Goal: Task Accomplishment & Management: Manage account settings

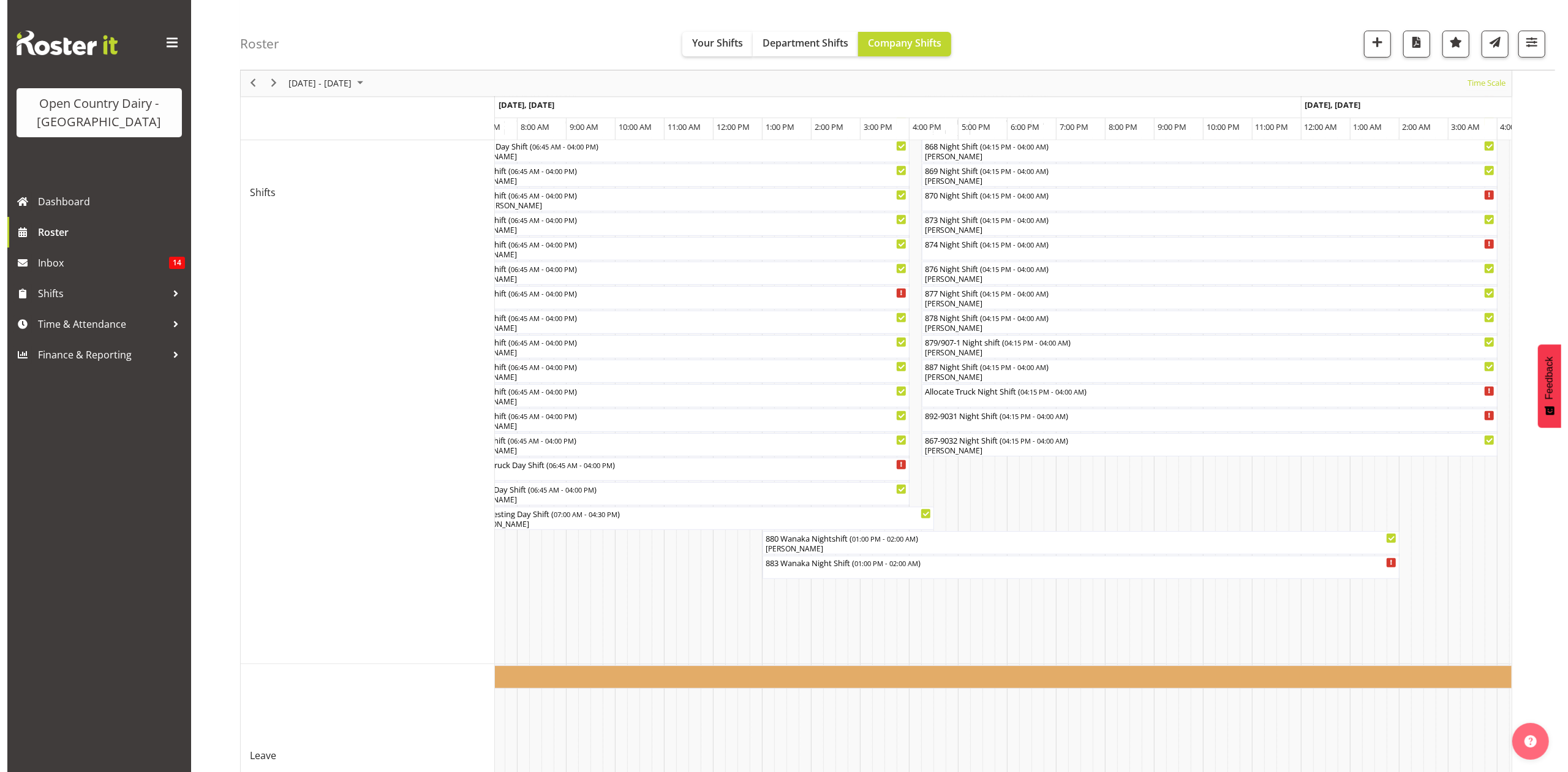
scroll to position [364, 0]
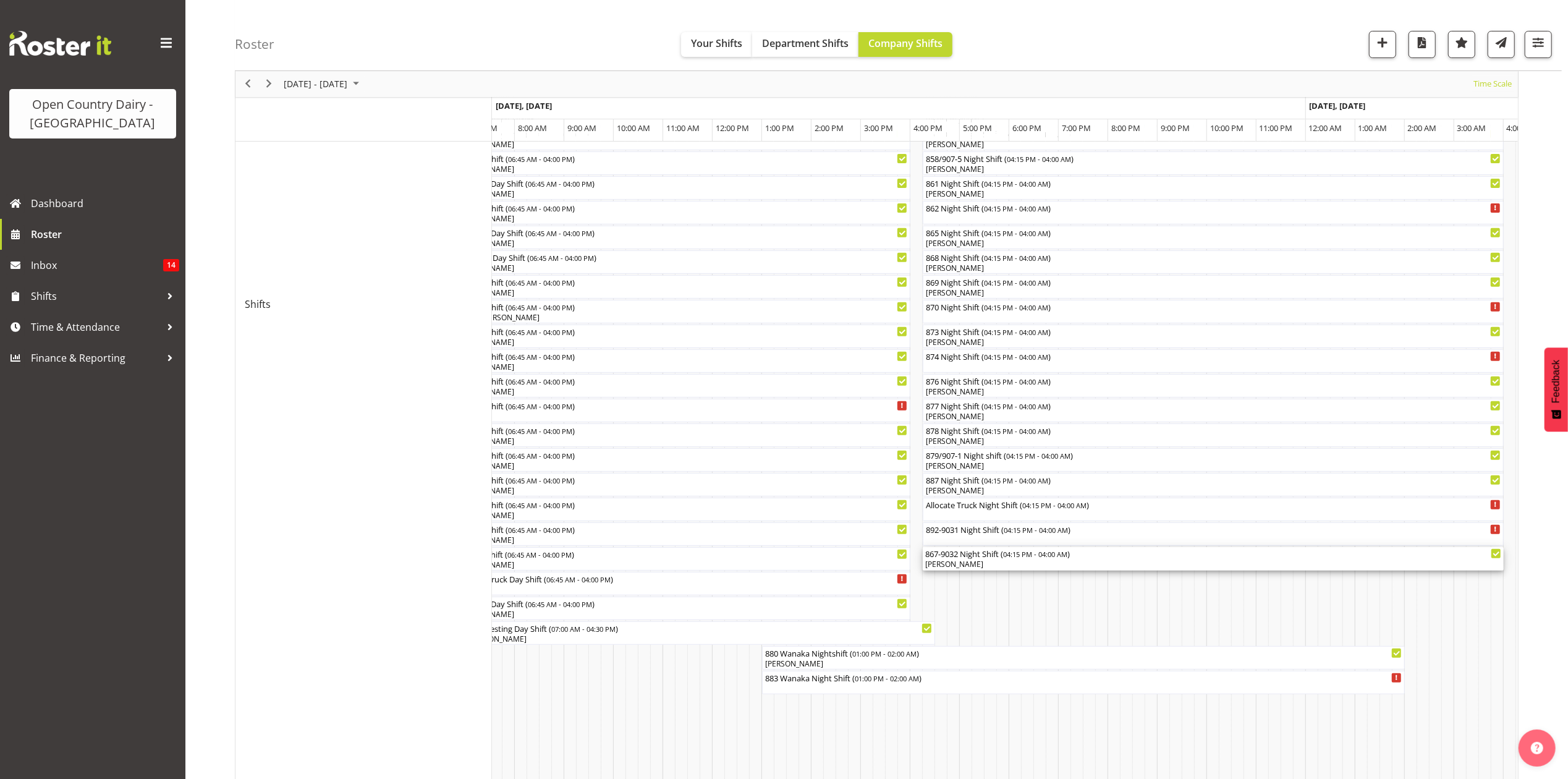
click at [965, 564] on div "[PERSON_NAME]" at bounding box center [1213, 564] width 576 height 11
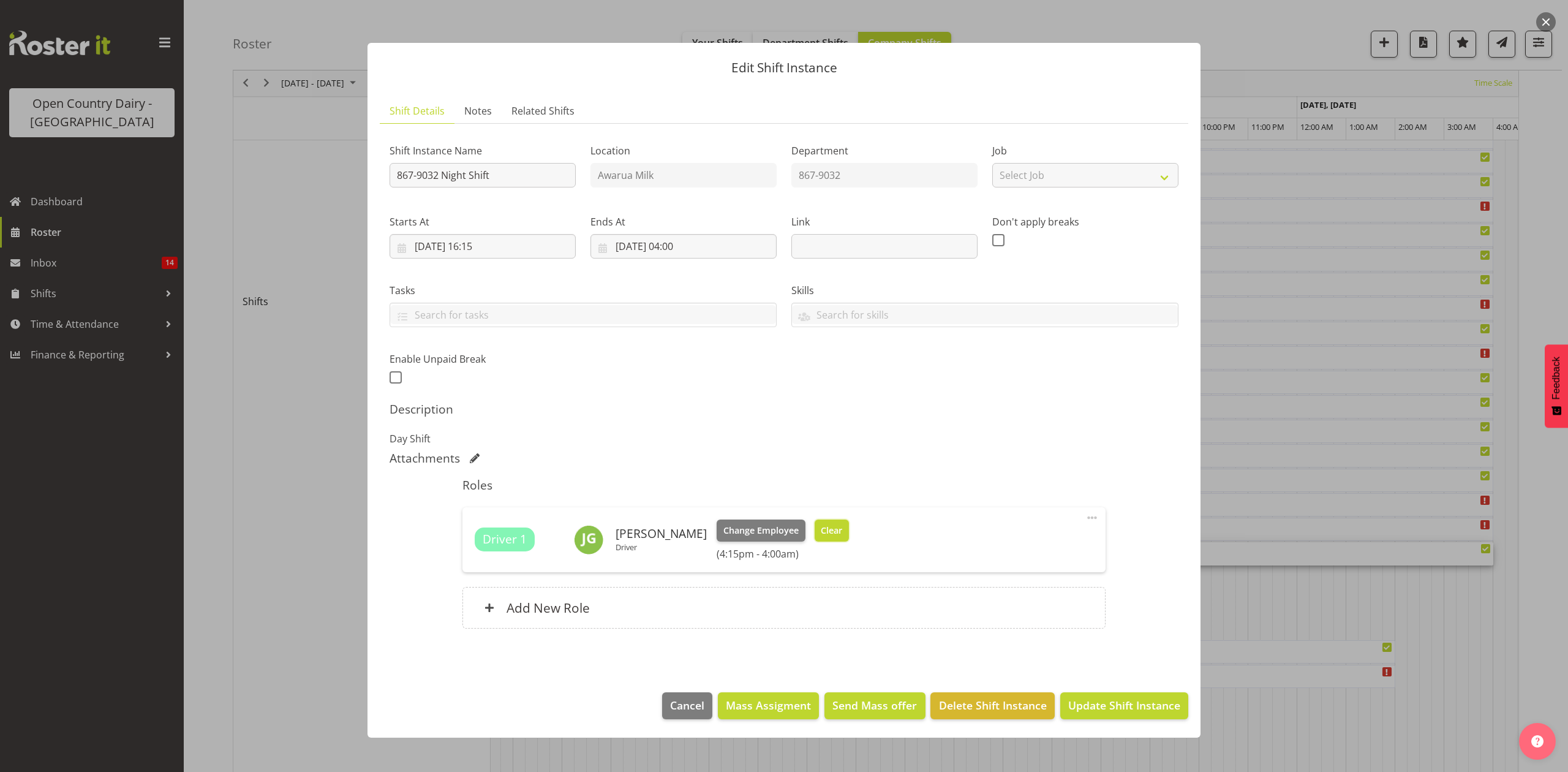
click at [816, 523] on button "Clear" at bounding box center [832, 530] width 35 height 22
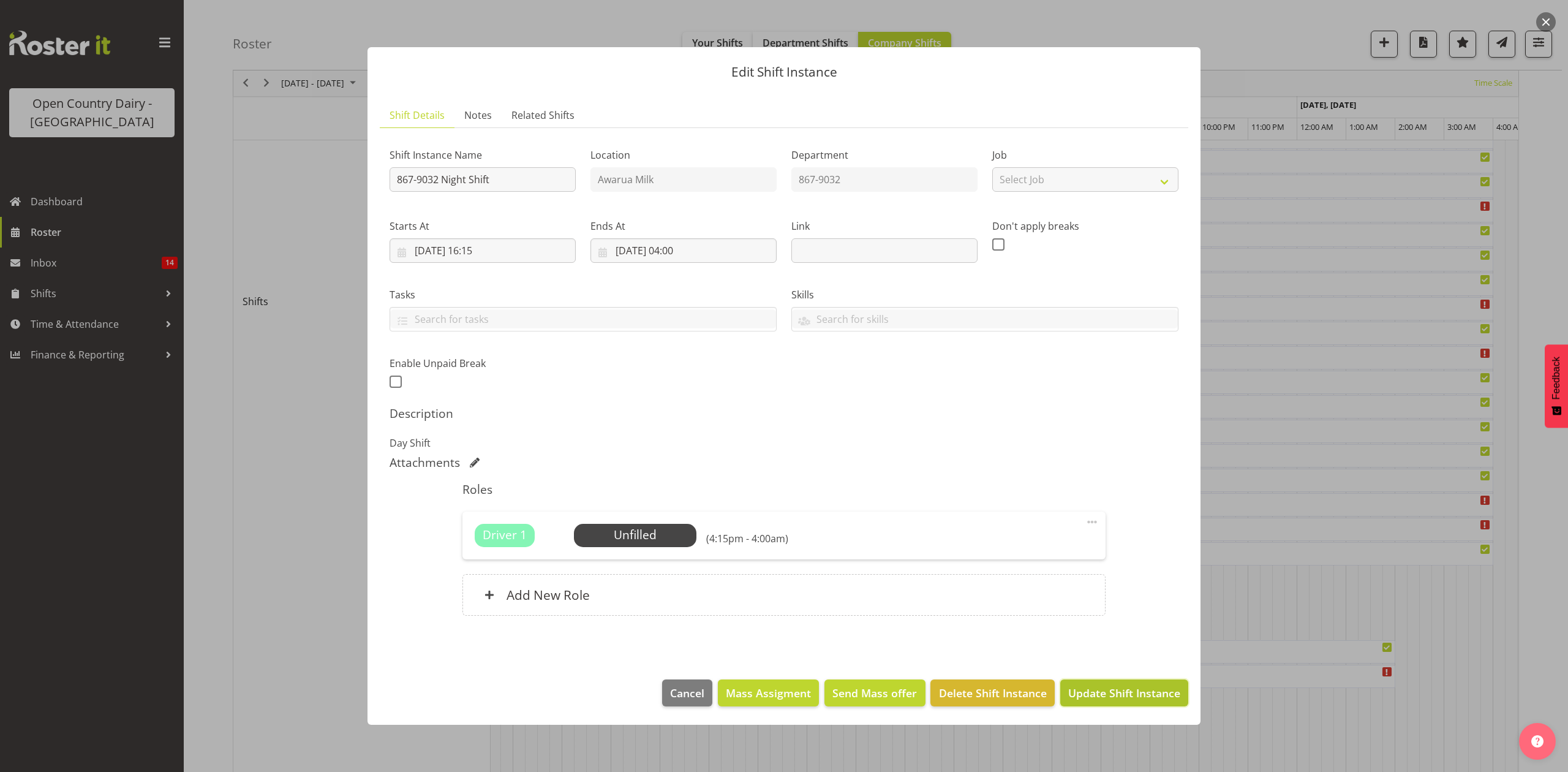
click at [1113, 698] on span "Update Shift Instance" at bounding box center [1124, 693] width 112 height 16
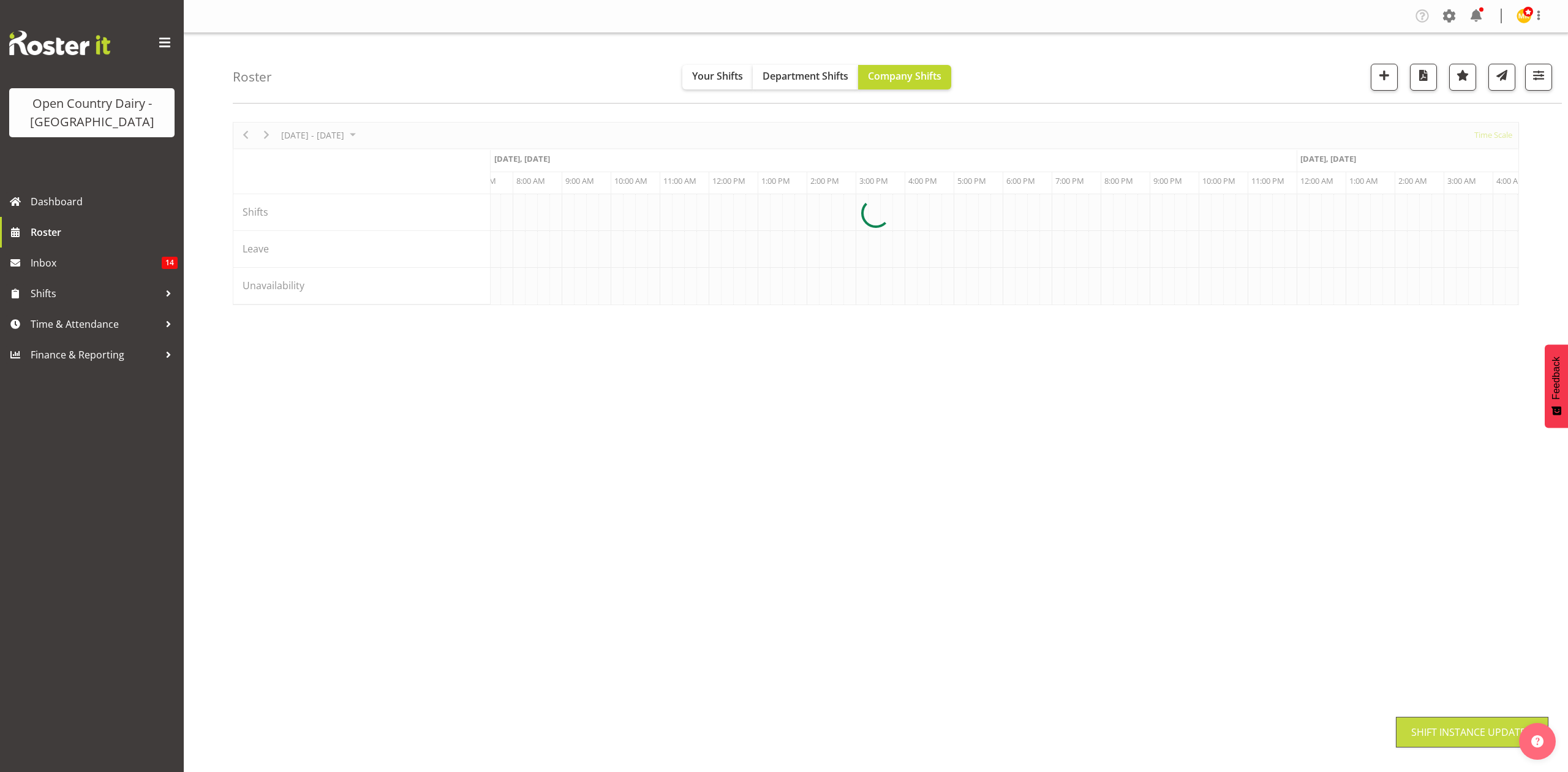
scroll to position [0, 0]
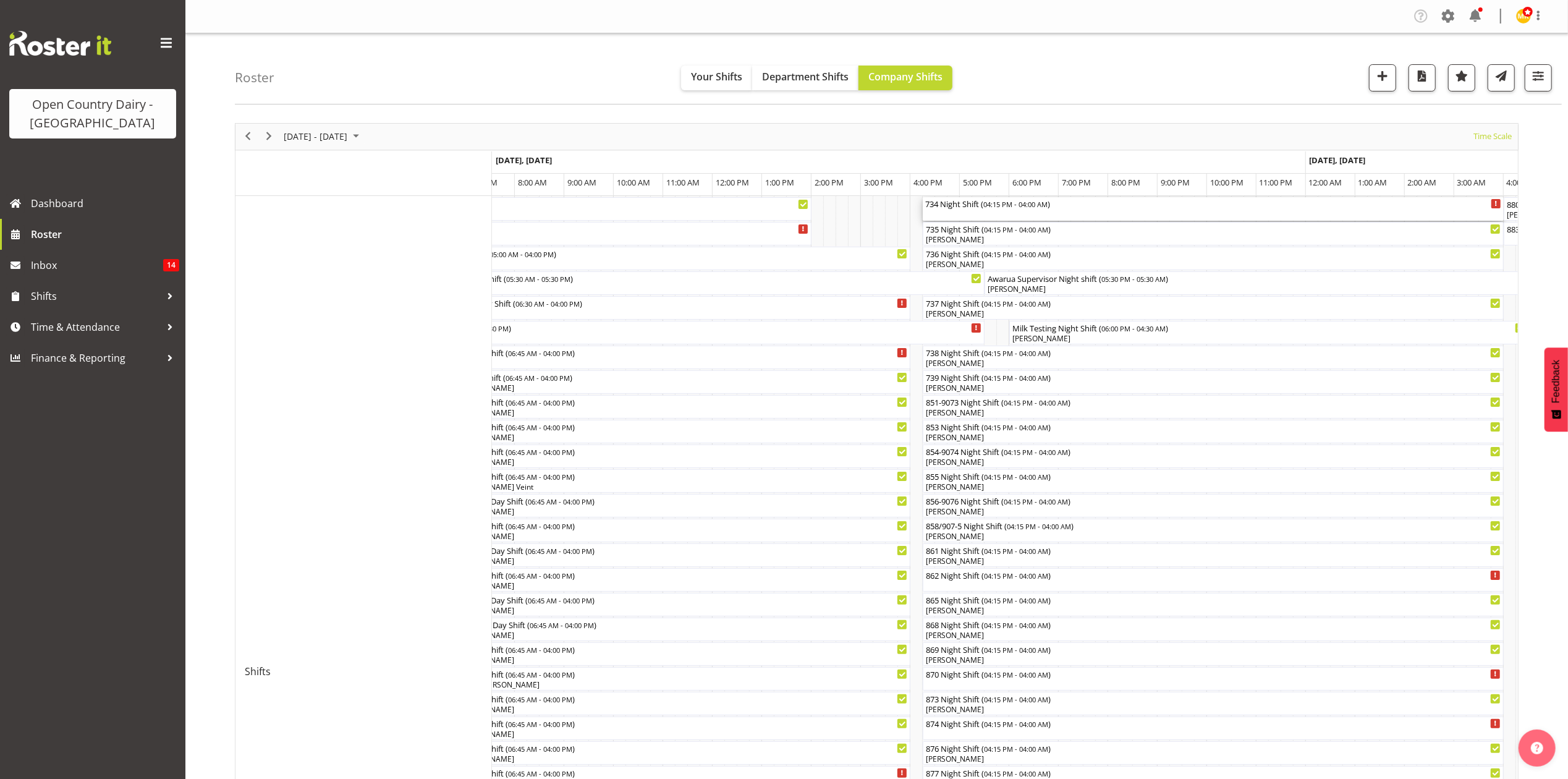
click at [955, 214] on div "734 Night Shift ( 04:15 PM - 04:00 AM )" at bounding box center [1213, 209] width 576 height 24
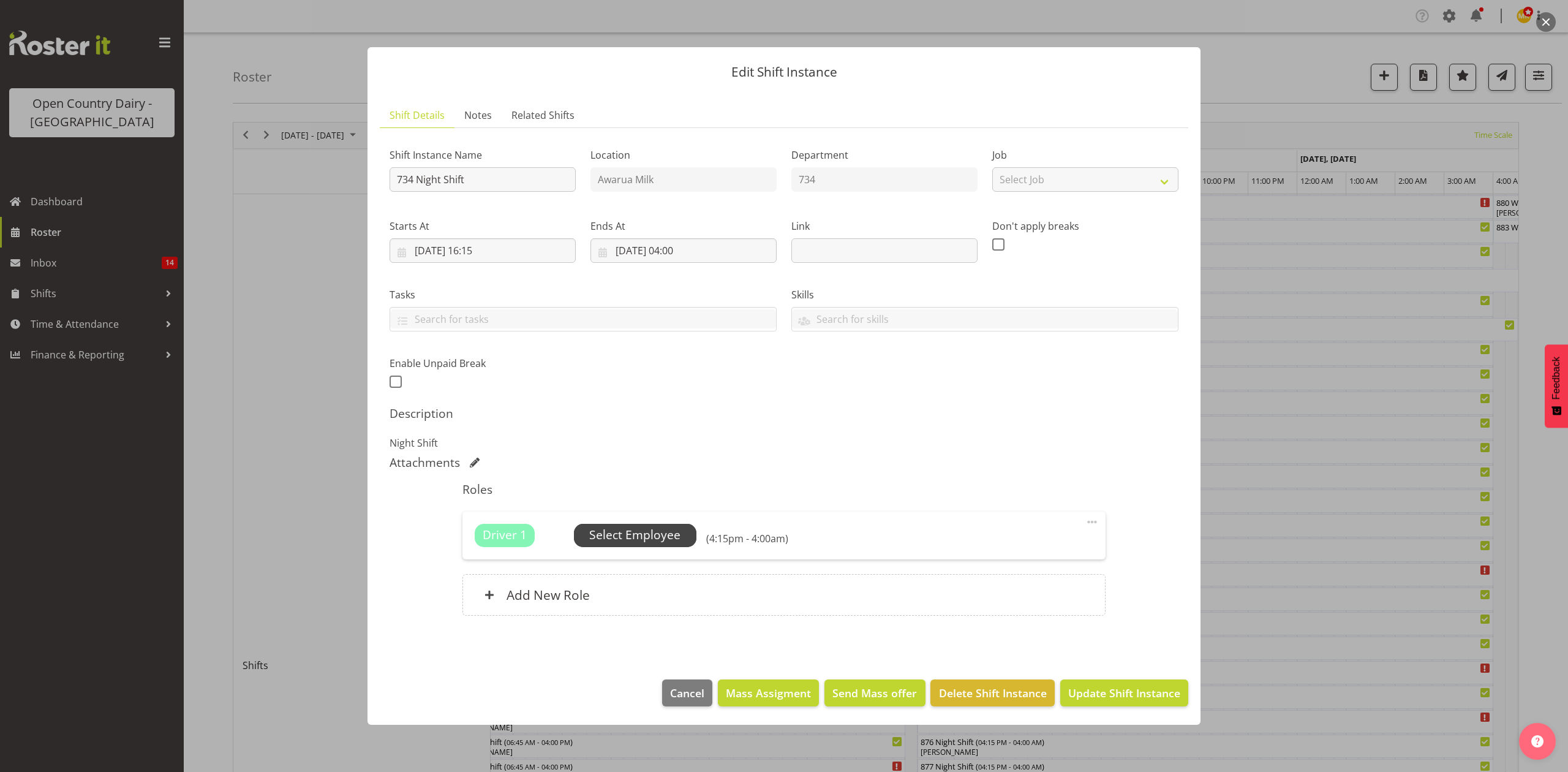
click at [625, 532] on span "Select Employee" at bounding box center [634, 535] width 91 height 18
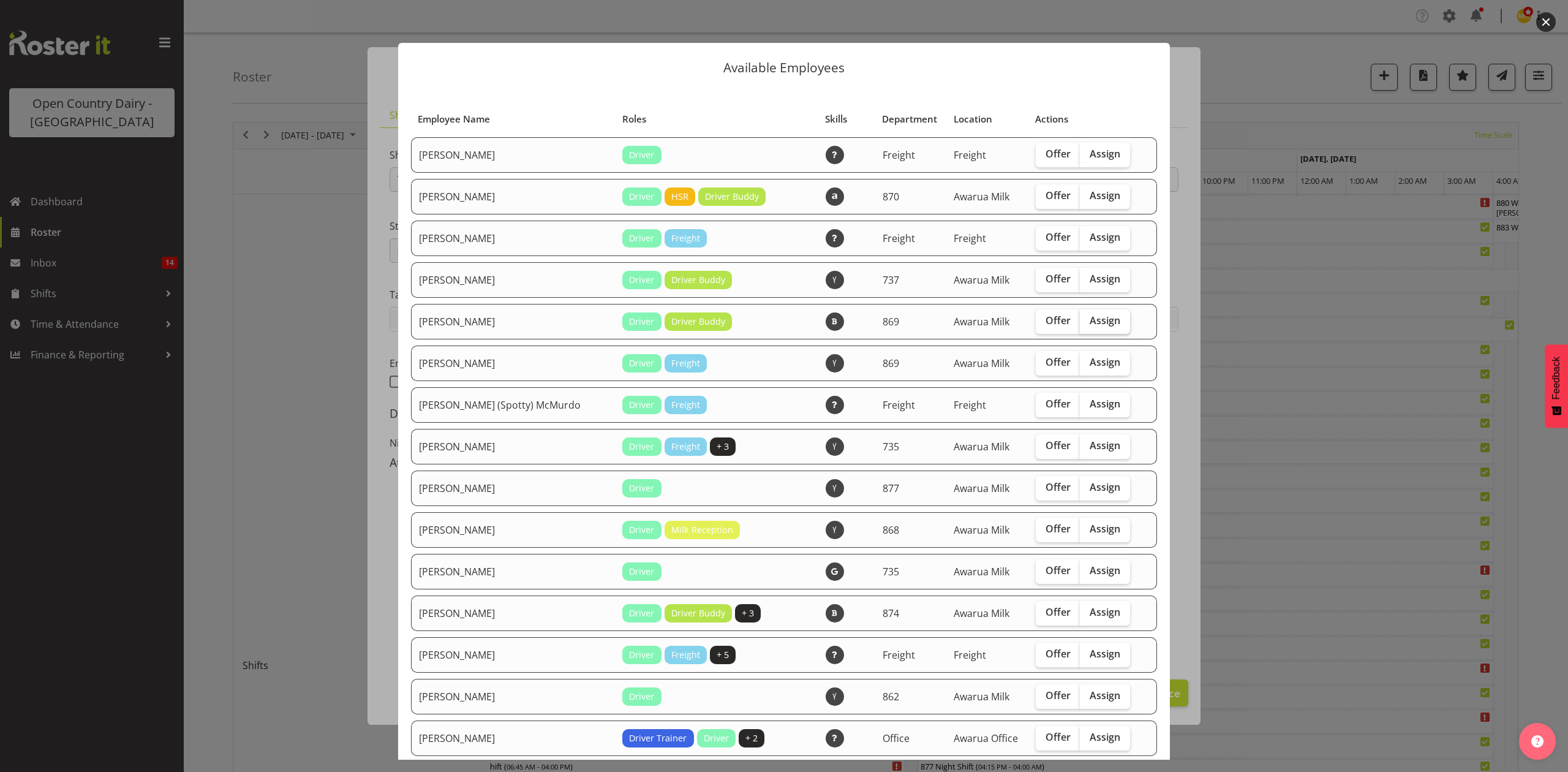
click at [1090, 319] on span "Assign" at bounding box center [1105, 320] width 31 height 12
click at [1080, 319] on input "Assign" at bounding box center [1084, 321] width 8 height 8
checkbox input "true"
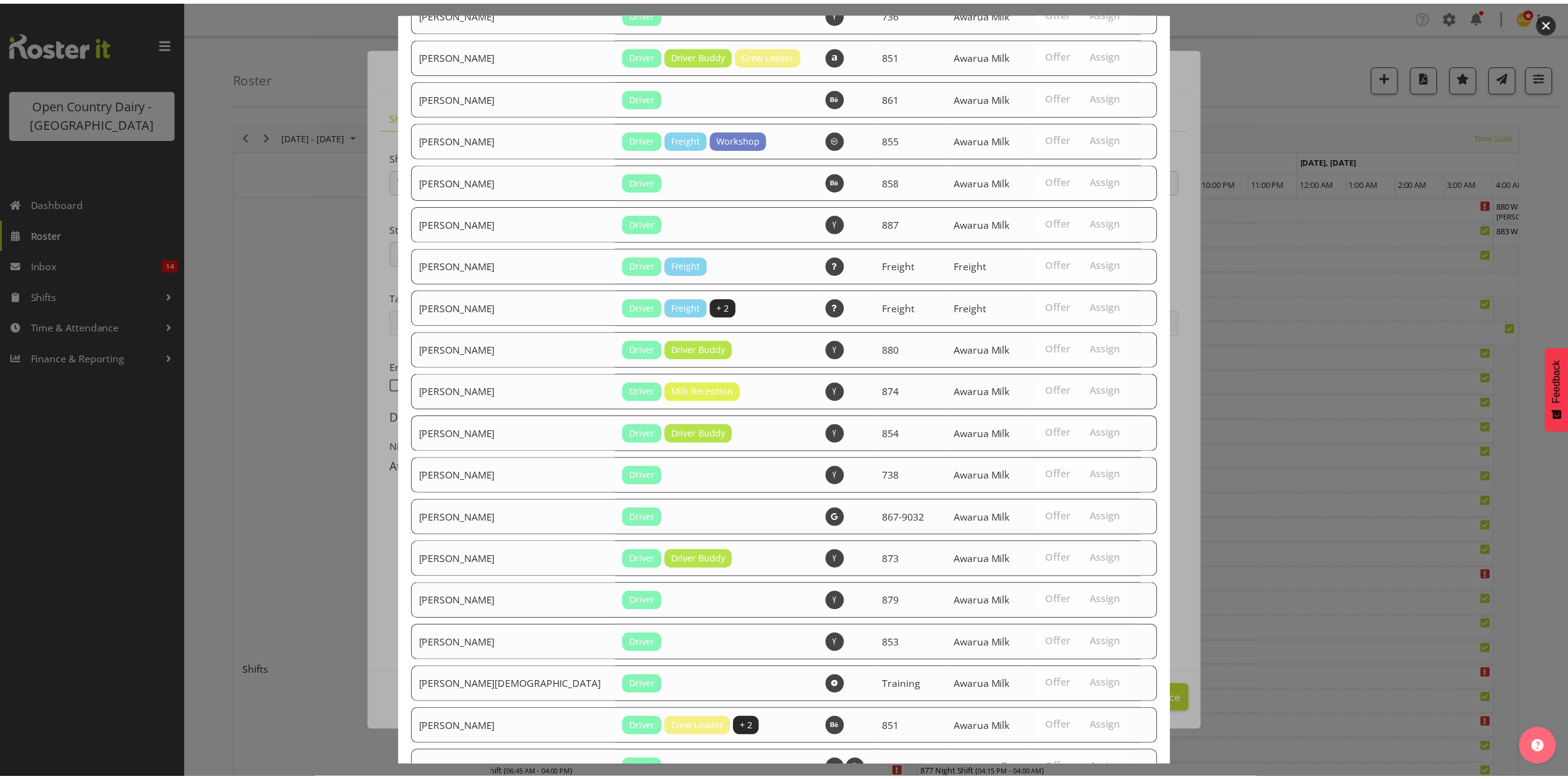
scroll to position [1461, 0]
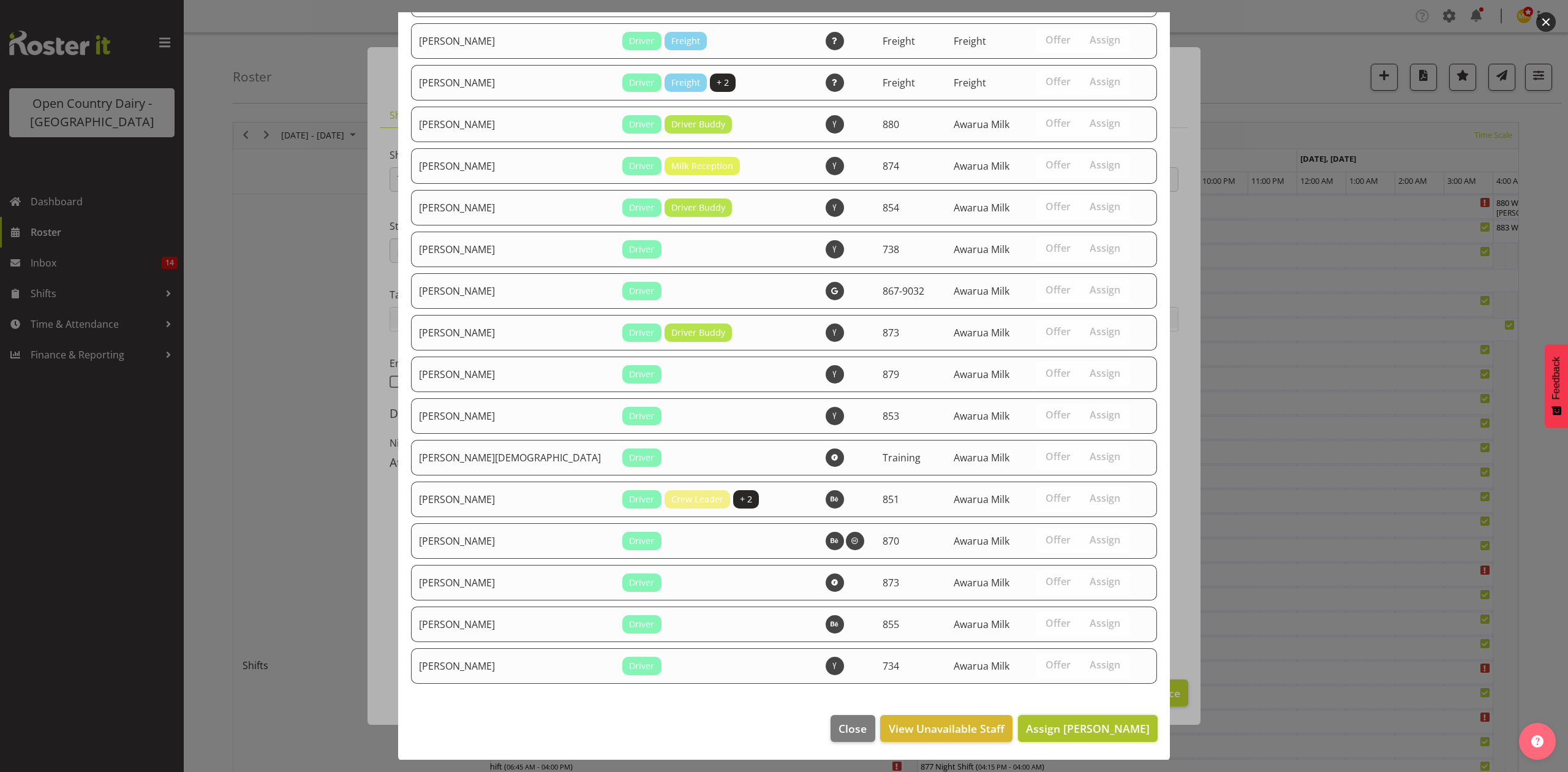
click at [1074, 727] on span "Assign [PERSON_NAME]" at bounding box center [1087, 729] width 123 height 15
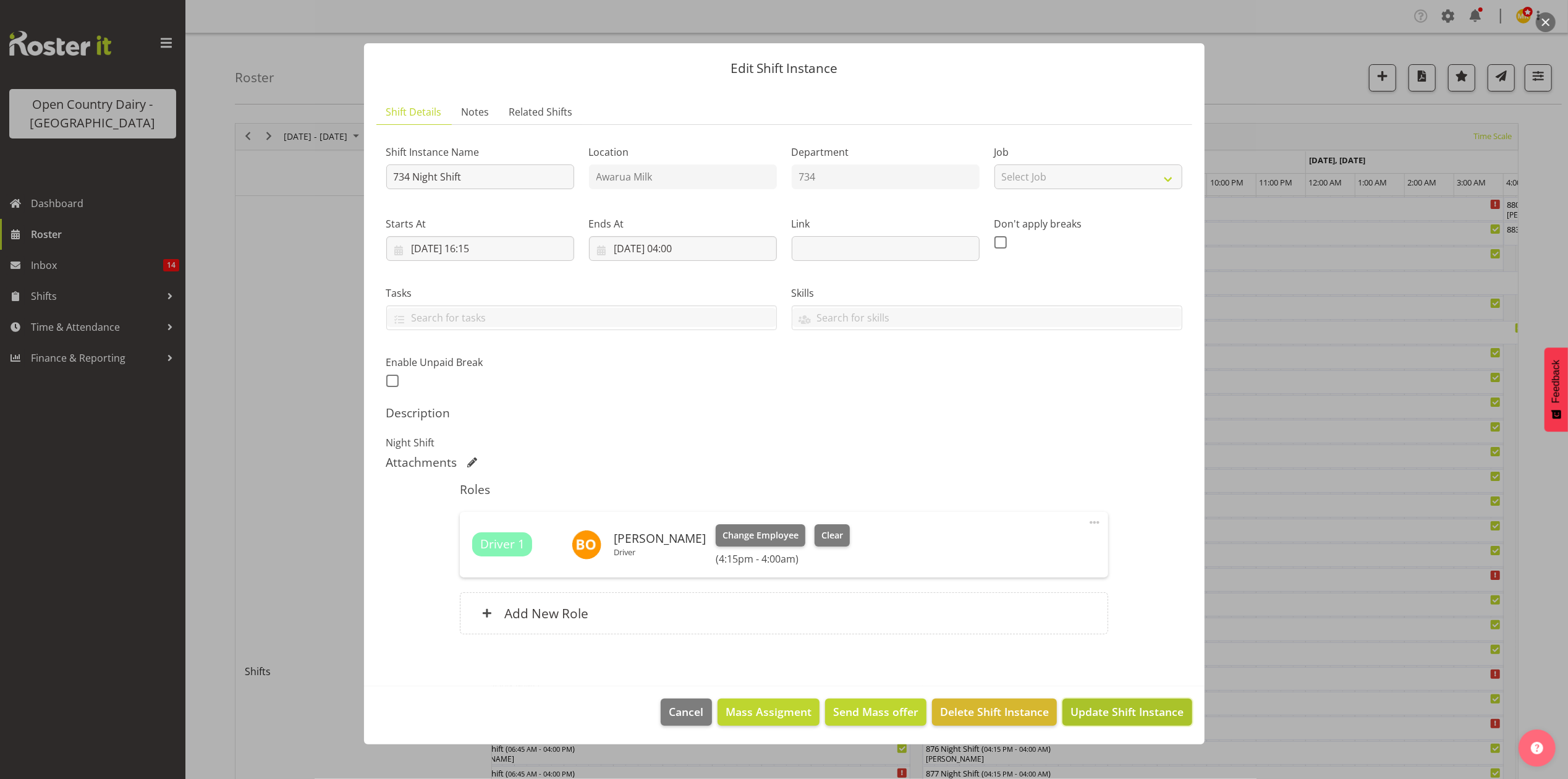
click at [1108, 713] on span "Update Shift Instance" at bounding box center [1126, 712] width 113 height 16
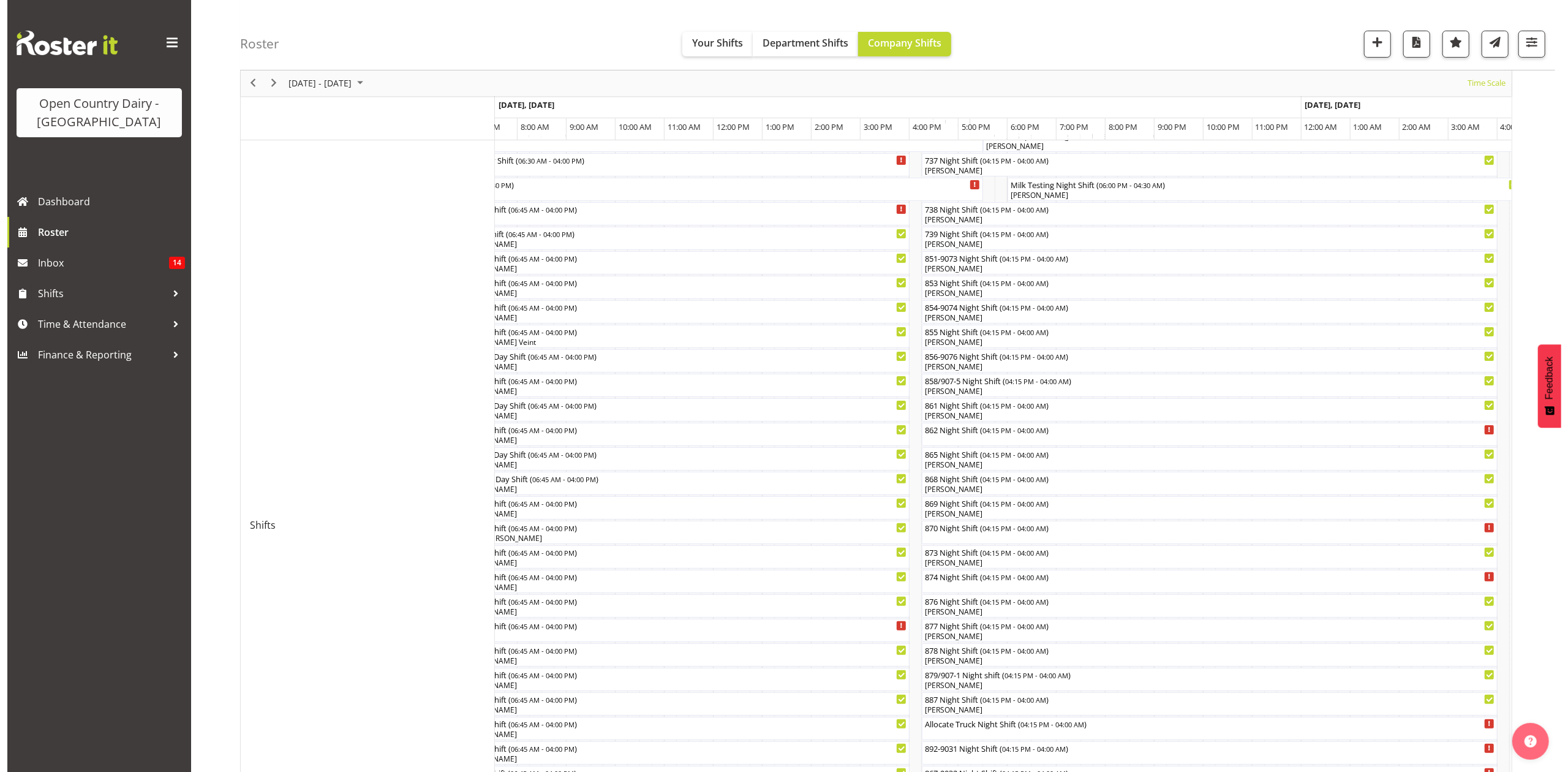
scroll to position [163, 0]
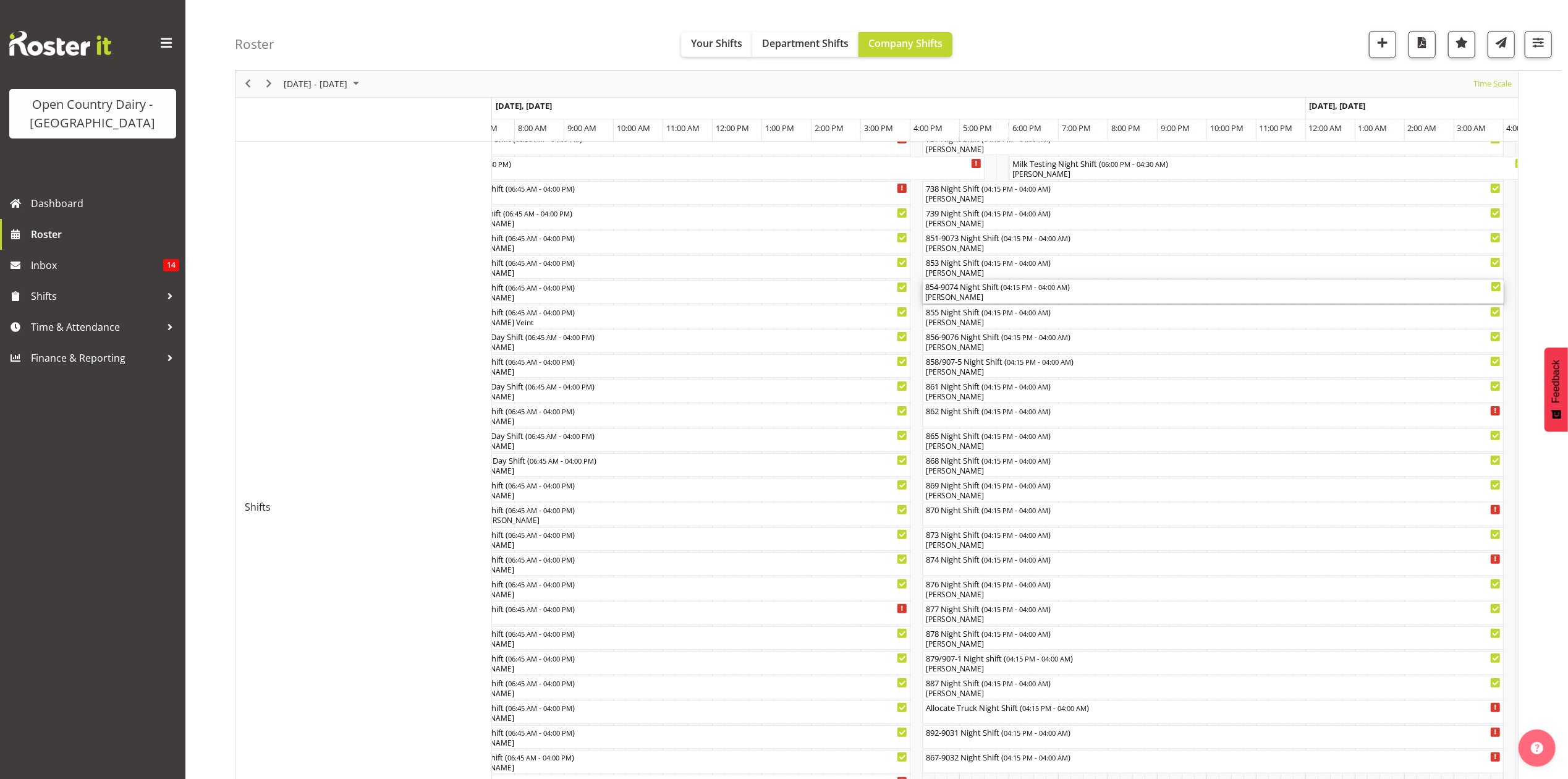
click at [951, 286] on div "854-9074 Night Shift ( 04:15 PM - 04:00 AM )" at bounding box center [1213, 286] width 576 height 12
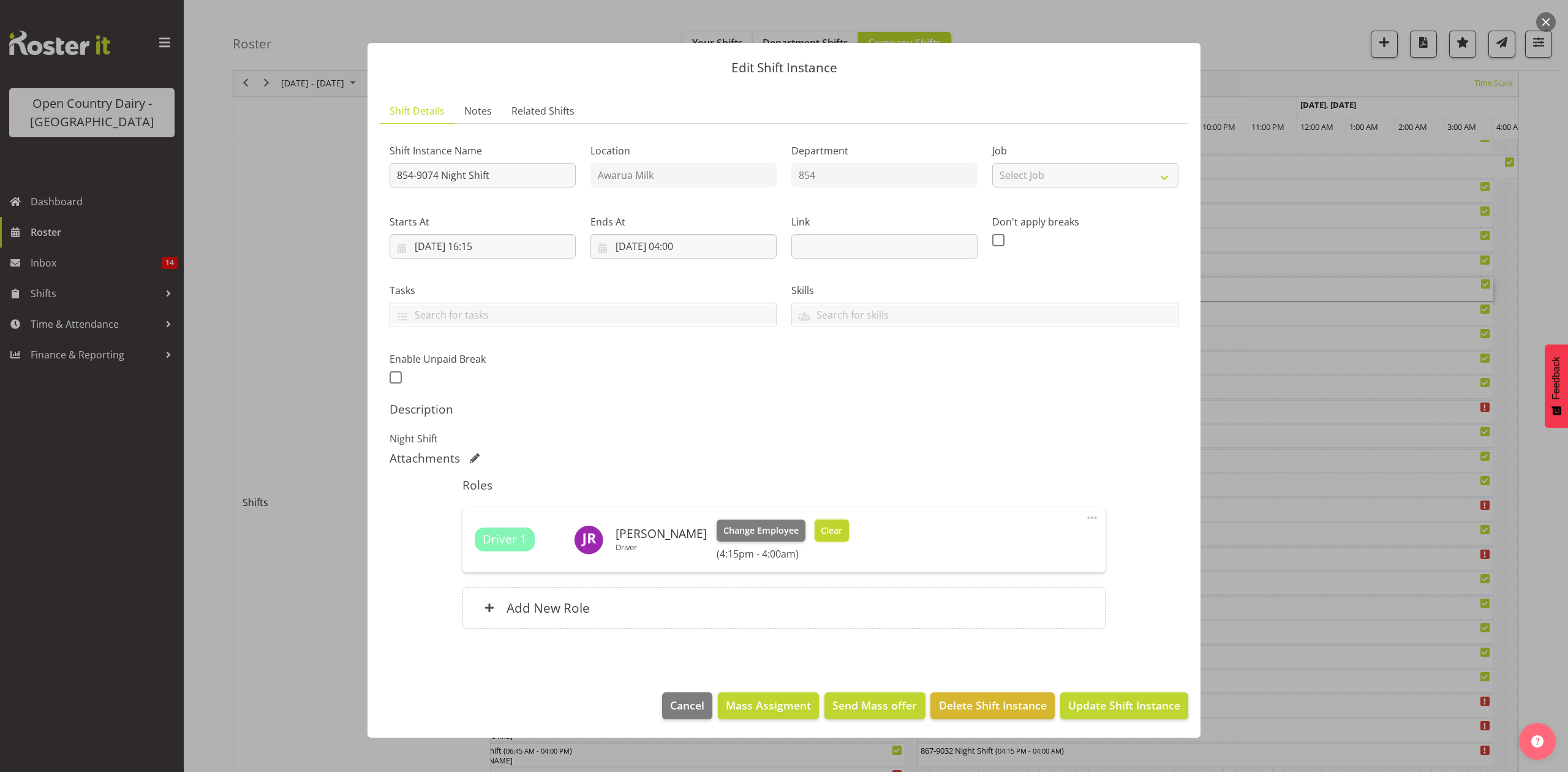
click at [821, 536] on span "Clear" at bounding box center [831, 531] width 22 height 13
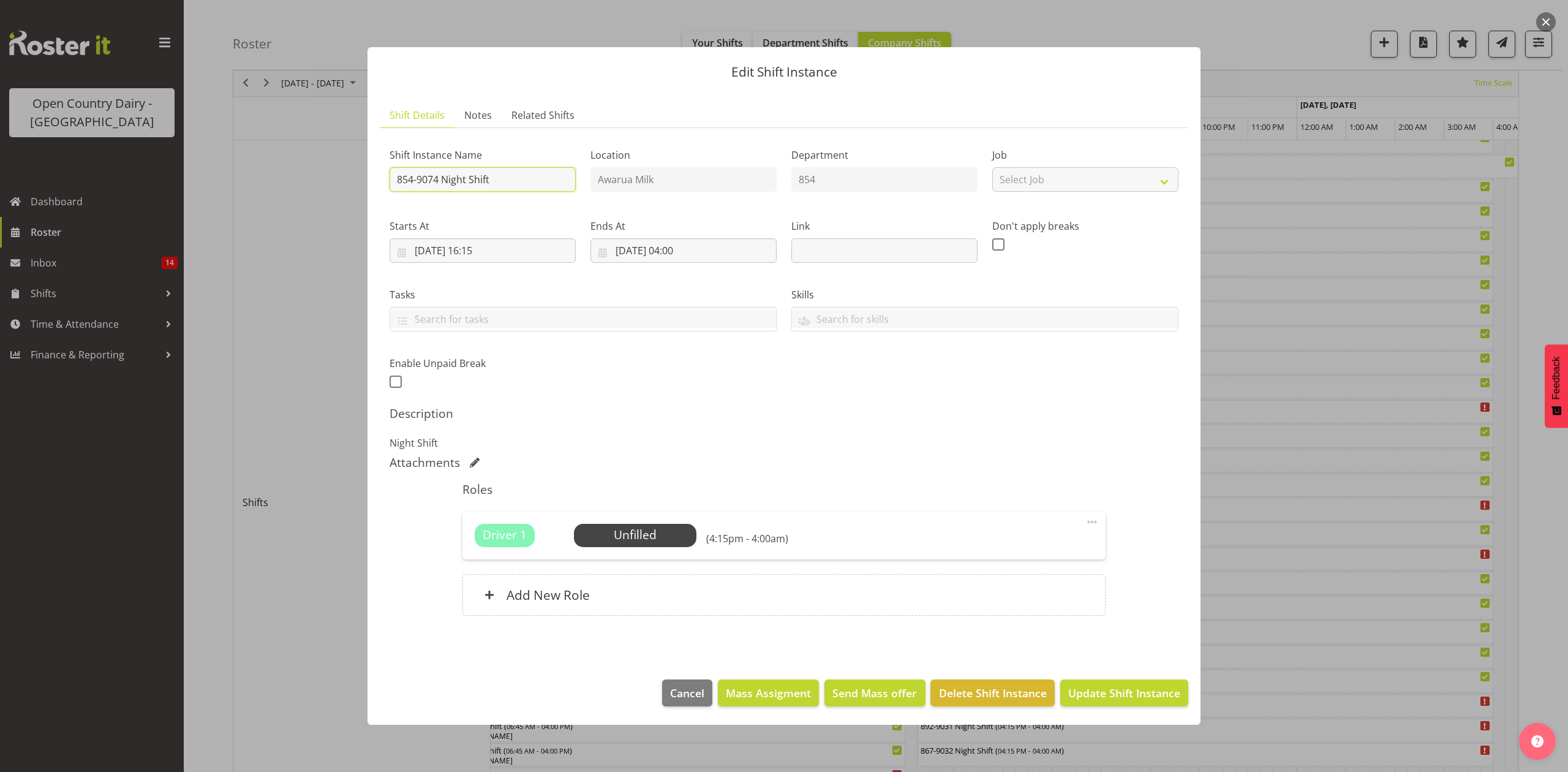
click at [511, 177] on input "854-9074 Night Shift" at bounding box center [483, 180] width 186 height 24
type input "854-9074 Night [GEOGRAPHIC_DATA]"
click at [1094, 684] on button "Update Shift Instance" at bounding box center [1125, 693] width 128 height 27
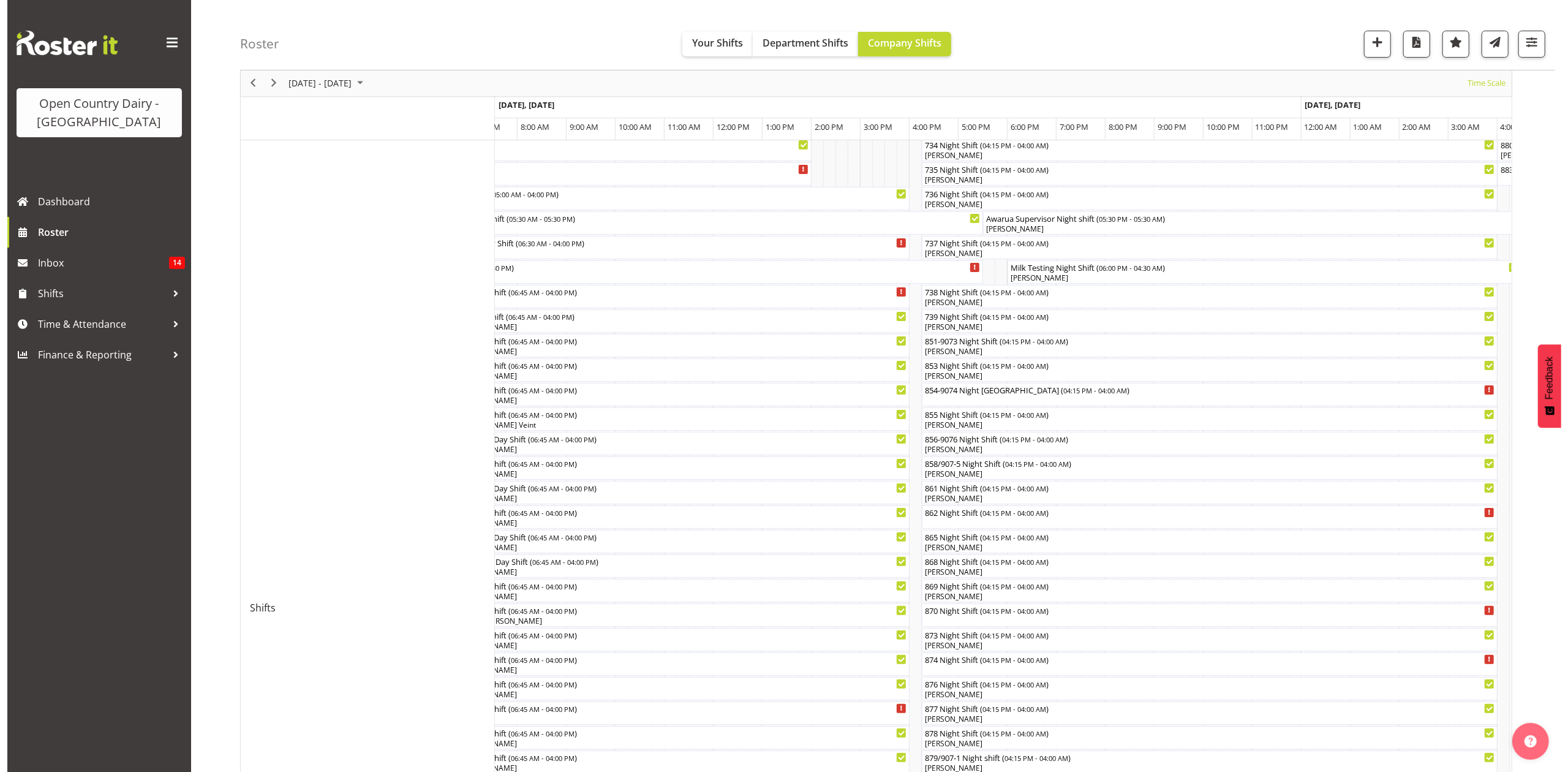
scroll to position [82, 0]
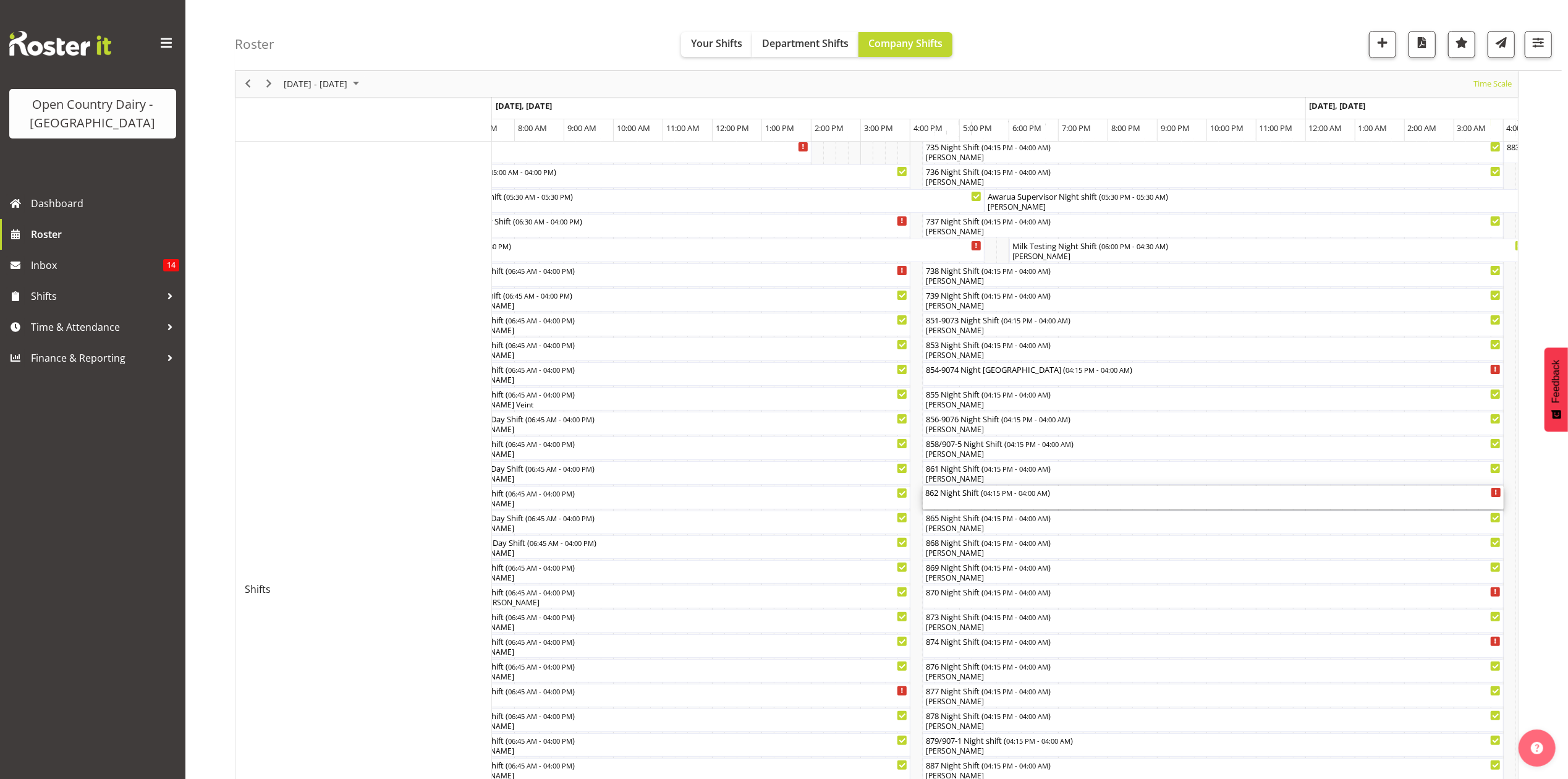
click at [958, 498] on div "862 Night Shift ( 04:15 PM - 04:00 AM )" at bounding box center [1213, 492] width 576 height 12
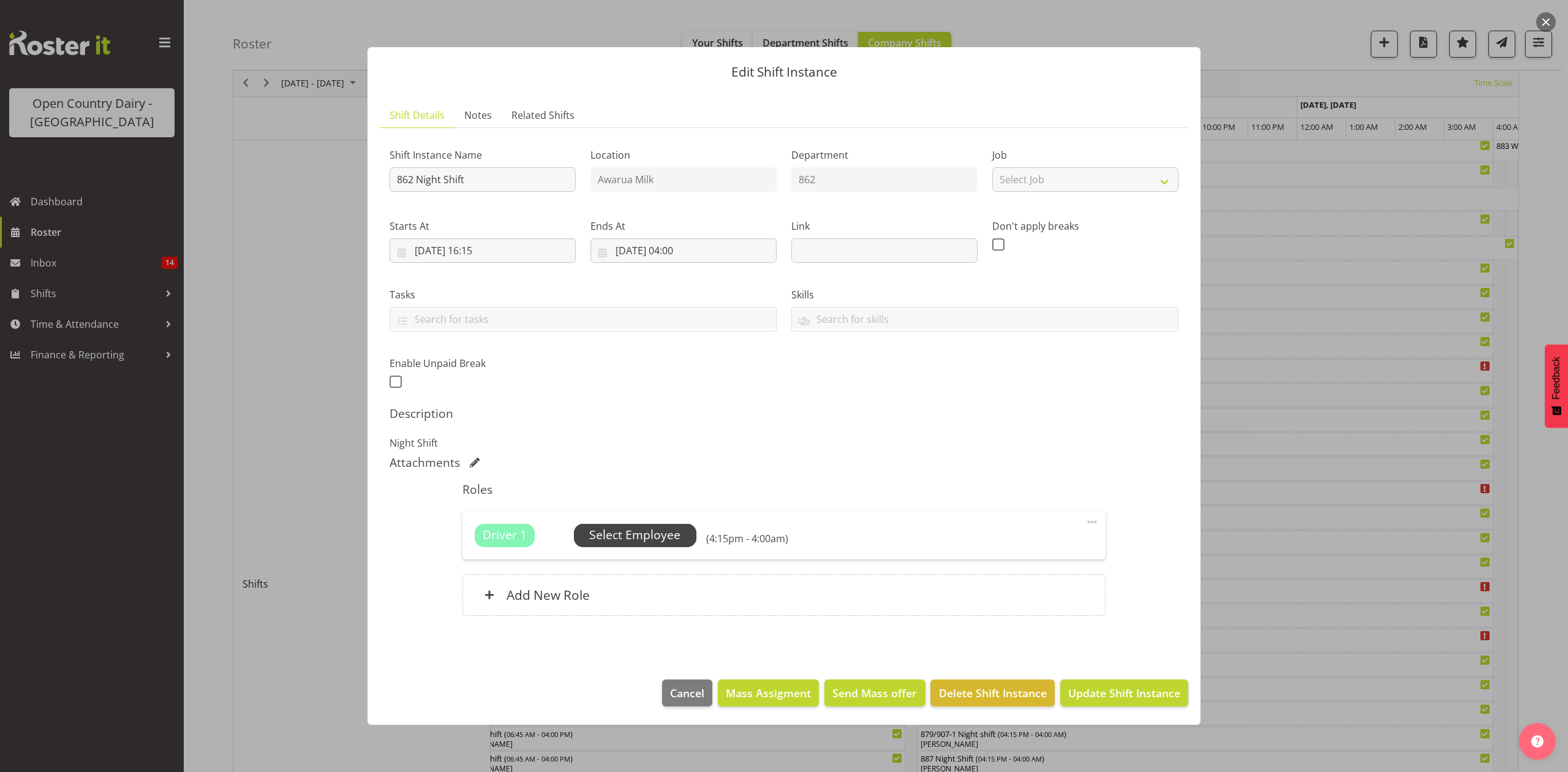
click at [634, 535] on span "Select Employee" at bounding box center [634, 535] width 91 height 18
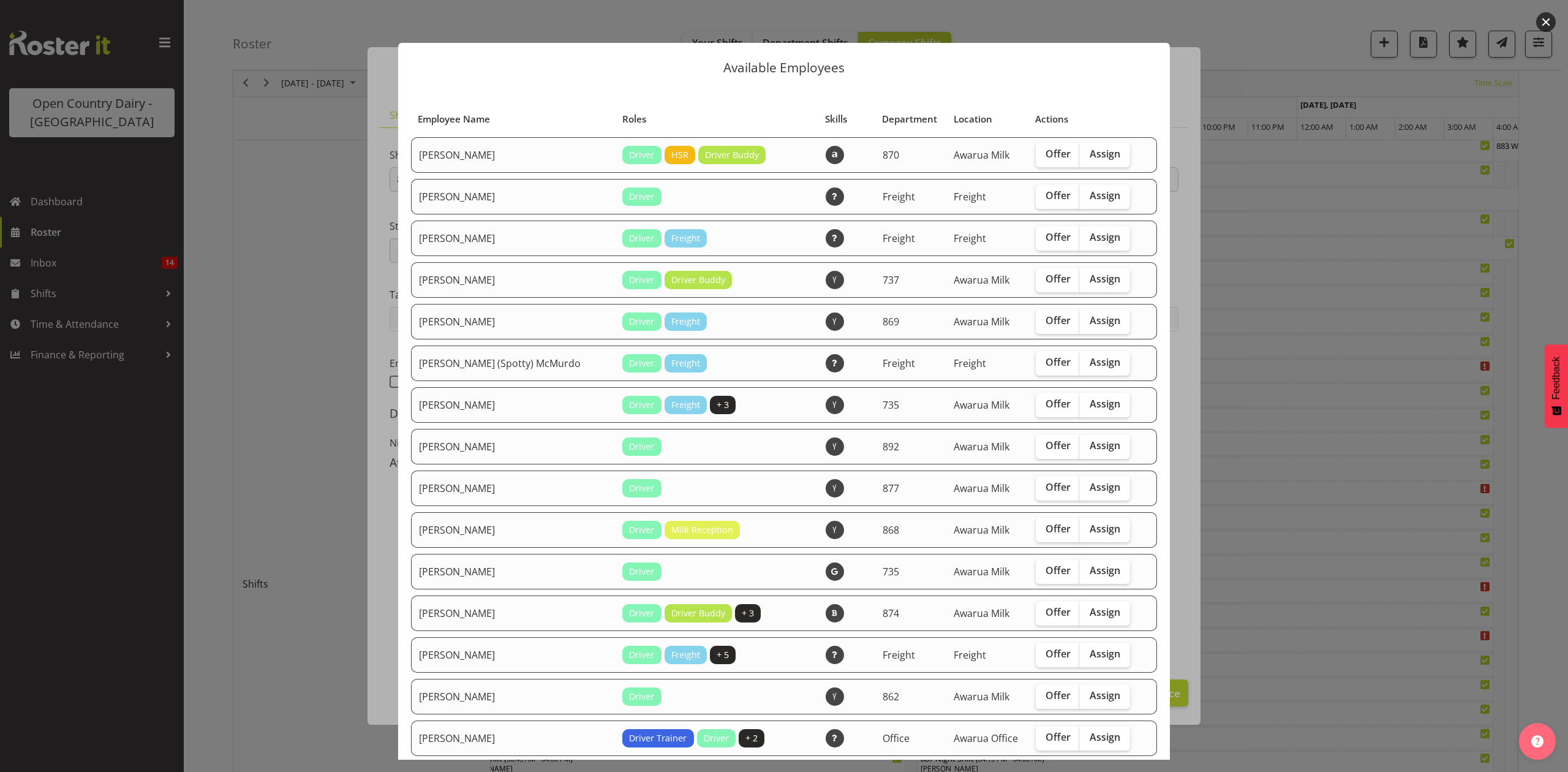
click at [1184, 434] on div at bounding box center [784, 386] width 1568 height 772
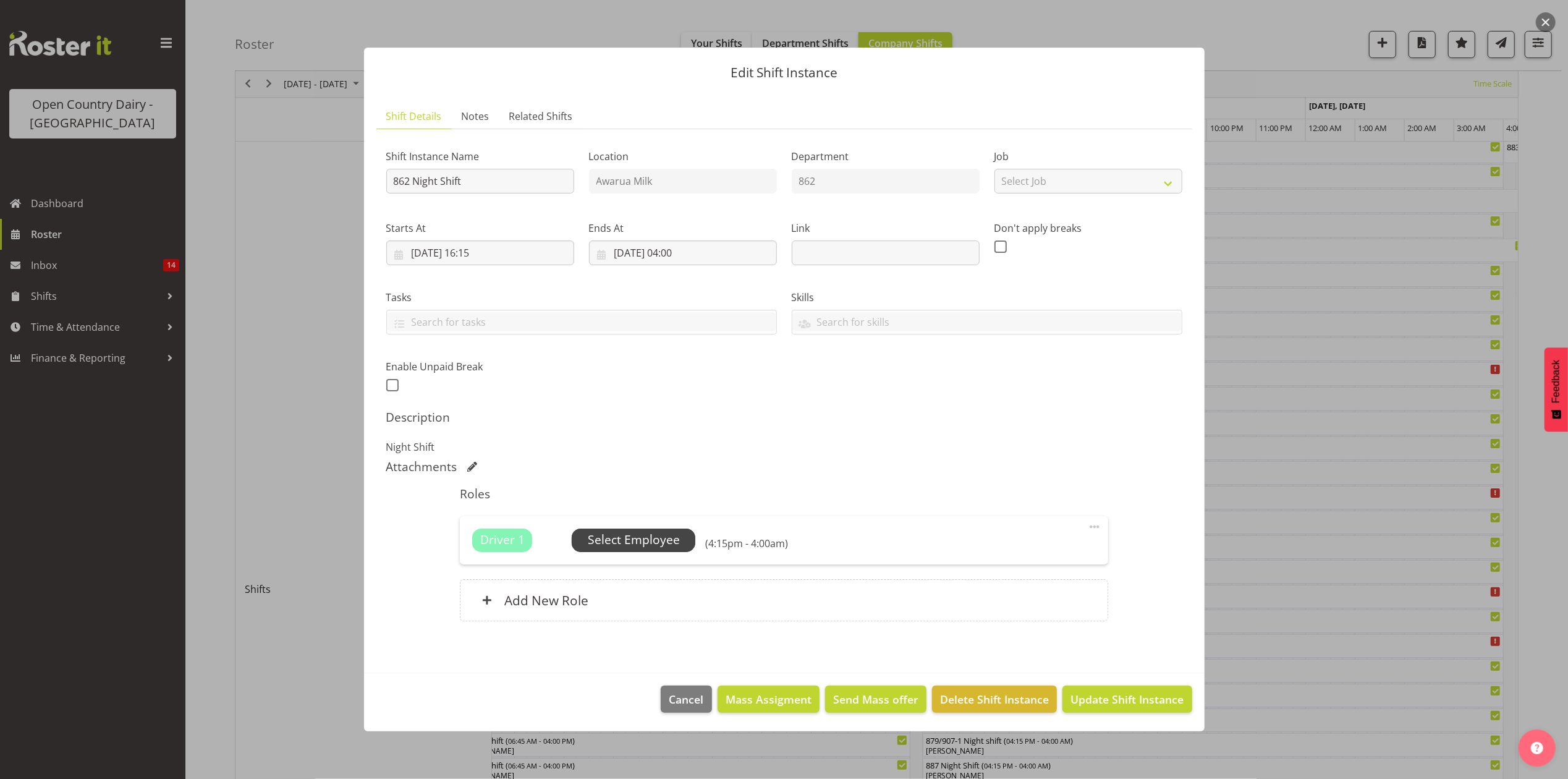
click at [639, 543] on span "Select Employee" at bounding box center [633, 540] width 92 height 18
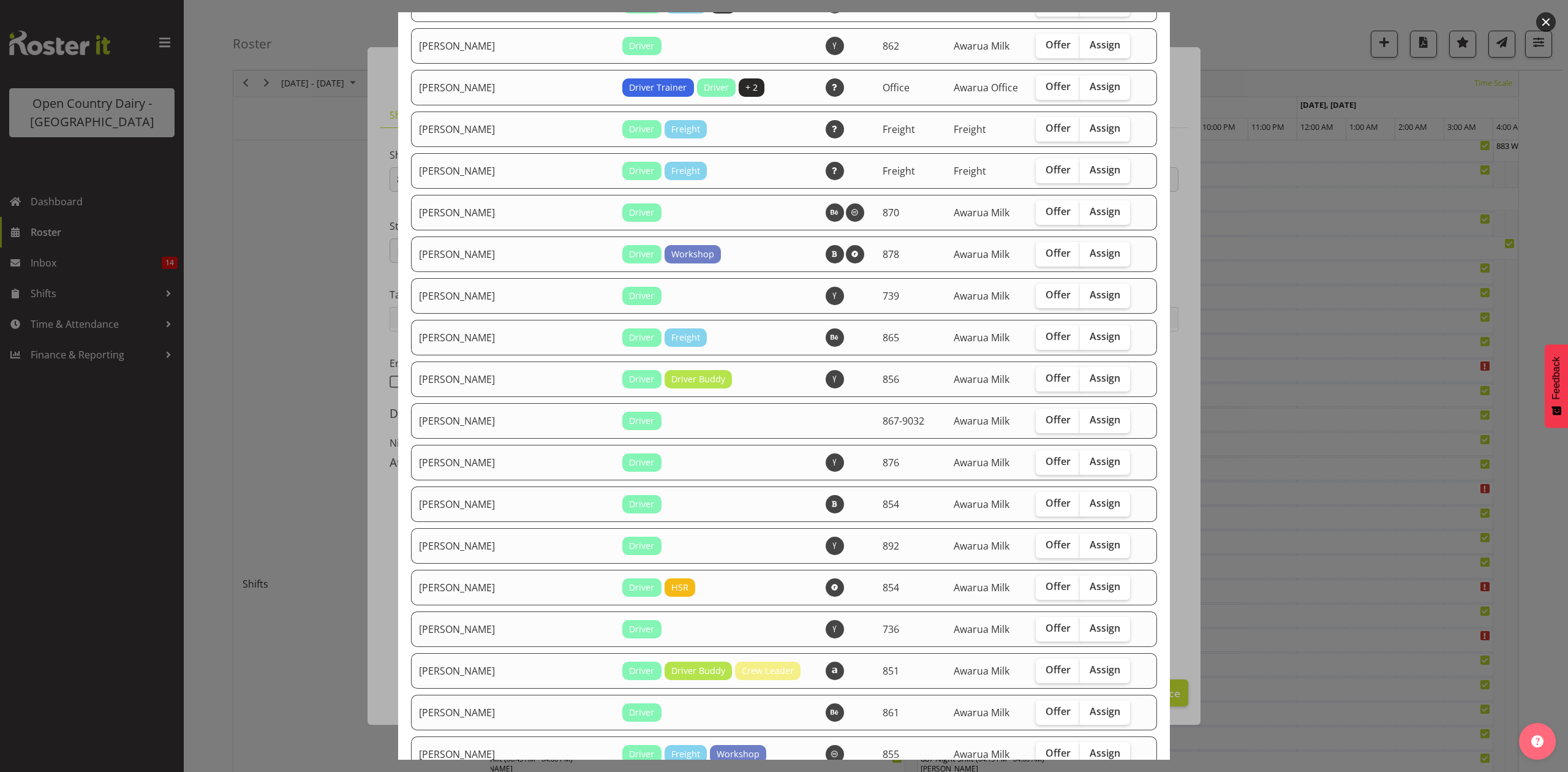
scroll to position [653, 0]
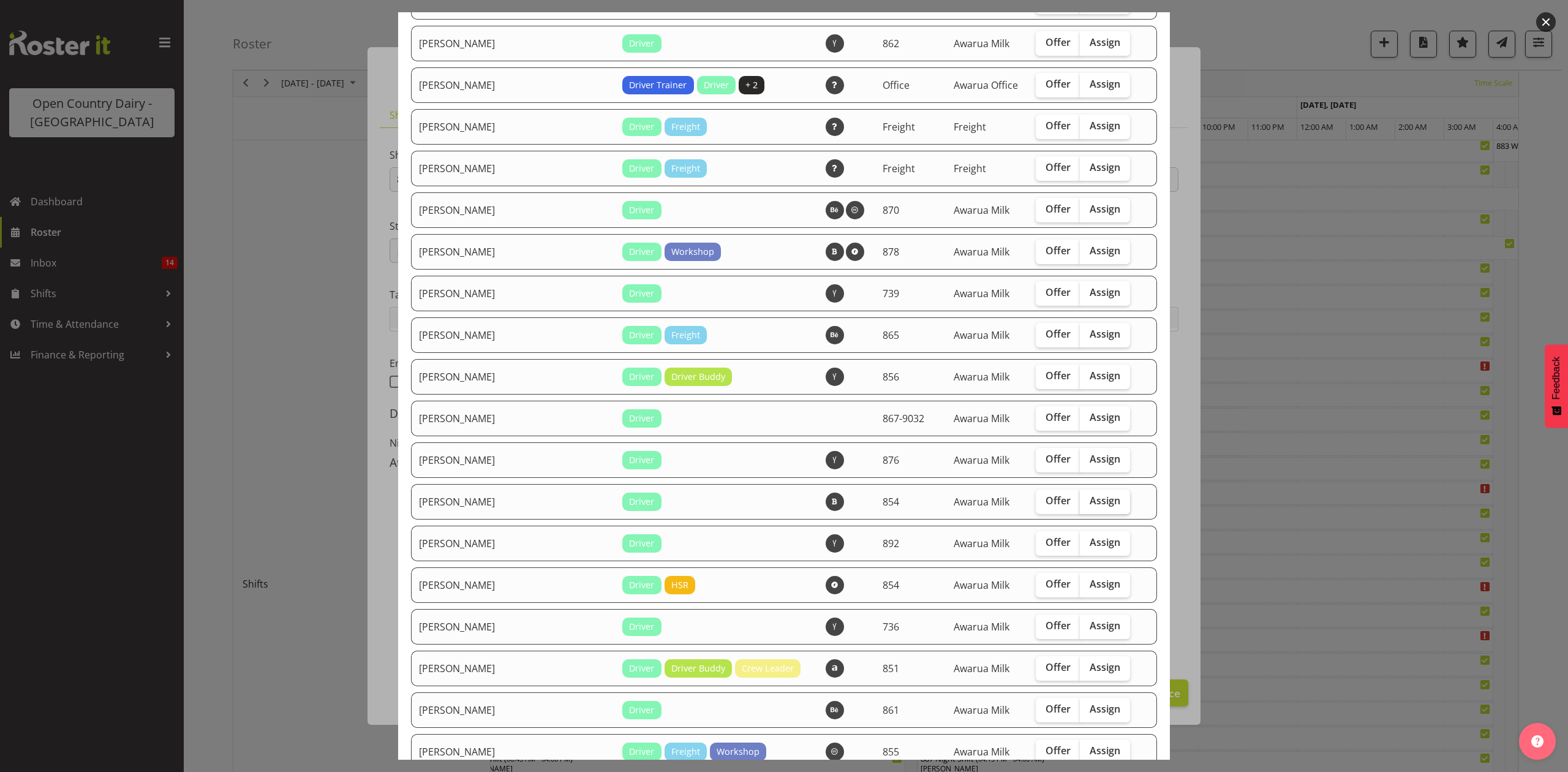
click at [1090, 499] on span "Assign" at bounding box center [1105, 500] width 31 height 12
click at [1087, 499] on input "Assign" at bounding box center [1084, 501] width 8 height 8
checkbox input "true"
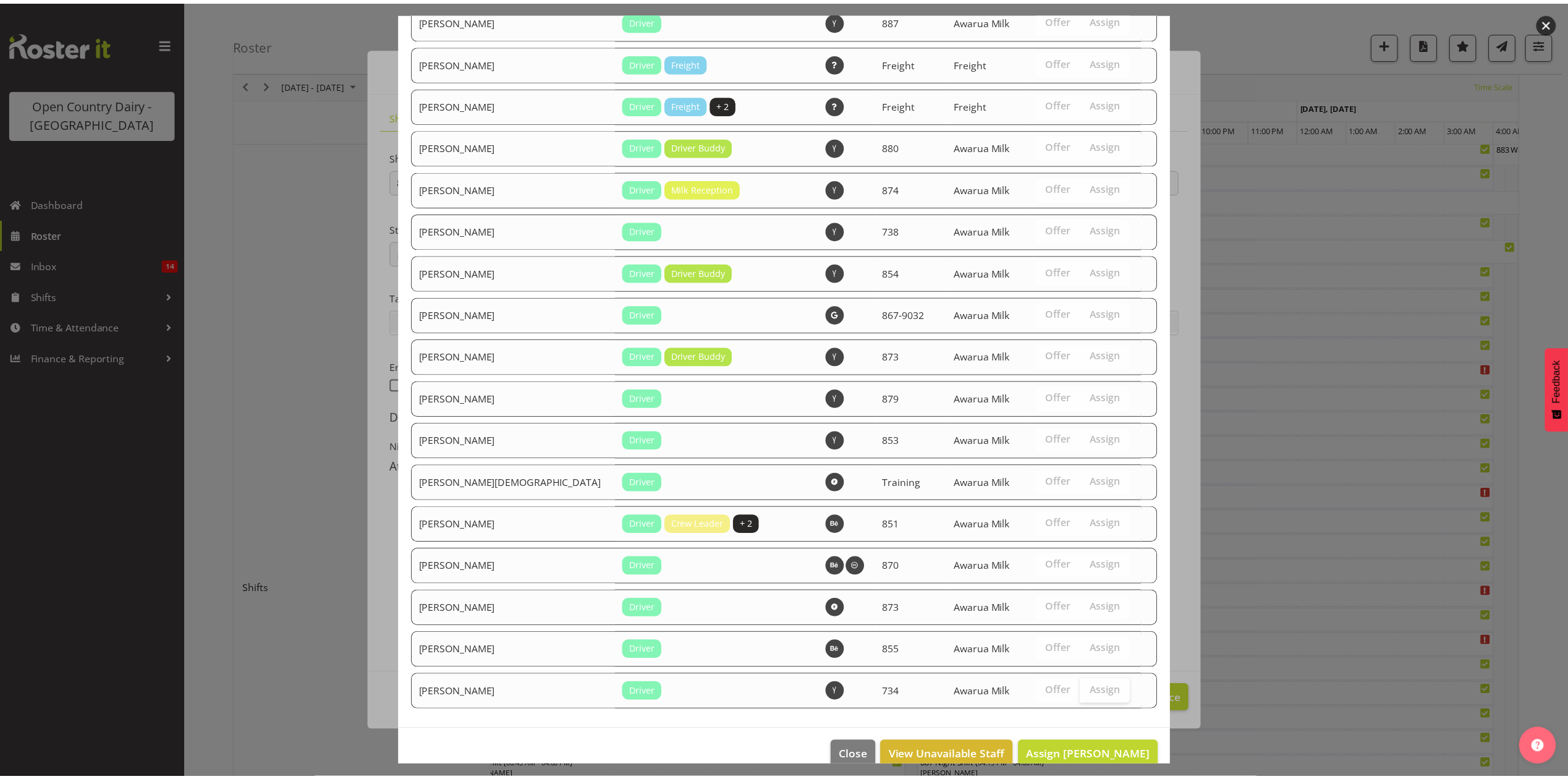
scroll to position [1503, 0]
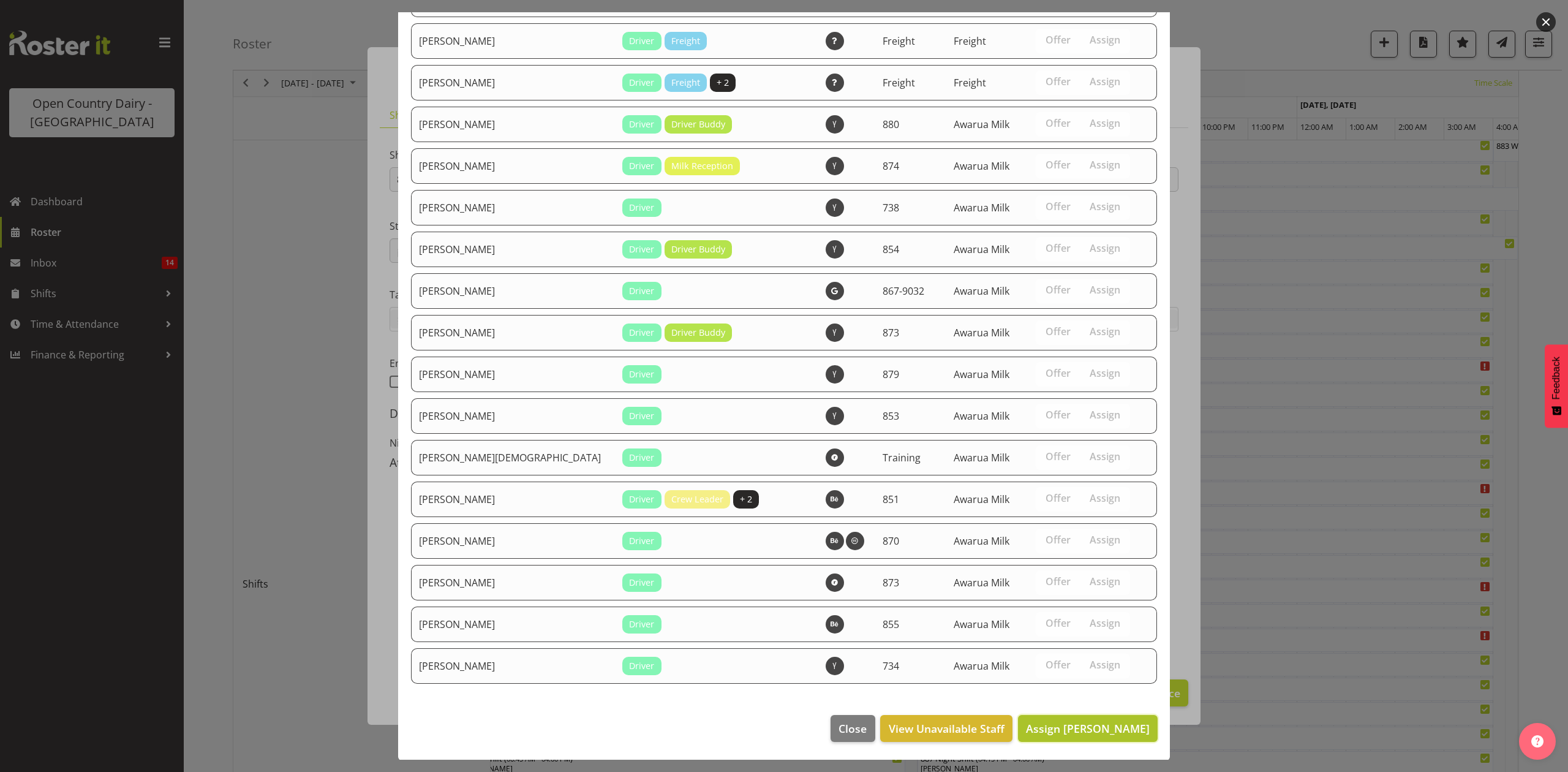
click at [1084, 726] on span "Assign [PERSON_NAME]" at bounding box center [1087, 729] width 123 height 15
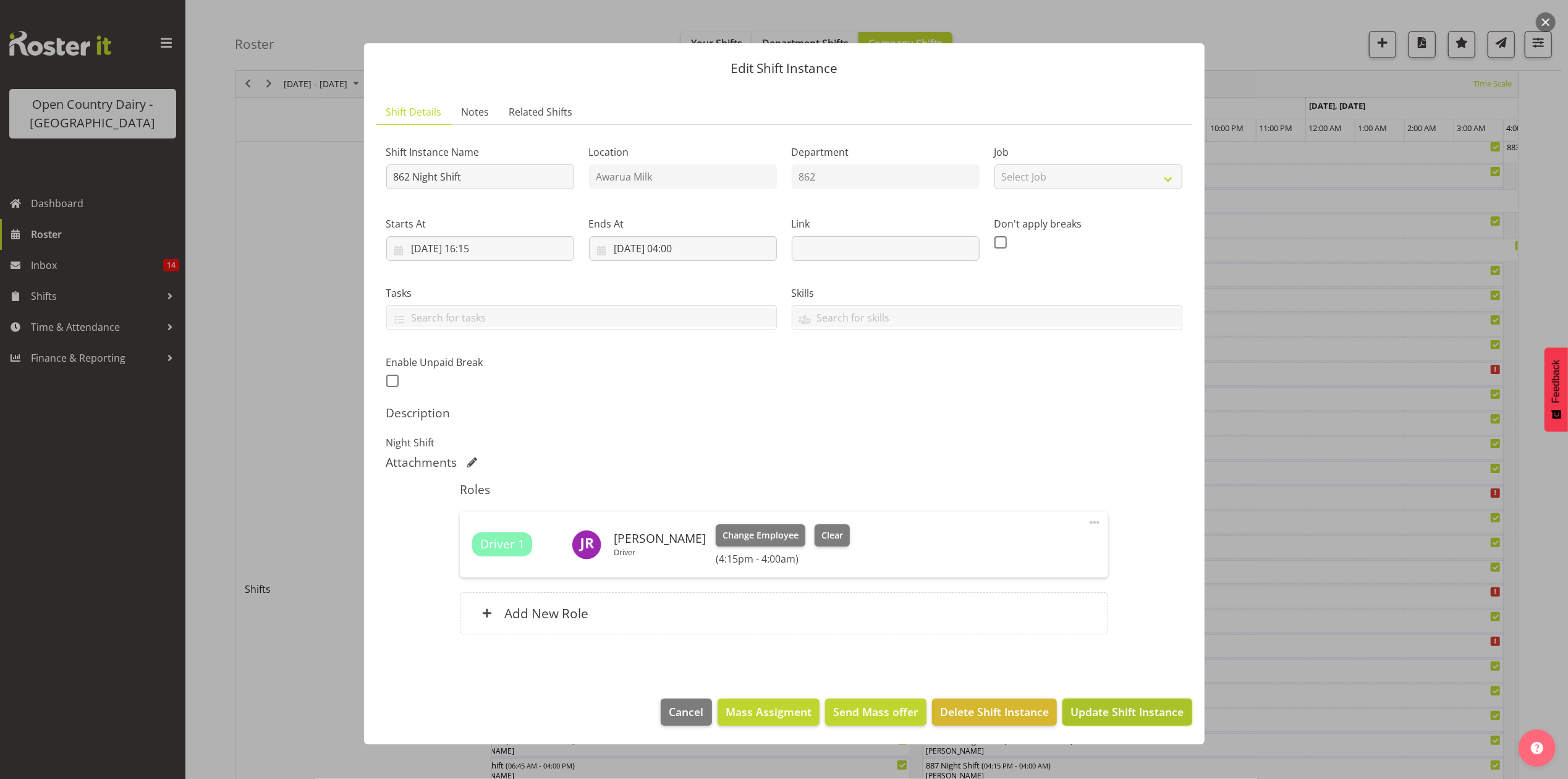
click at [1131, 716] on span "Update Shift Instance" at bounding box center [1126, 712] width 113 height 16
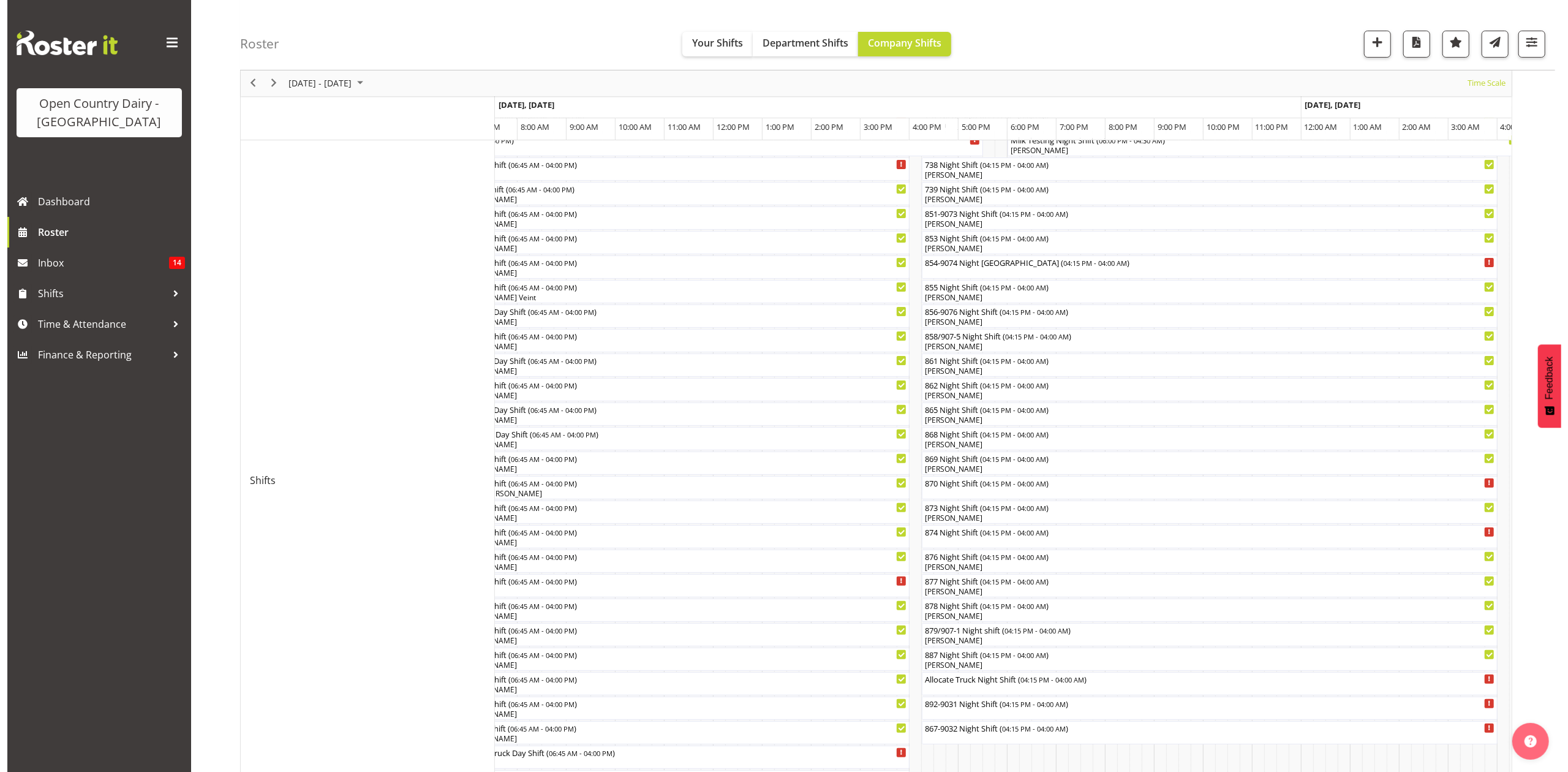
scroll to position [163, 0]
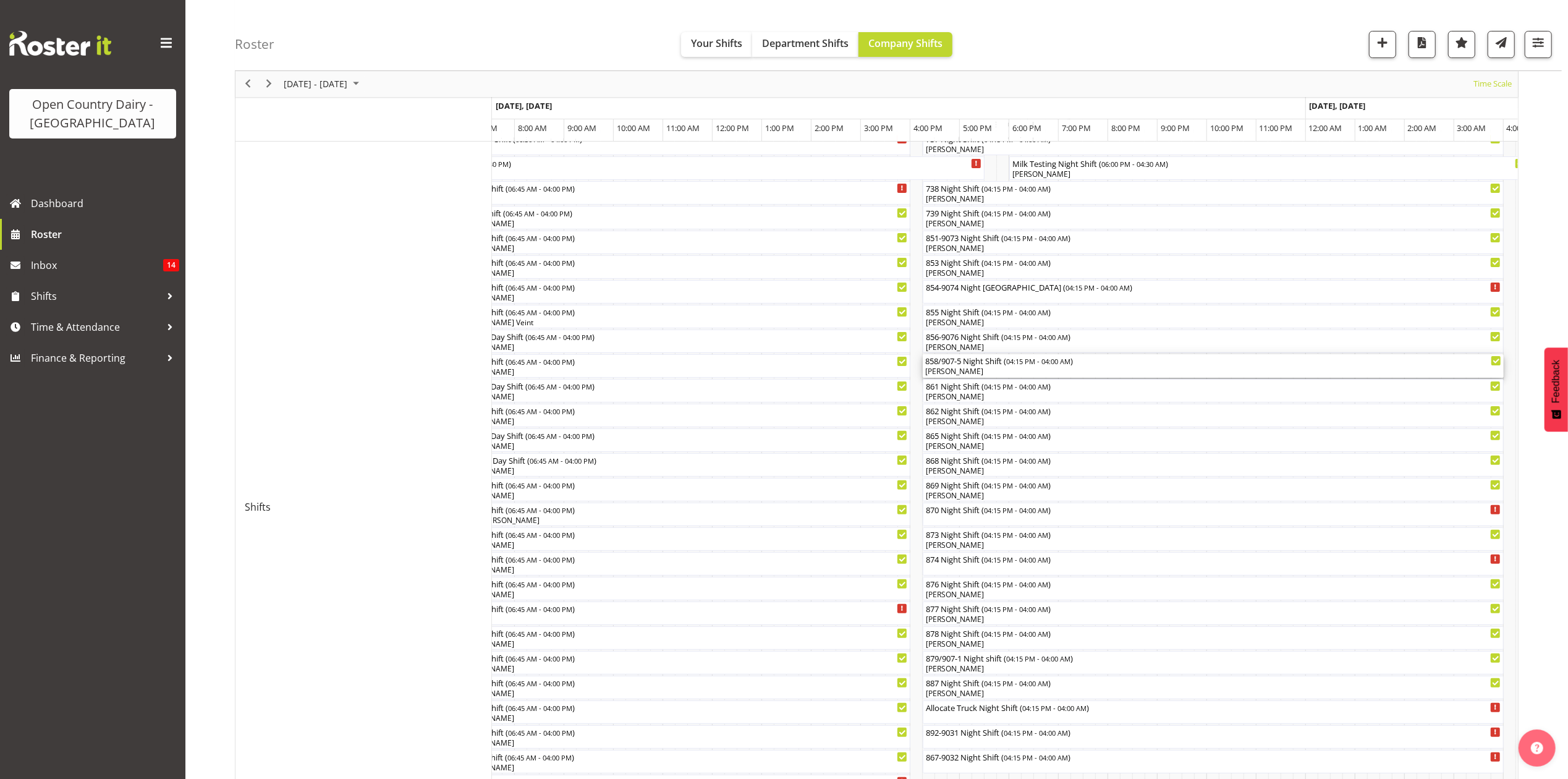
click at [954, 362] on div "858/907-5 Night Shift ( 04:15 PM - 04:00 AM )" at bounding box center [1213, 360] width 576 height 12
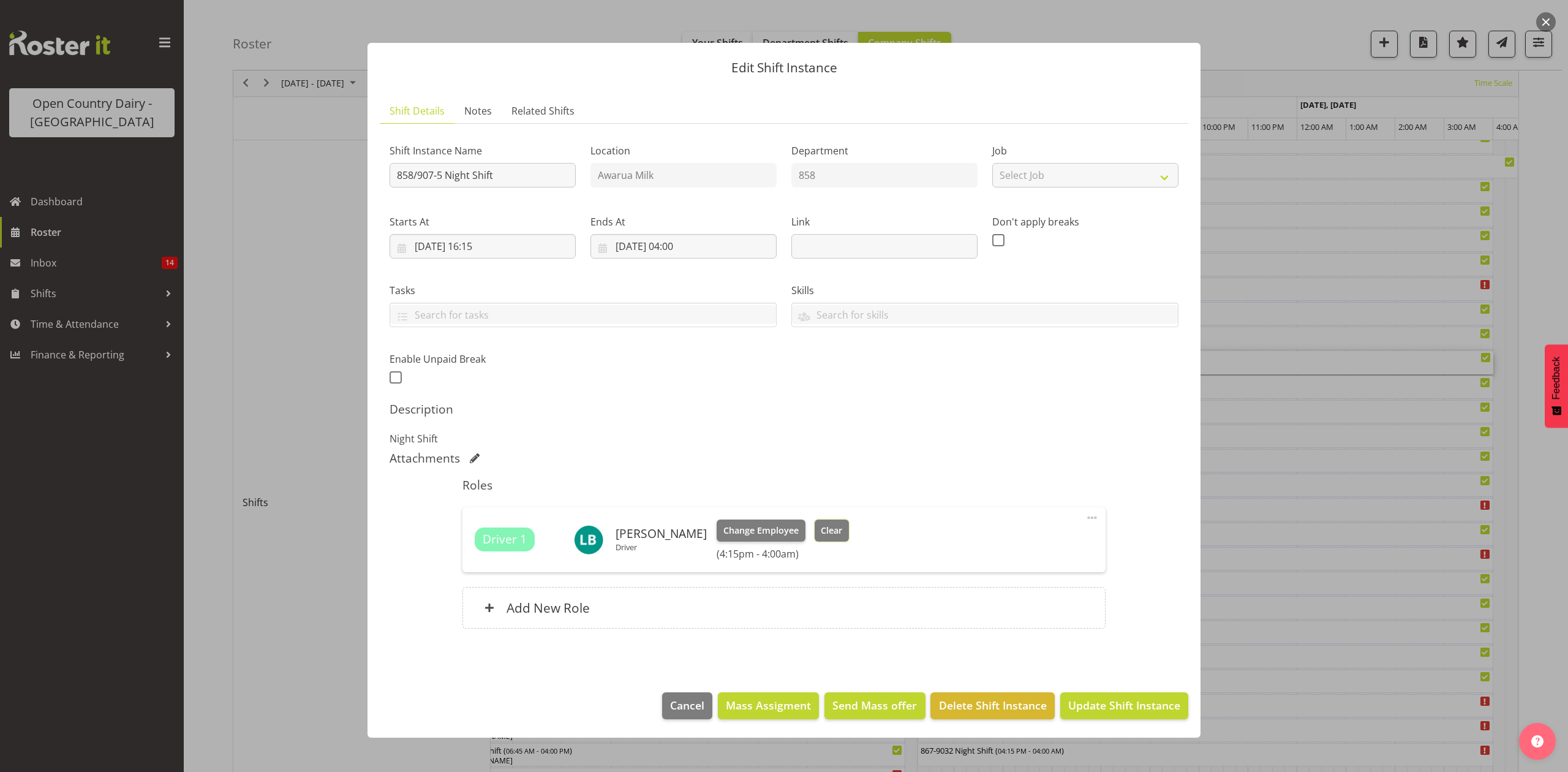
click at [823, 533] on span "Clear" at bounding box center [831, 531] width 22 height 13
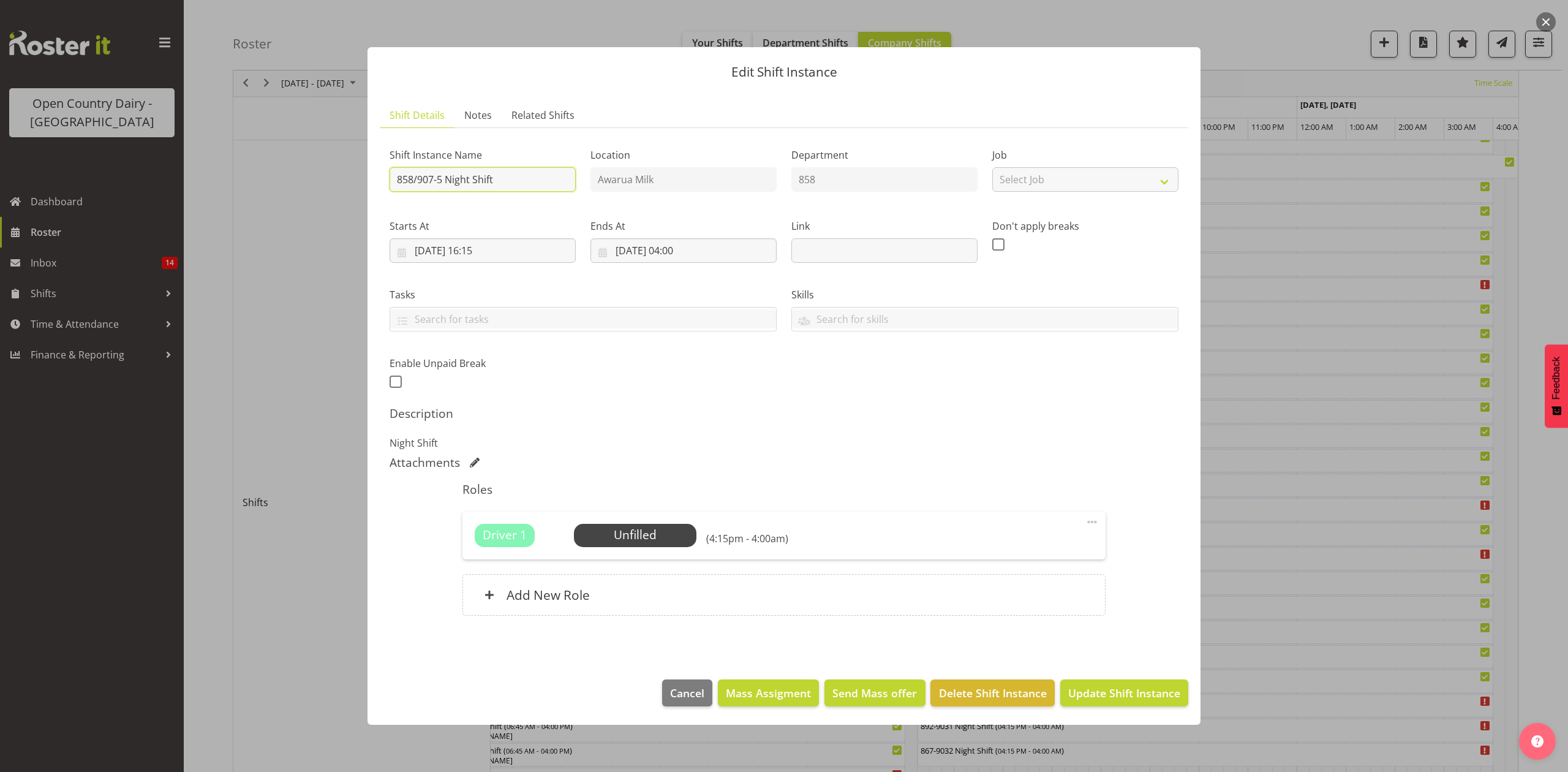
click at [525, 180] on input "858/907-5 Night Shift" at bounding box center [483, 180] width 186 height 24
click at [548, 174] on input "858/907-5 Night Shift [GEOGRAPHIC_DATA]" at bounding box center [483, 180] width 186 height 24
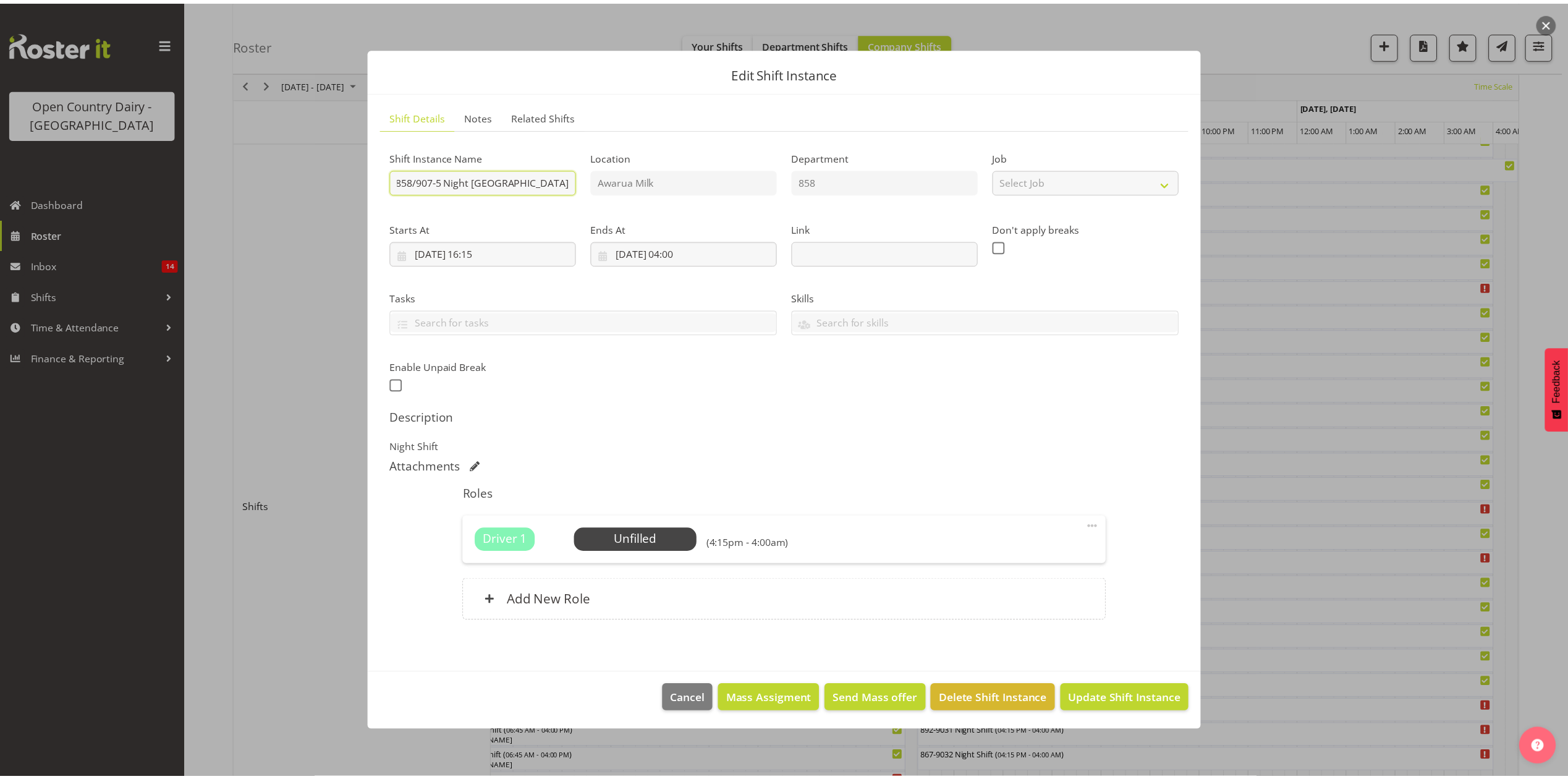
scroll to position [0, 0]
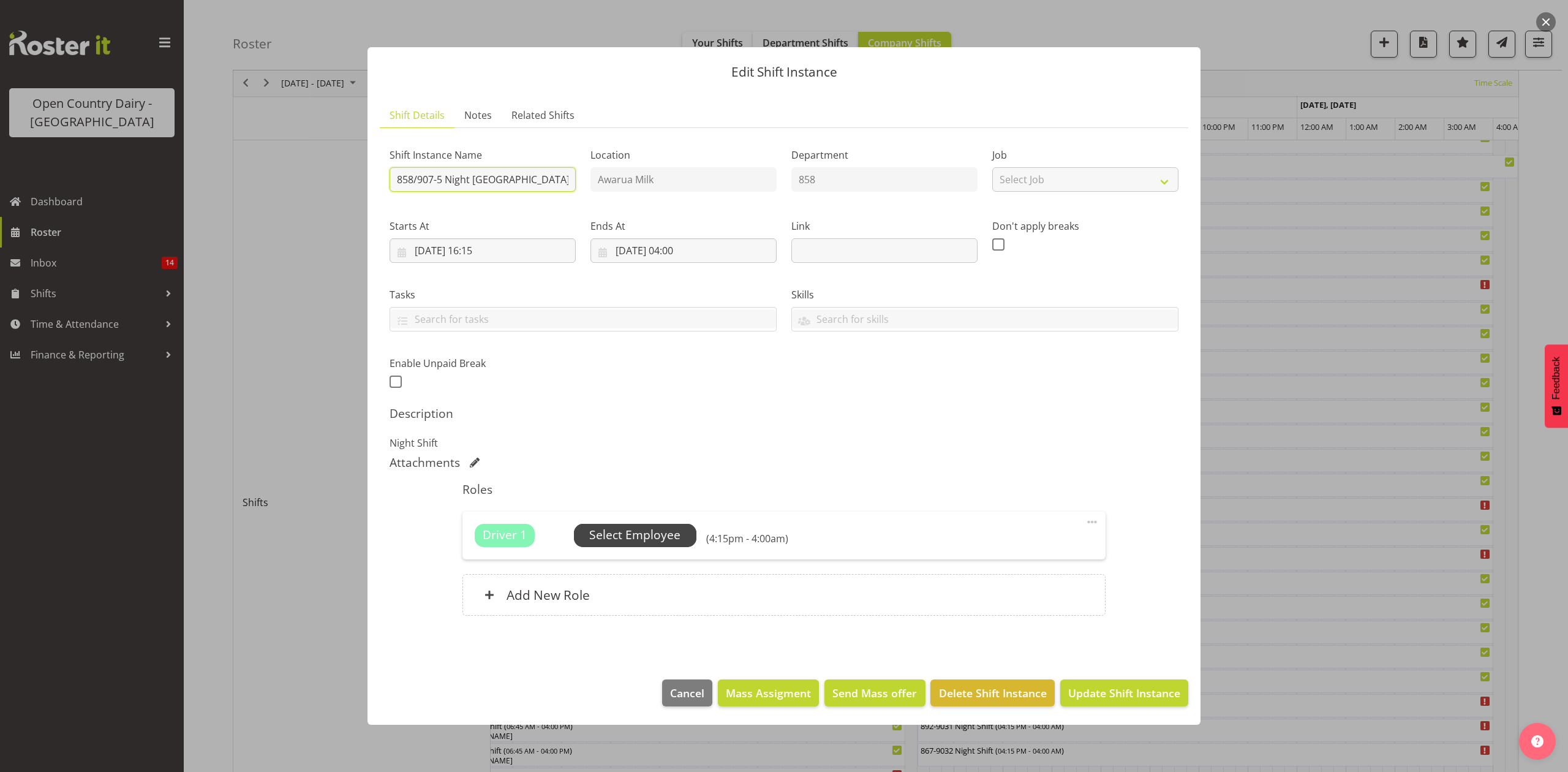
type input "858/907-5 Night [GEOGRAPHIC_DATA]"
click at [621, 535] on span "Select Employee" at bounding box center [634, 535] width 91 height 18
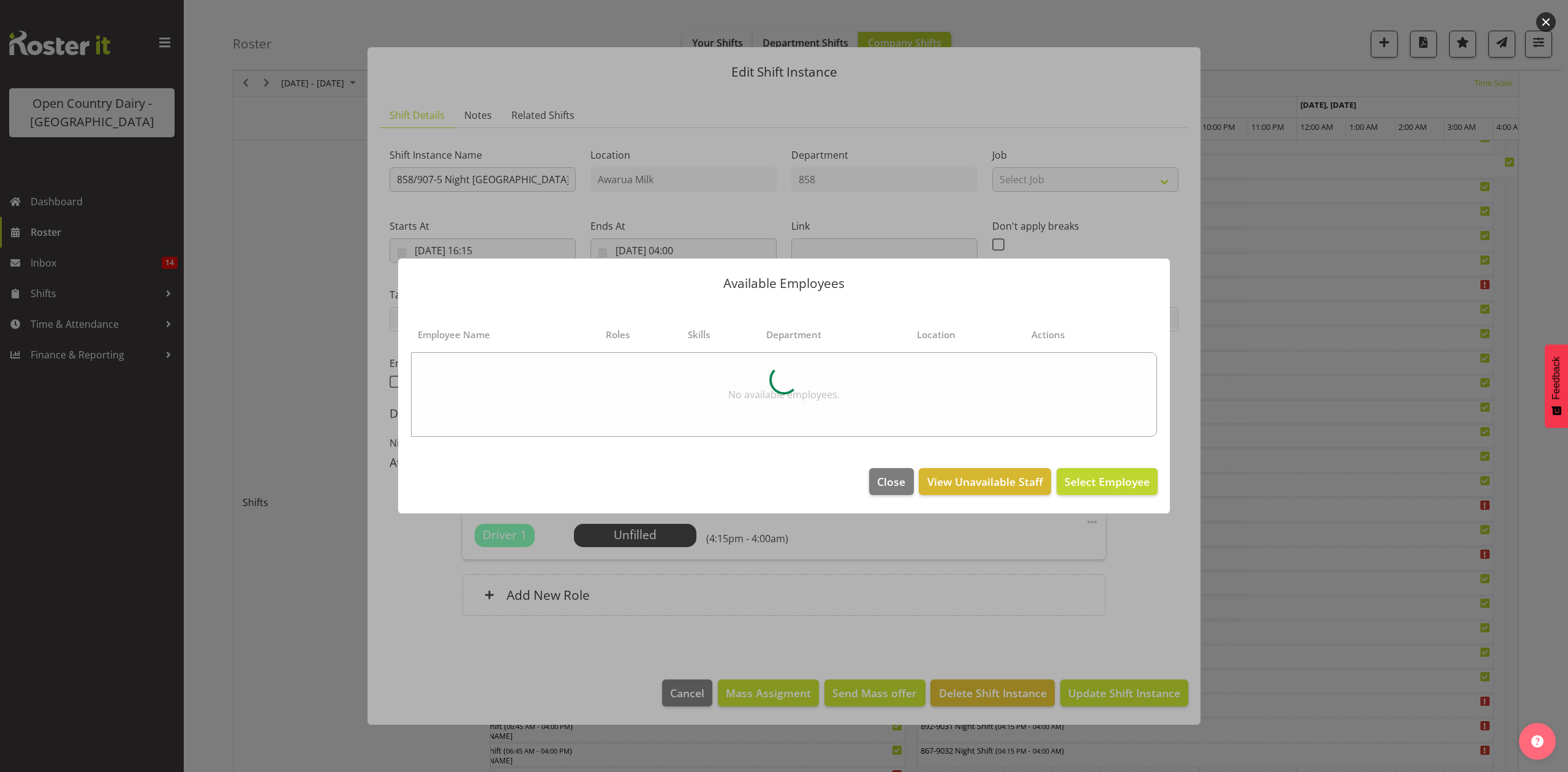
click at [1142, 569] on div at bounding box center [784, 386] width 1568 height 772
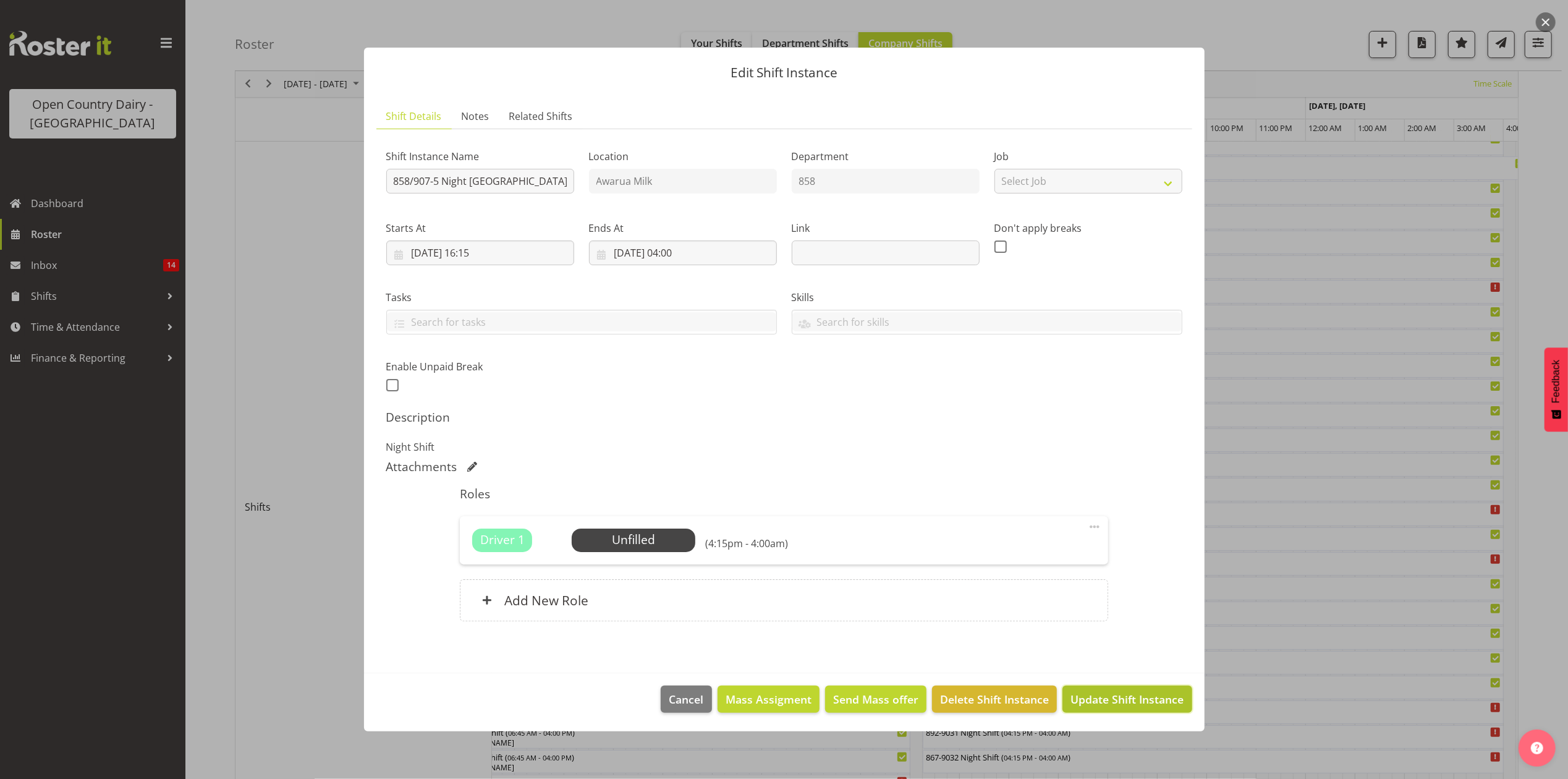
click at [1131, 703] on span "Update Shift Instance" at bounding box center [1126, 699] width 113 height 16
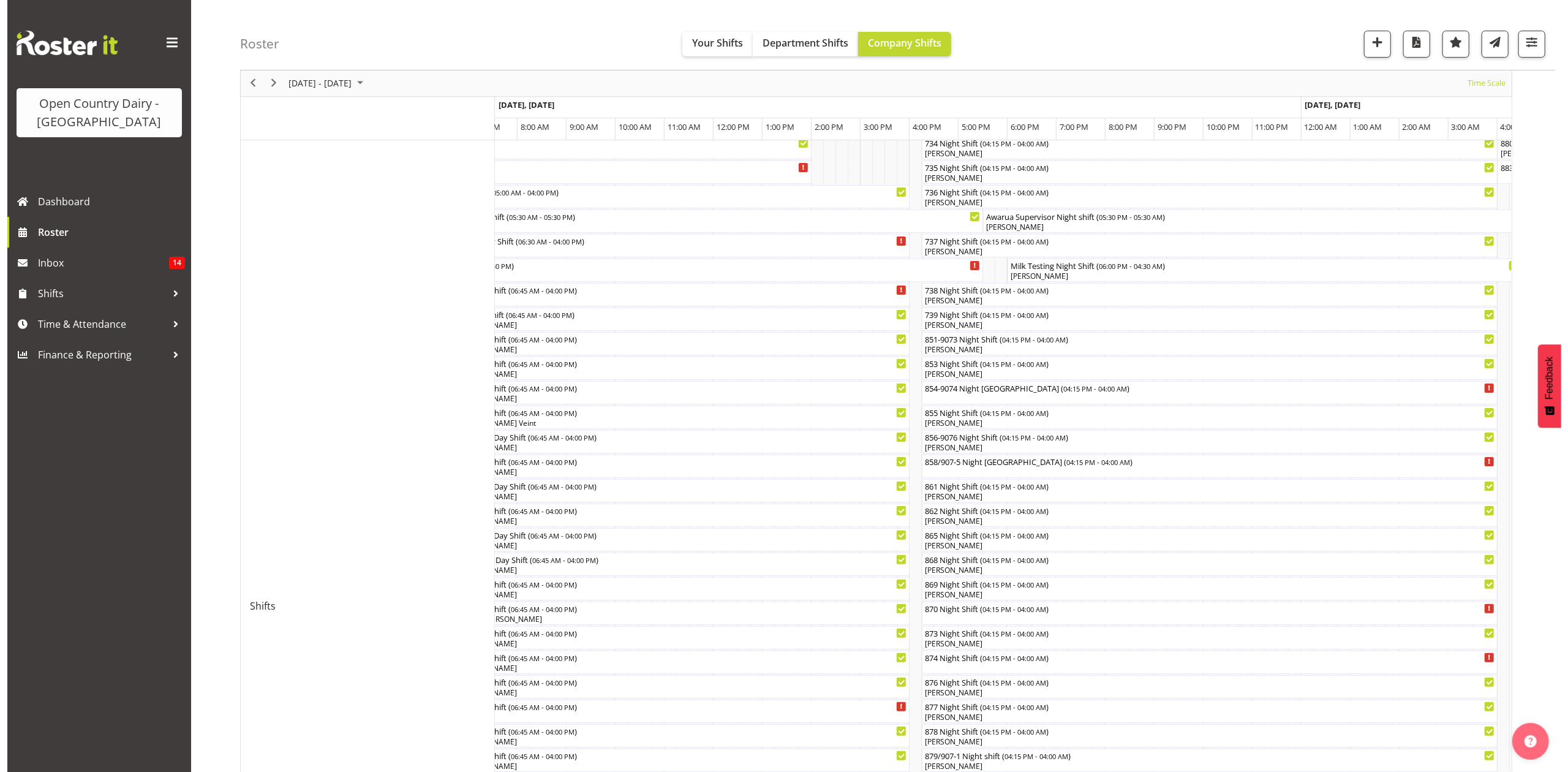
scroll to position [82, 0]
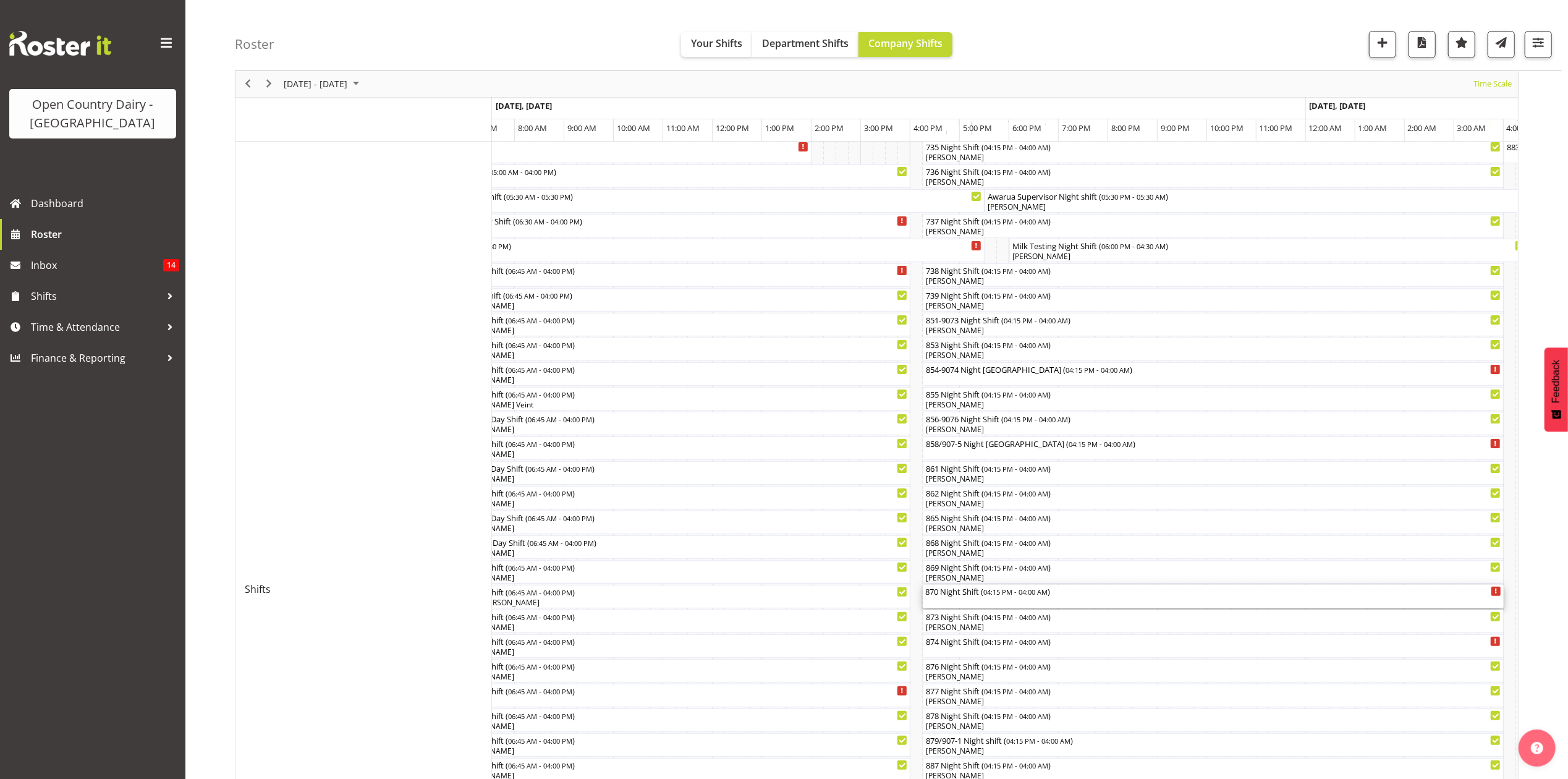
click at [963, 595] on div "870 Night Shift ( 04:15 PM - 04:00 AM )" at bounding box center [1213, 591] width 576 height 12
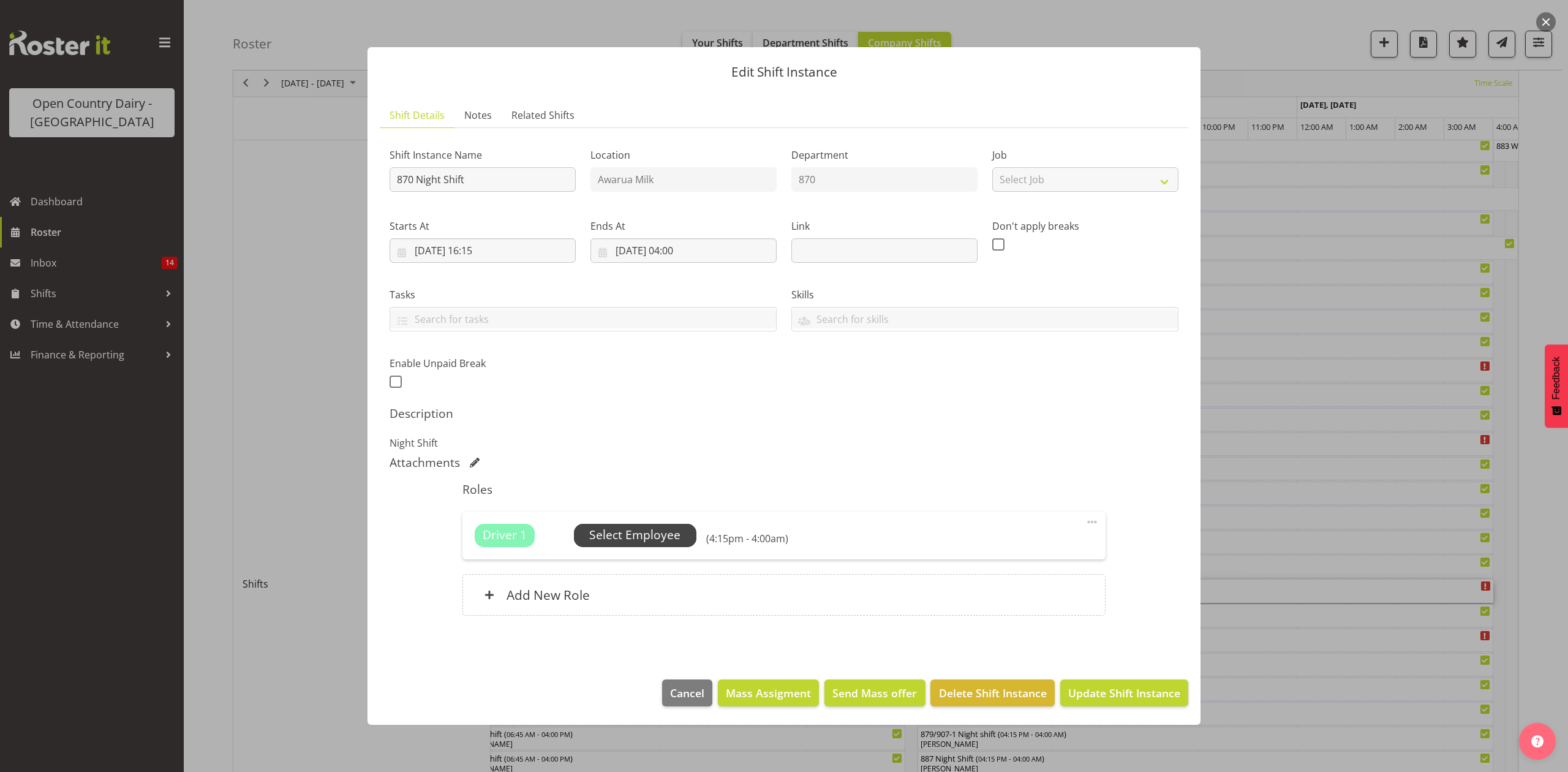
click at [643, 545] on span "Select Employee" at bounding box center [635, 536] width 122 height 24
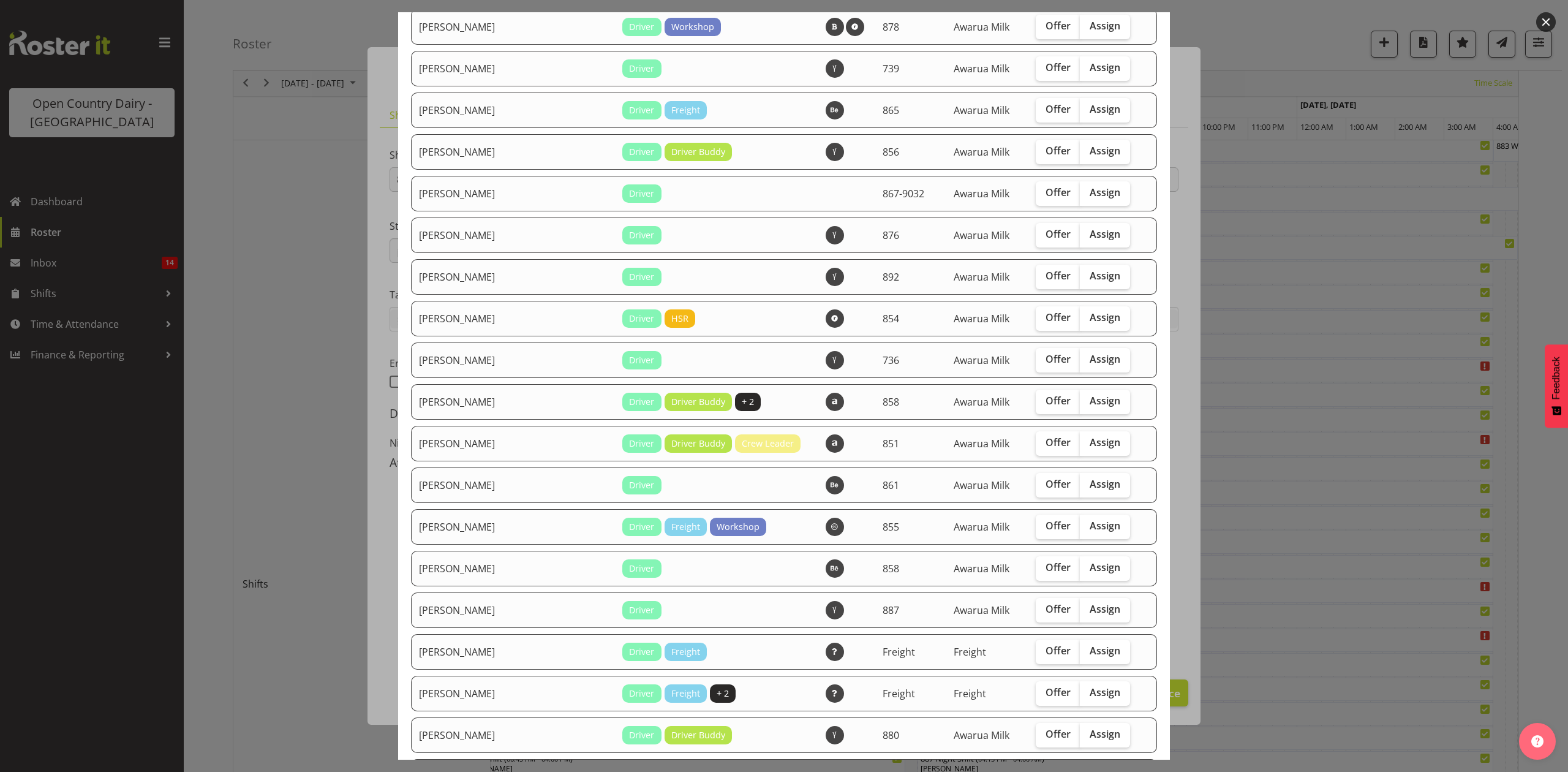
scroll to position [817, 0]
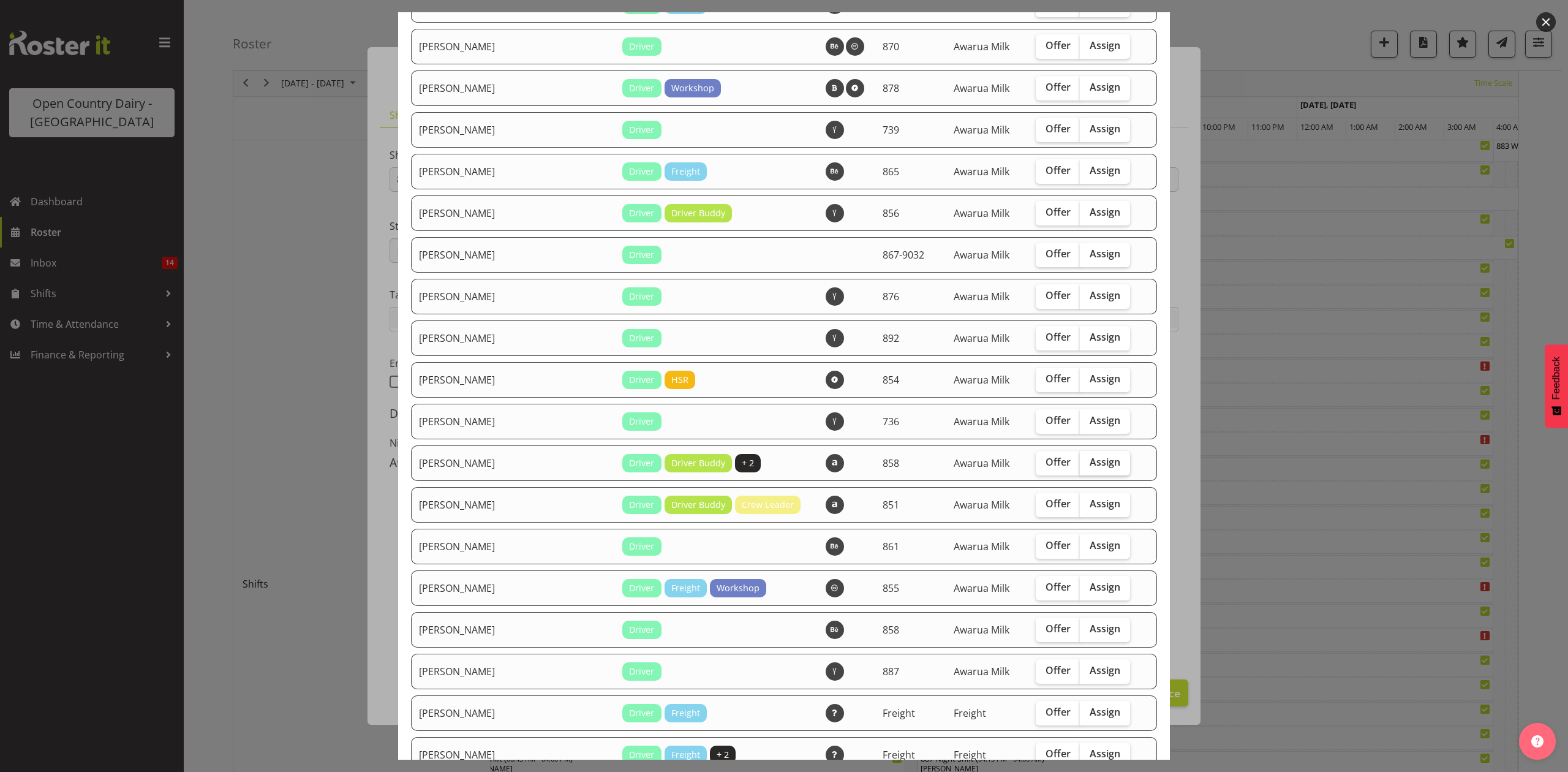
click at [1090, 463] on span "Assign" at bounding box center [1105, 461] width 31 height 12
click at [1087, 463] on input "Assign" at bounding box center [1084, 462] width 8 height 8
checkbox input "true"
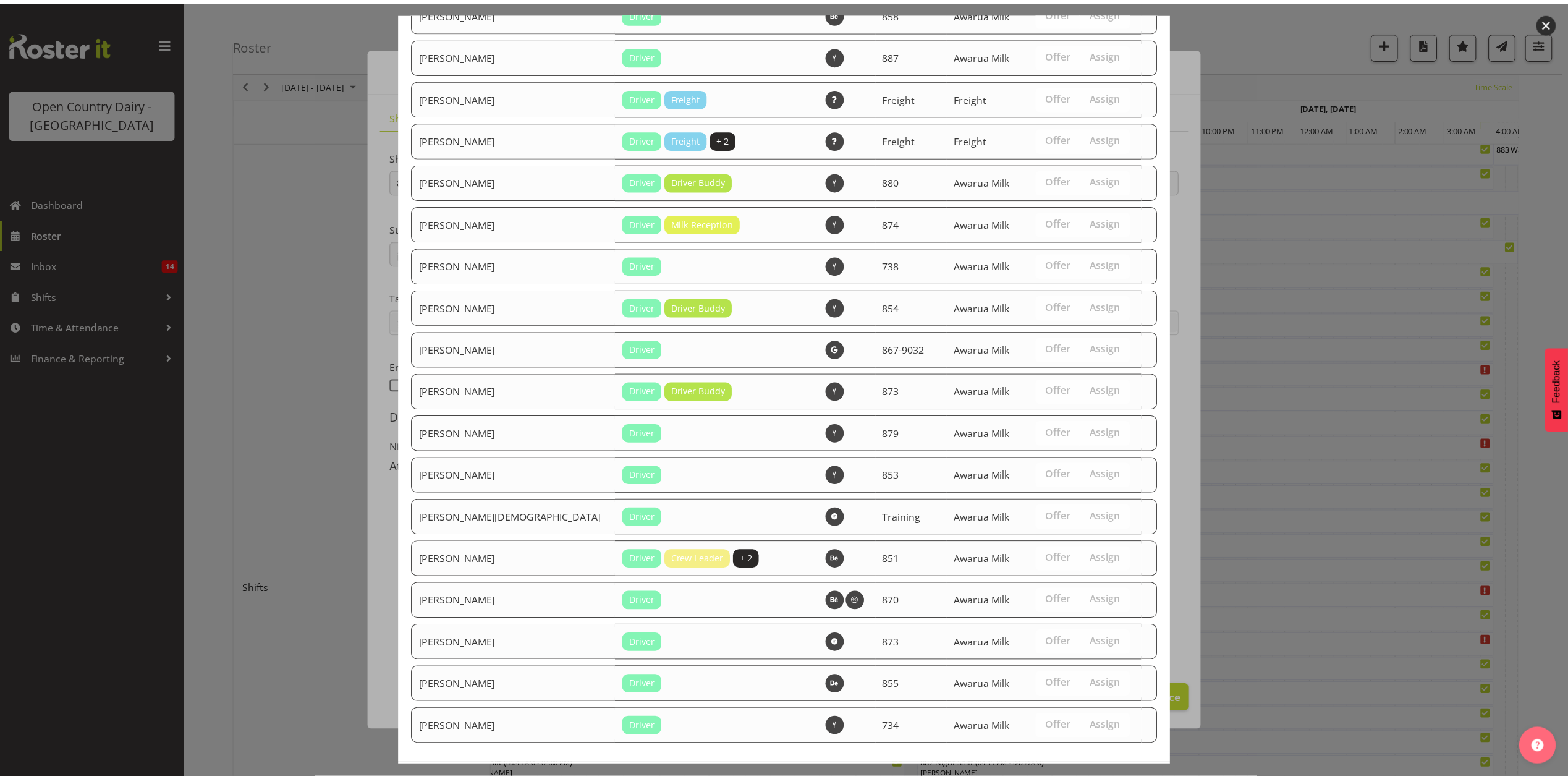
scroll to position [1503, 0]
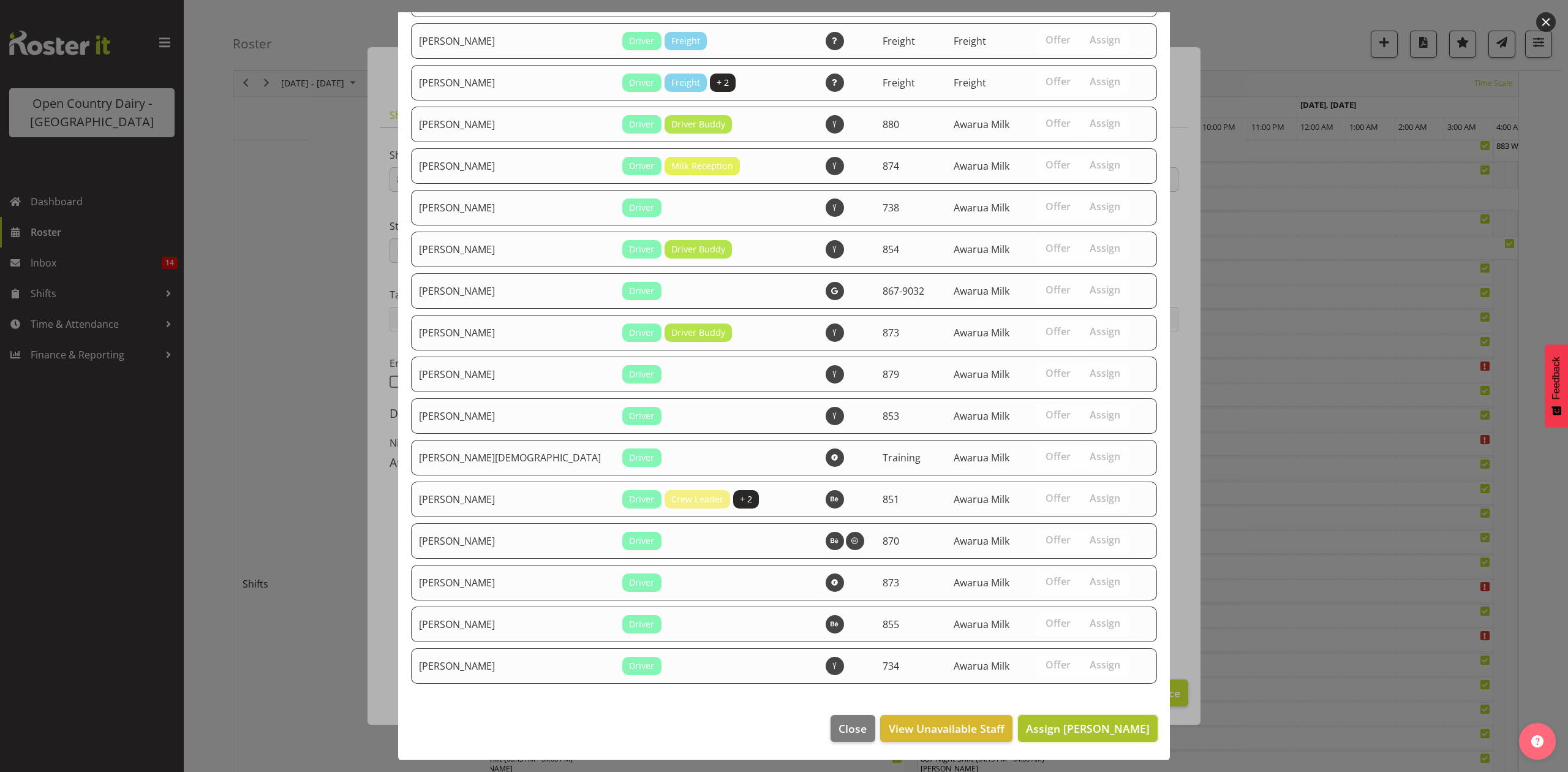
click at [1055, 722] on span "Assign [PERSON_NAME]" at bounding box center [1087, 729] width 123 height 15
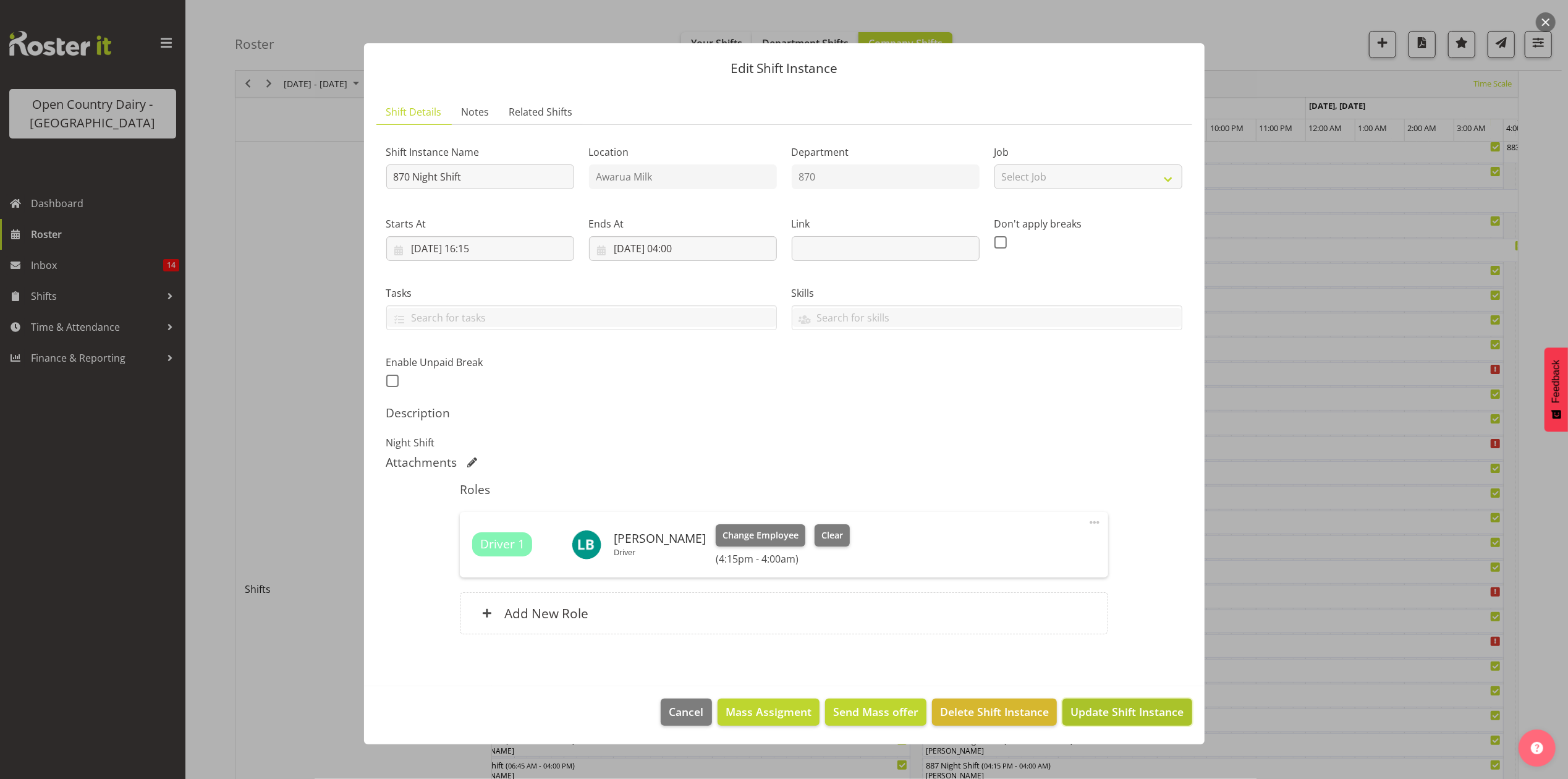
click at [1086, 715] on span "Update Shift Instance" at bounding box center [1126, 712] width 113 height 16
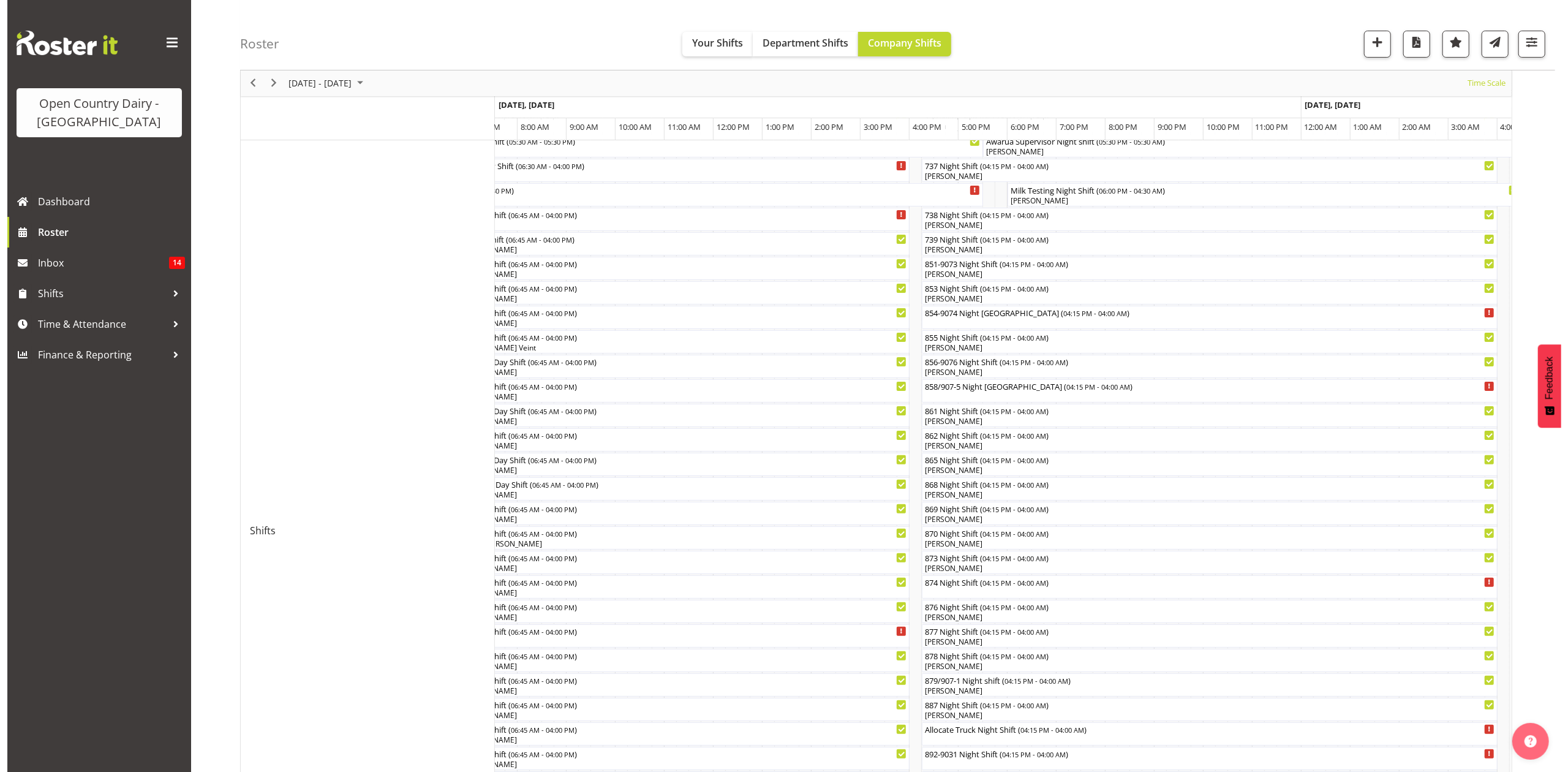
scroll to position [163, 0]
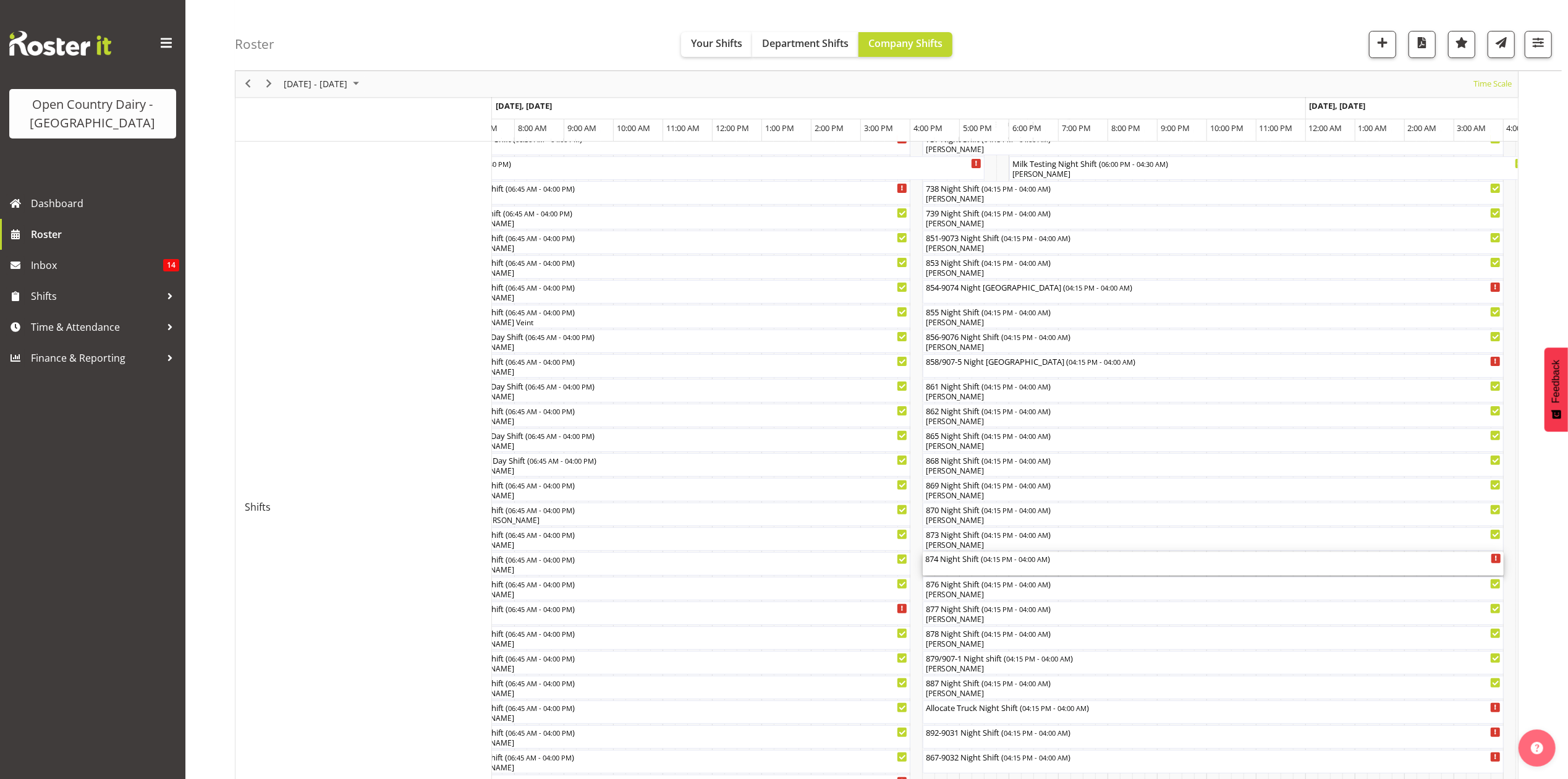
click at [947, 559] on div "874 Night Shift ( 04:15 PM - 04:00 AM )" at bounding box center [1213, 558] width 576 height 12
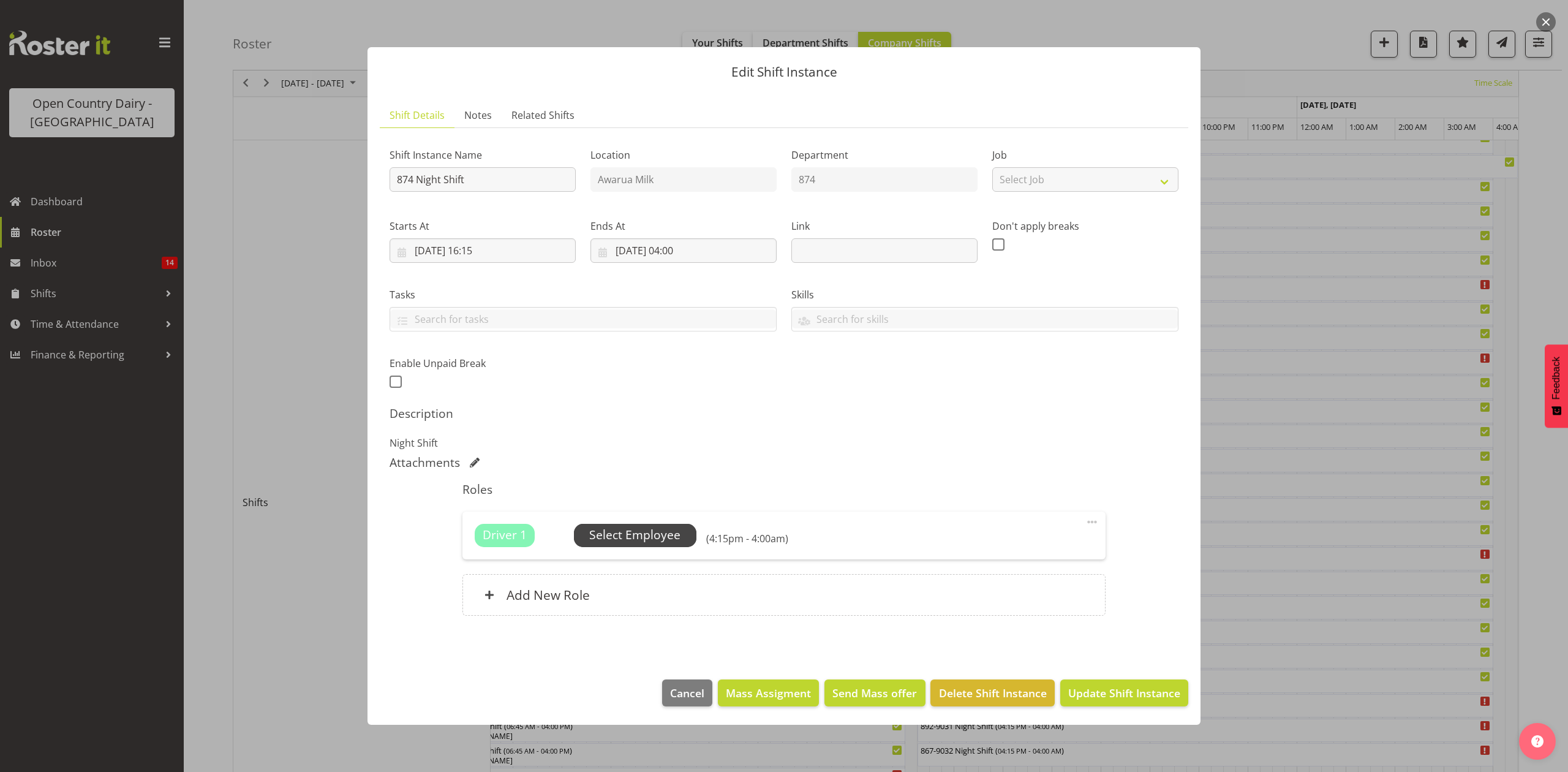
click at [656, 531] on span "Select Employee" at bounding box center [634, 535] width 91 height 18
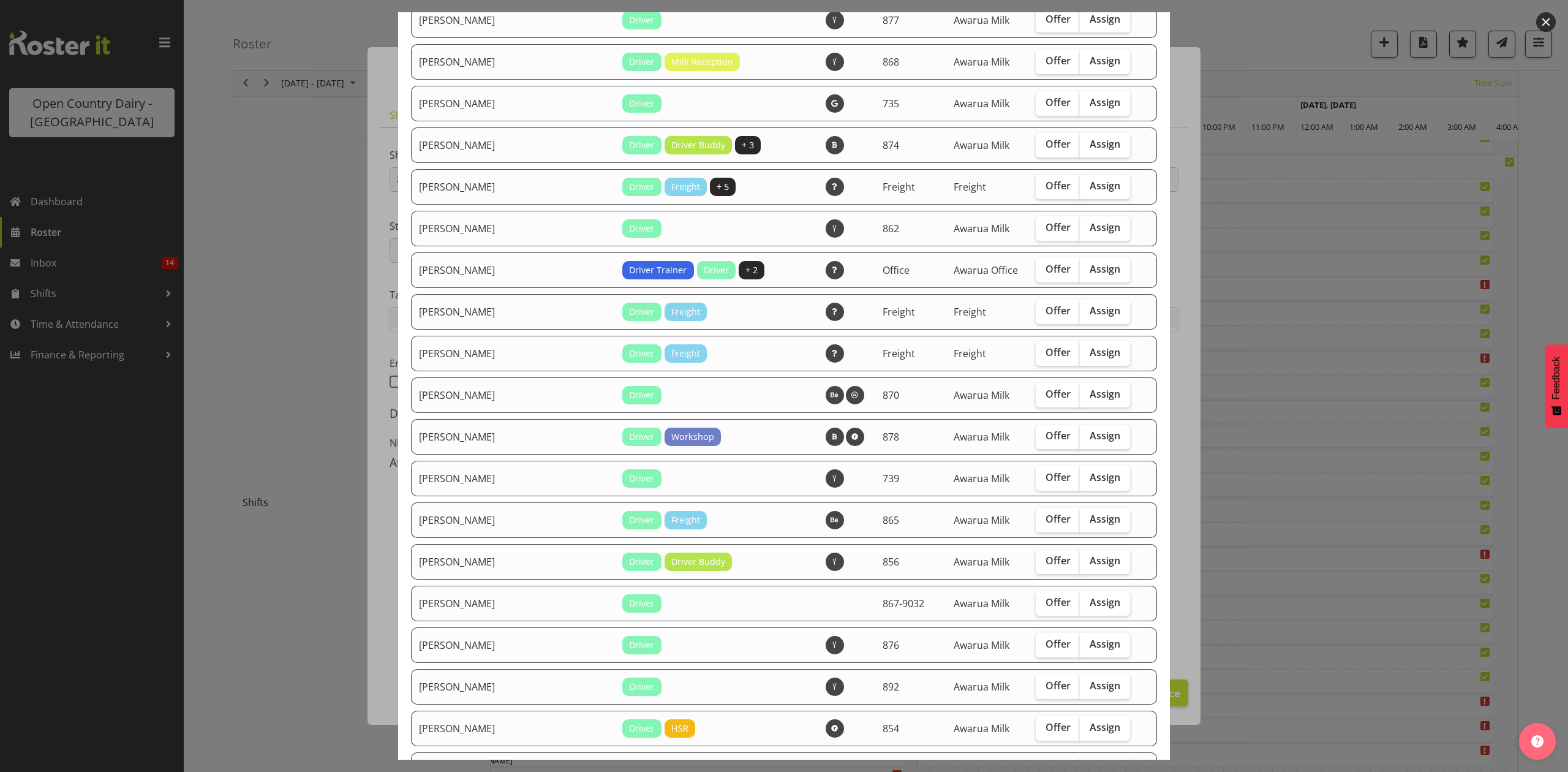
scroll to position [491, 0]
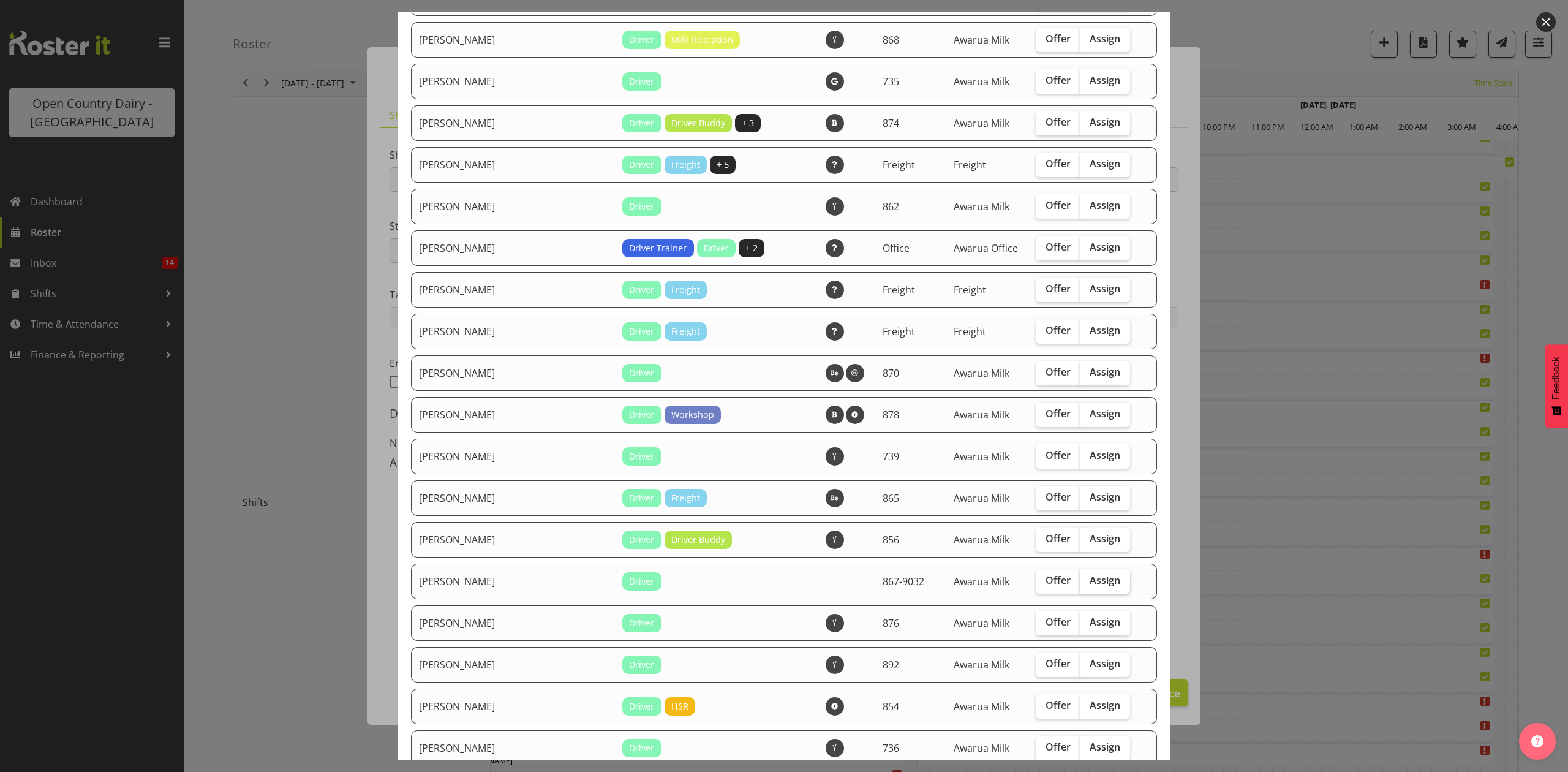
click at [1090, 576] on span "Assign" at bounding box center [1105, 580] width 31 height 12
click at [1080, 577] on input "Assign" at bounding box center [1084, 581] width 8 height 8
checkbox input "true"
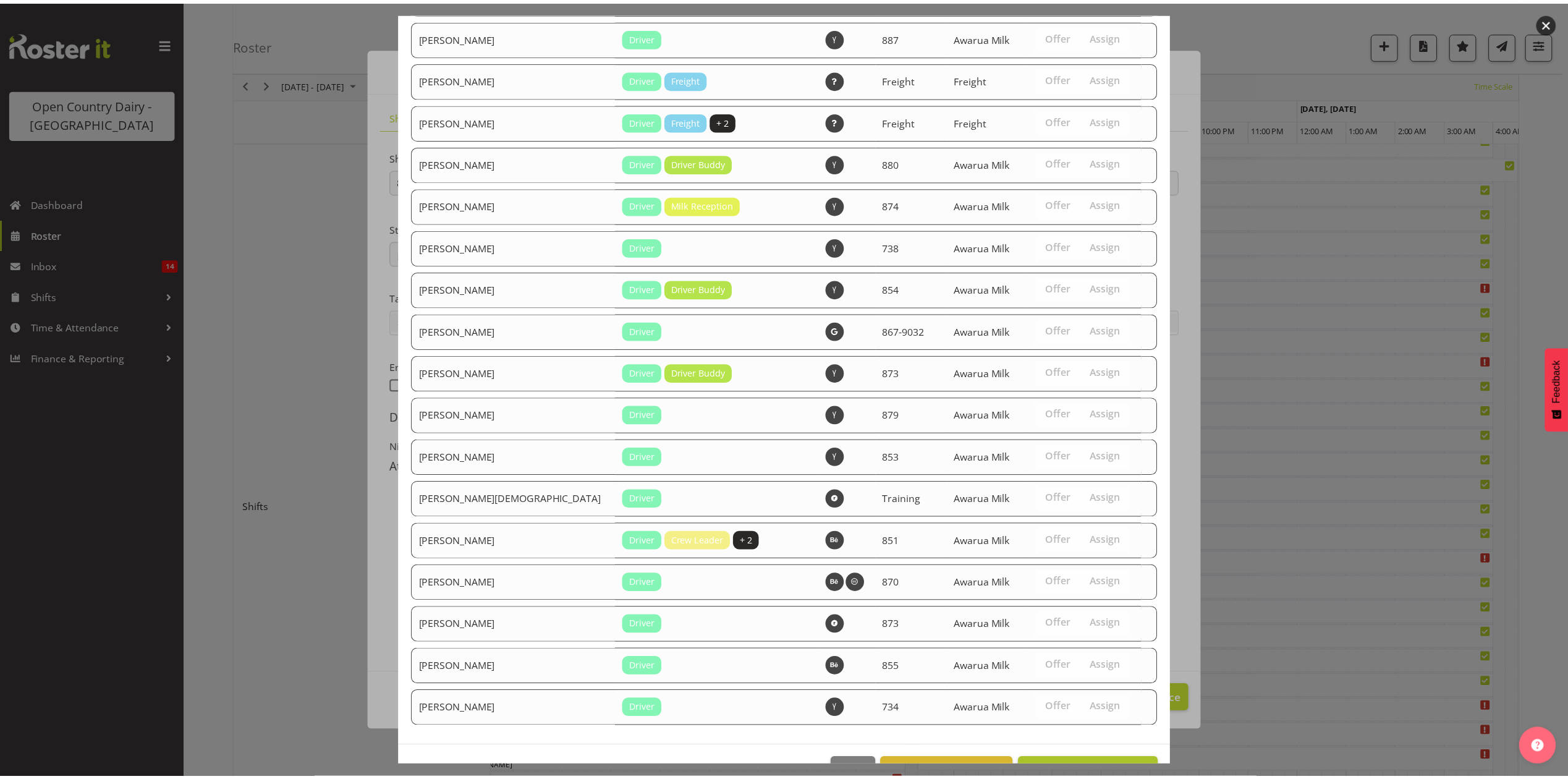
scroll to position [1461, 0]
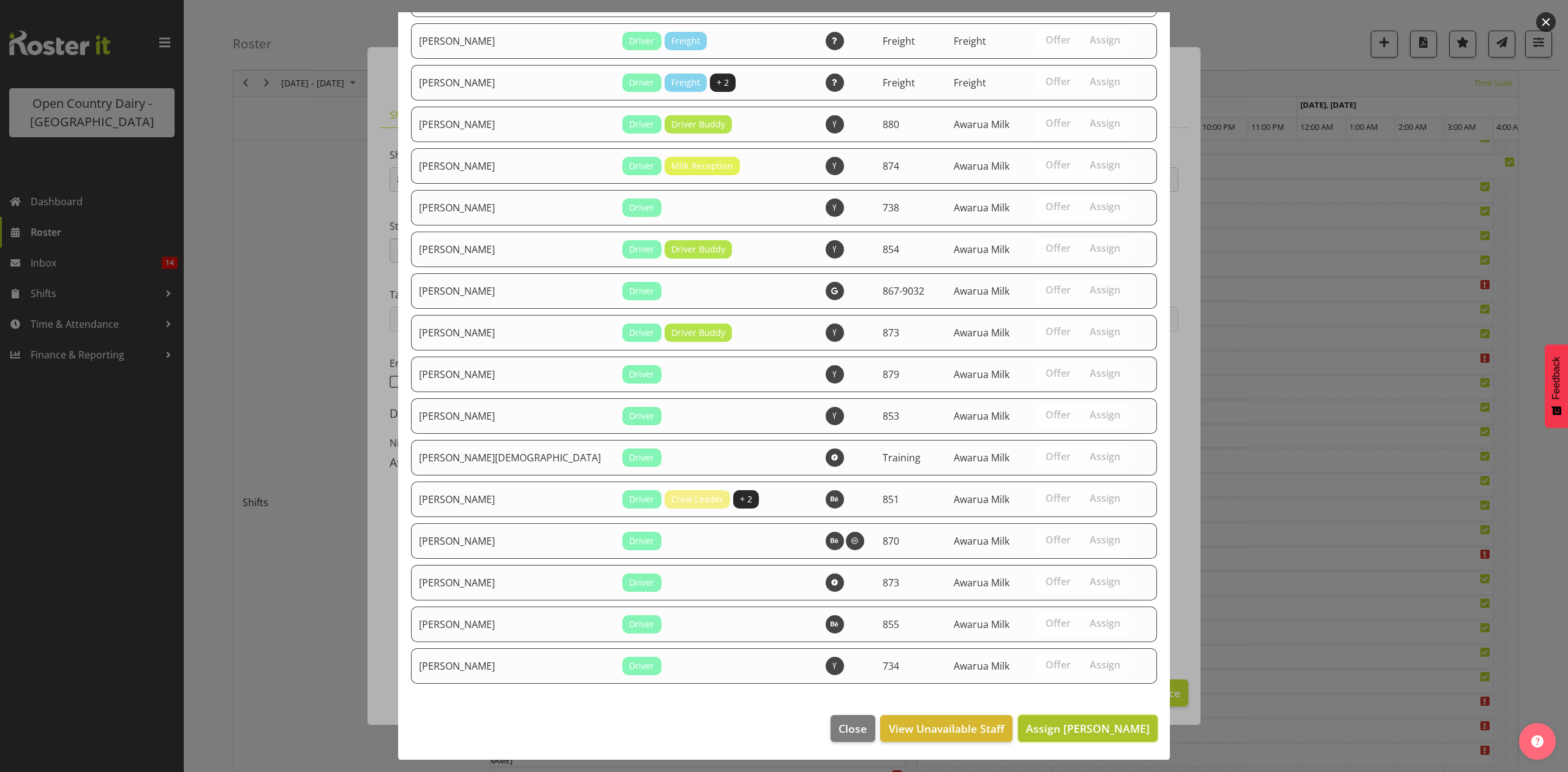
click at [1069, 723] on span "Assign [PERSON_NAME]" at bounding box center [1087, 729] width 123 height 15
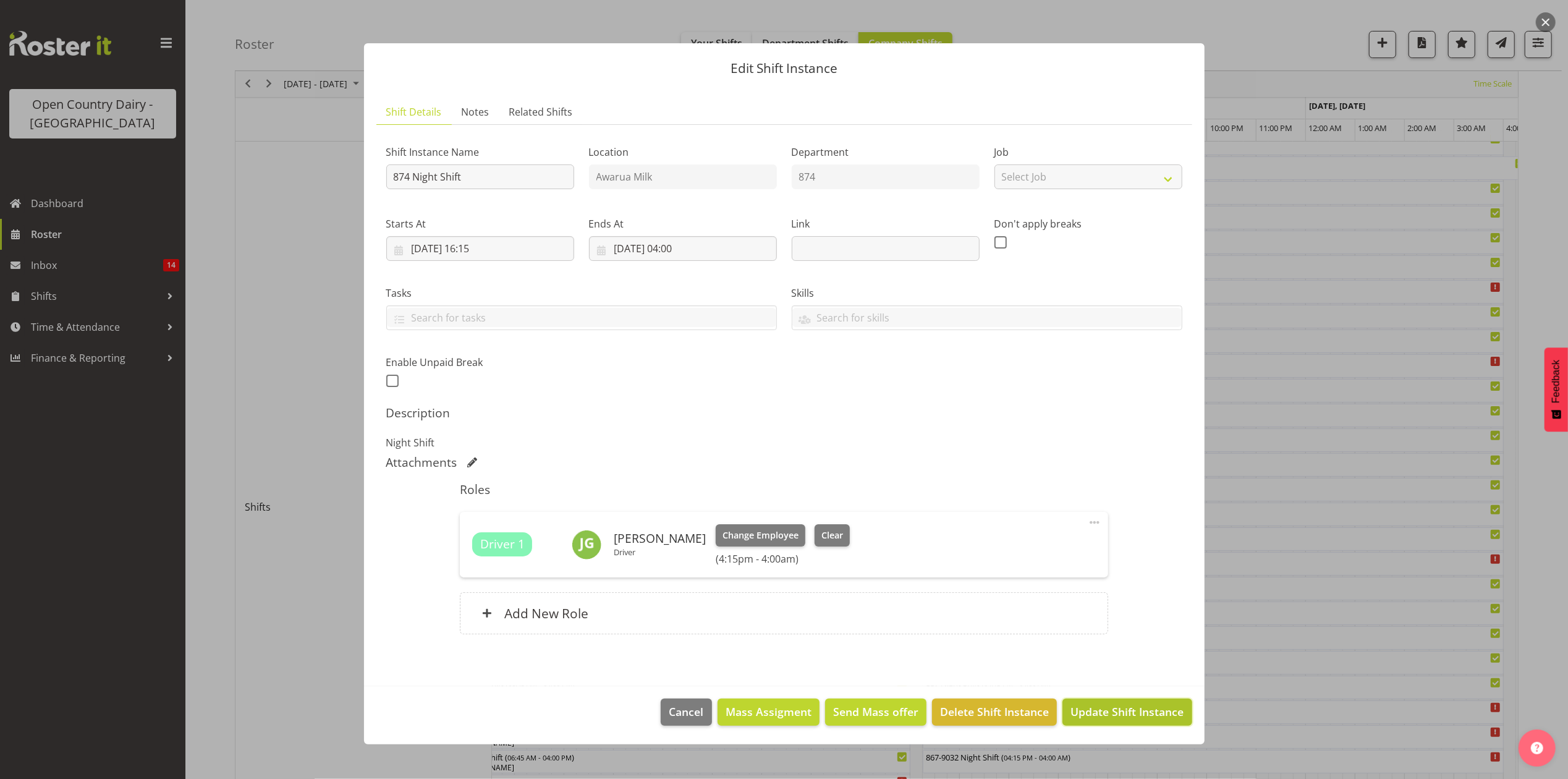
click at [1118, 711] on span "Update Shift Instance" at bounding box center [1126, 712] width 113 height 16
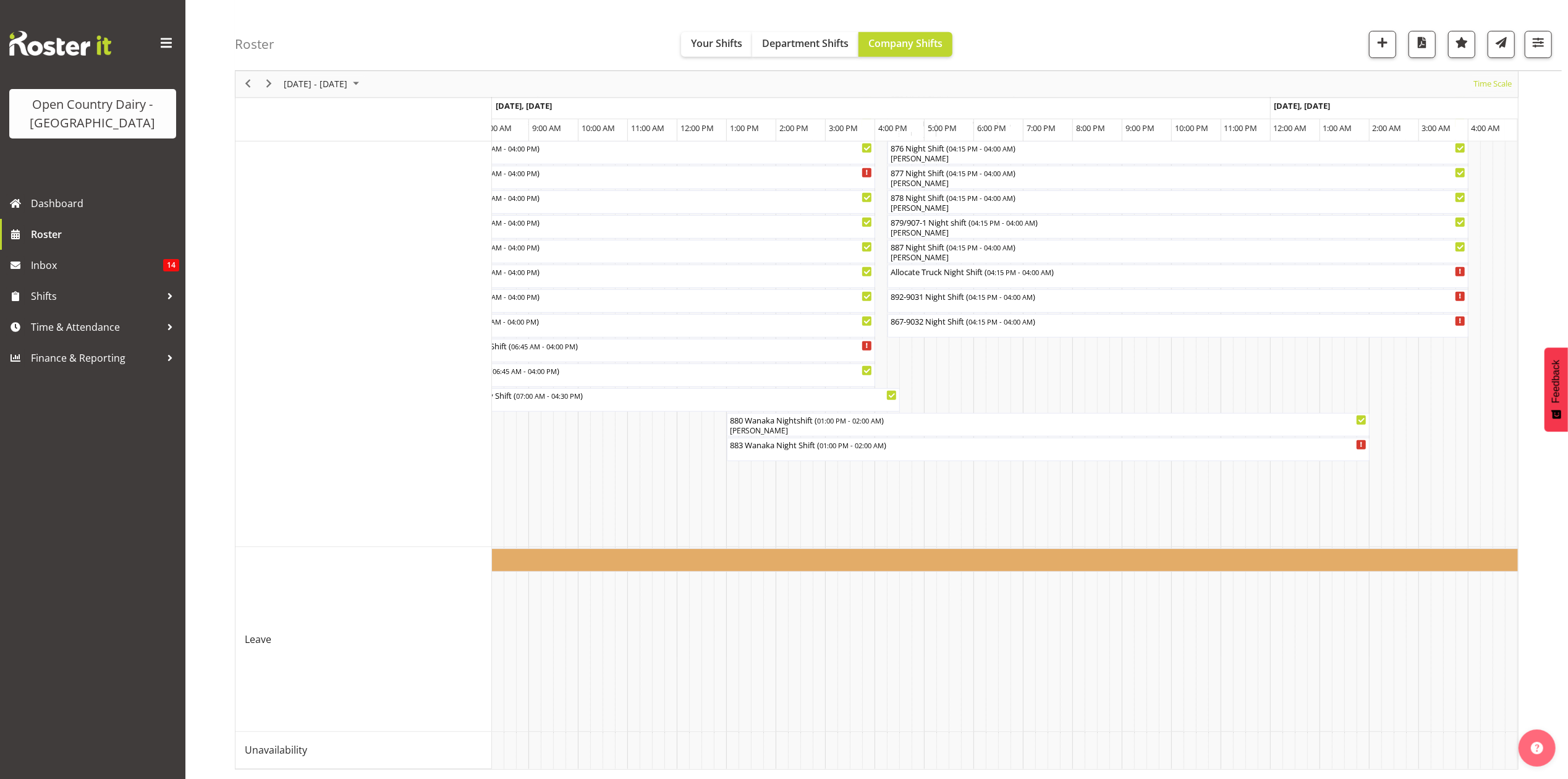
scroll to position [615, 0]
click at [773, 438] on div "883 Wanaka Night Shift ( 01:00 PM - 02:00 AM )" at bounding box center [1048, 444] width 638 height 12
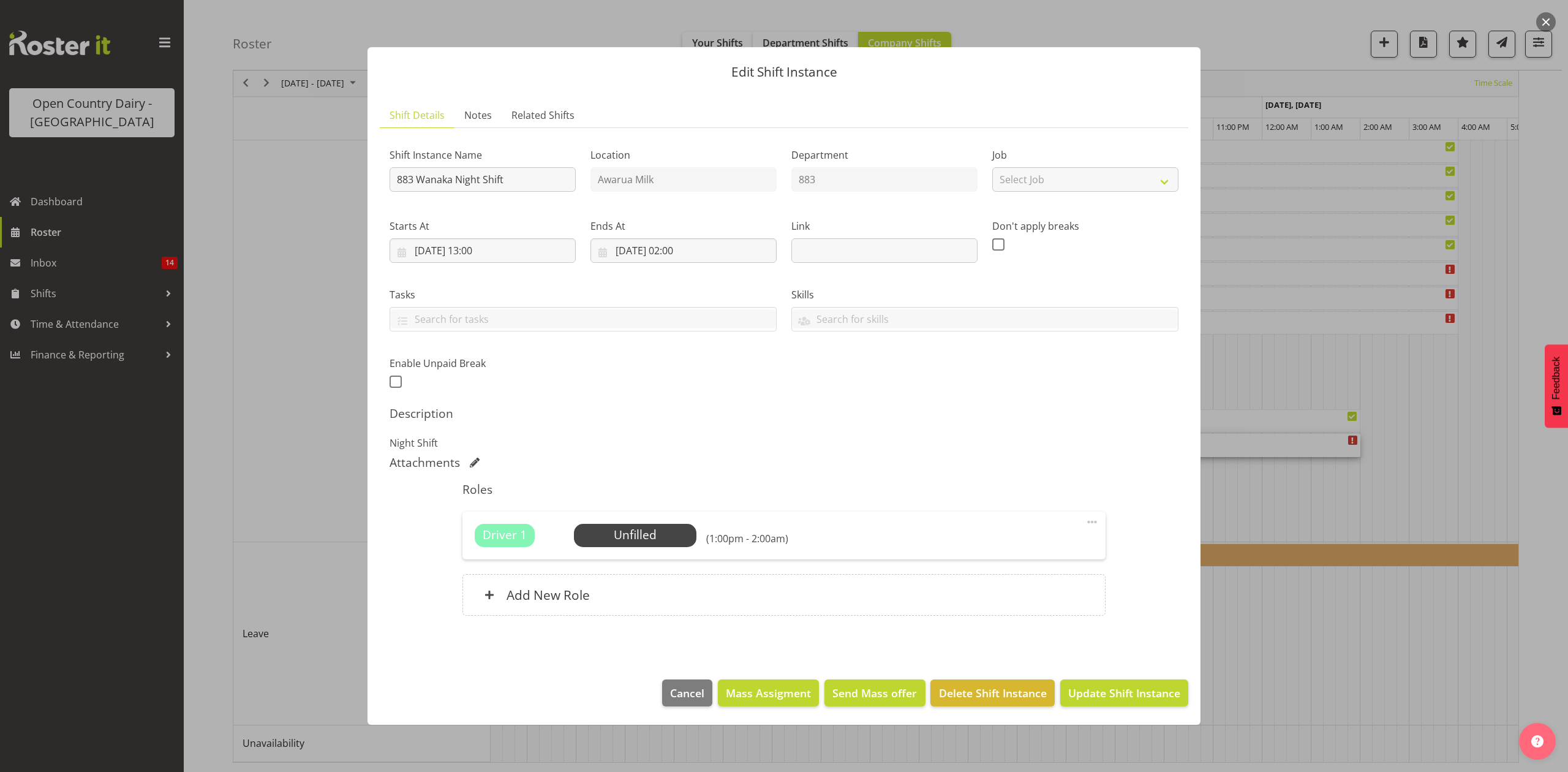
click at [1437, 629] on div at bounding box center [784, 386] width 1568 height 772
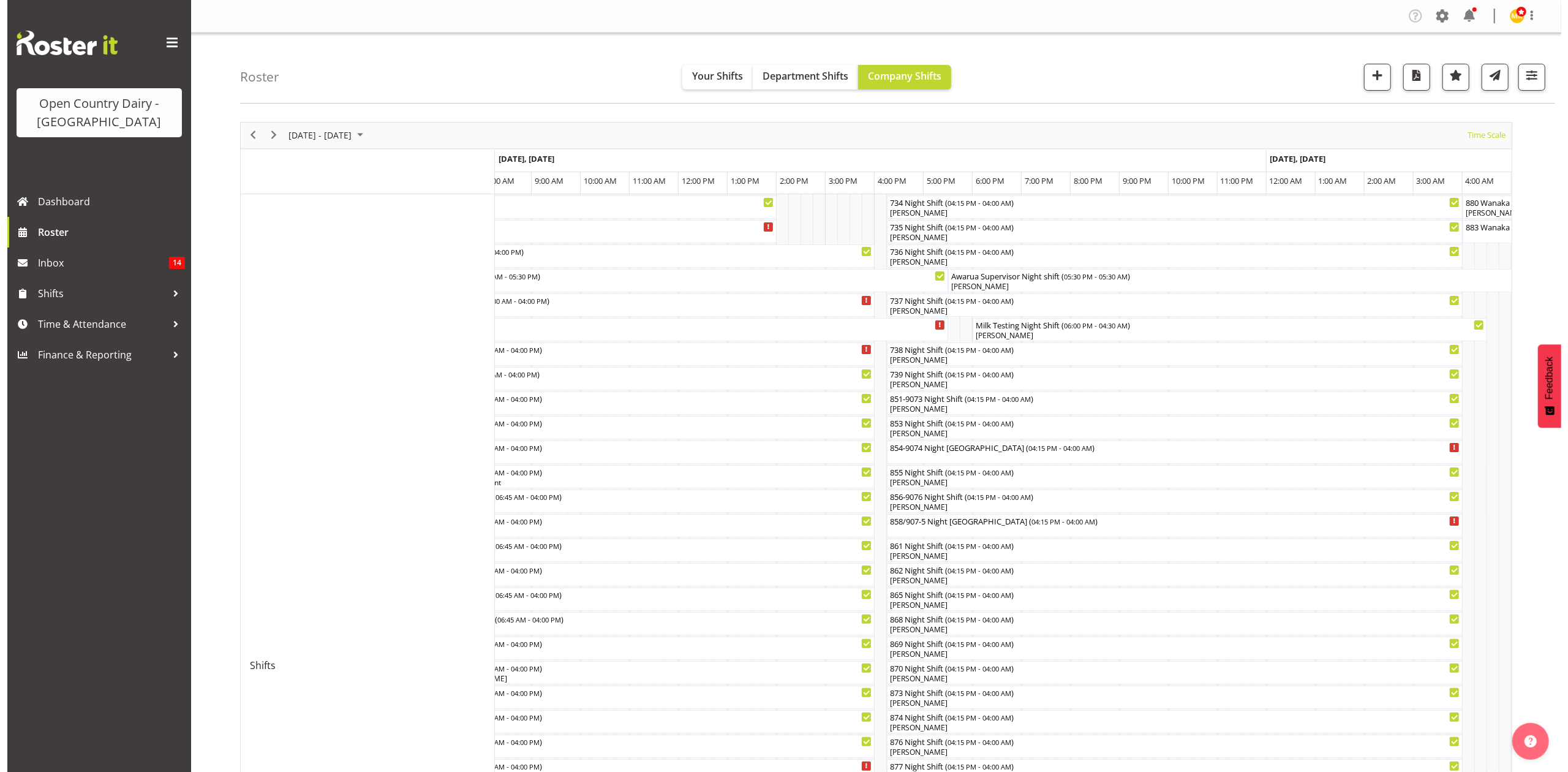
scroll to position [82, 0]
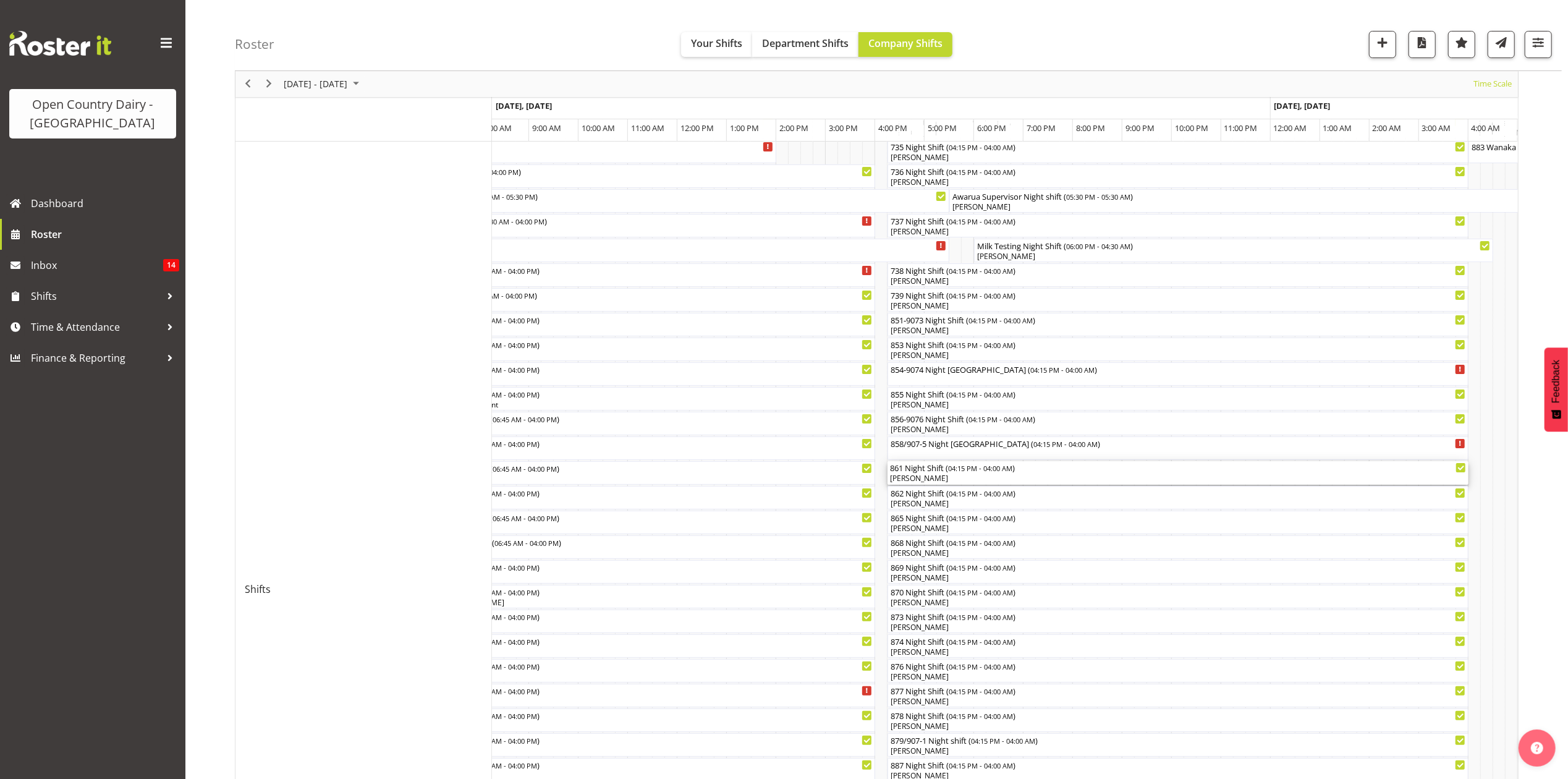
click at [918, 468] on div "861 Night Shift ( 04:15 PM - 04:00 AM )" at bounding box center [1178, 467] width 576 height 12
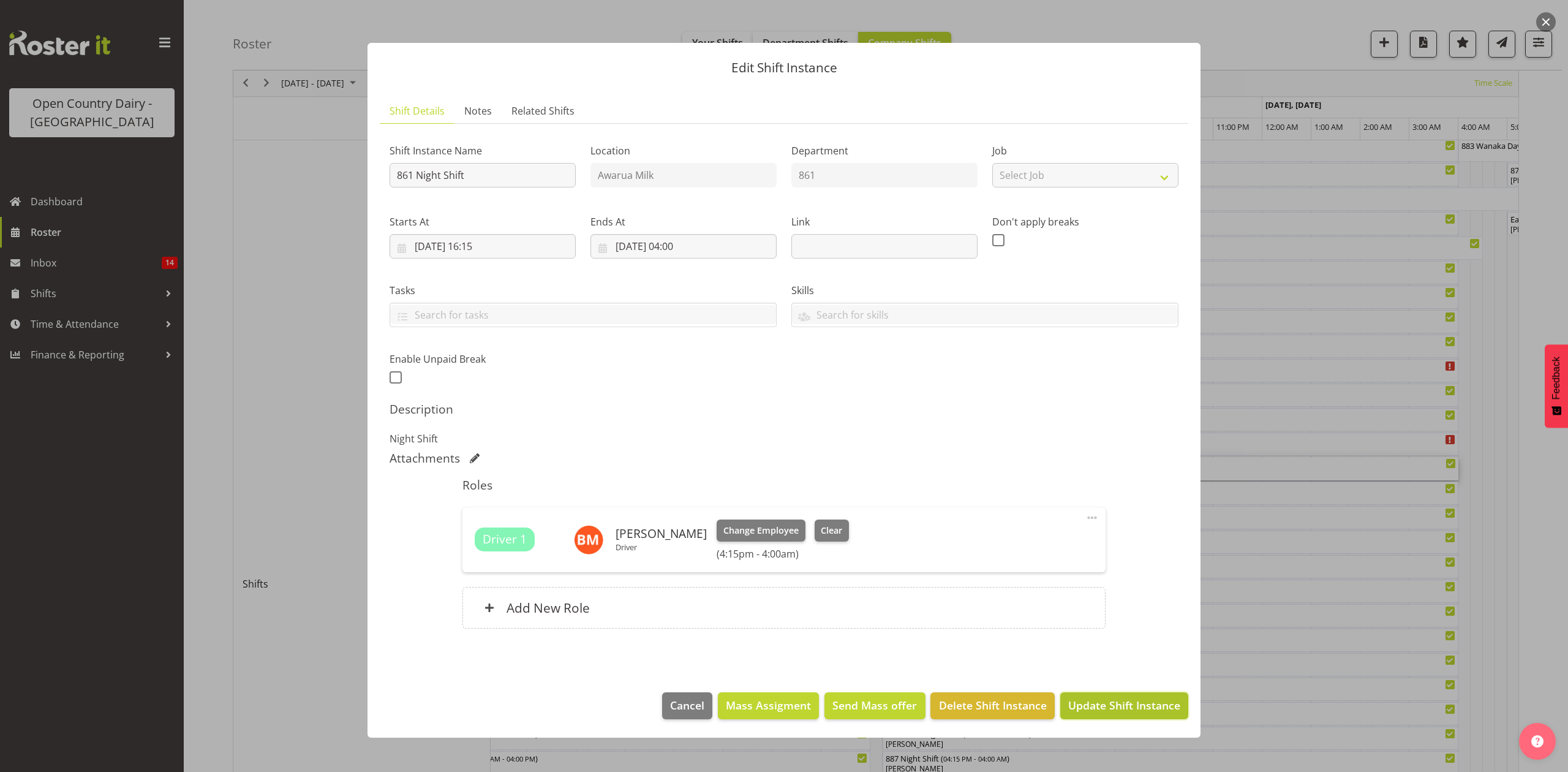
click at [1089, 712] on span "Update Shift Instance" at bounding box center [1124, 705] width 112 height 16
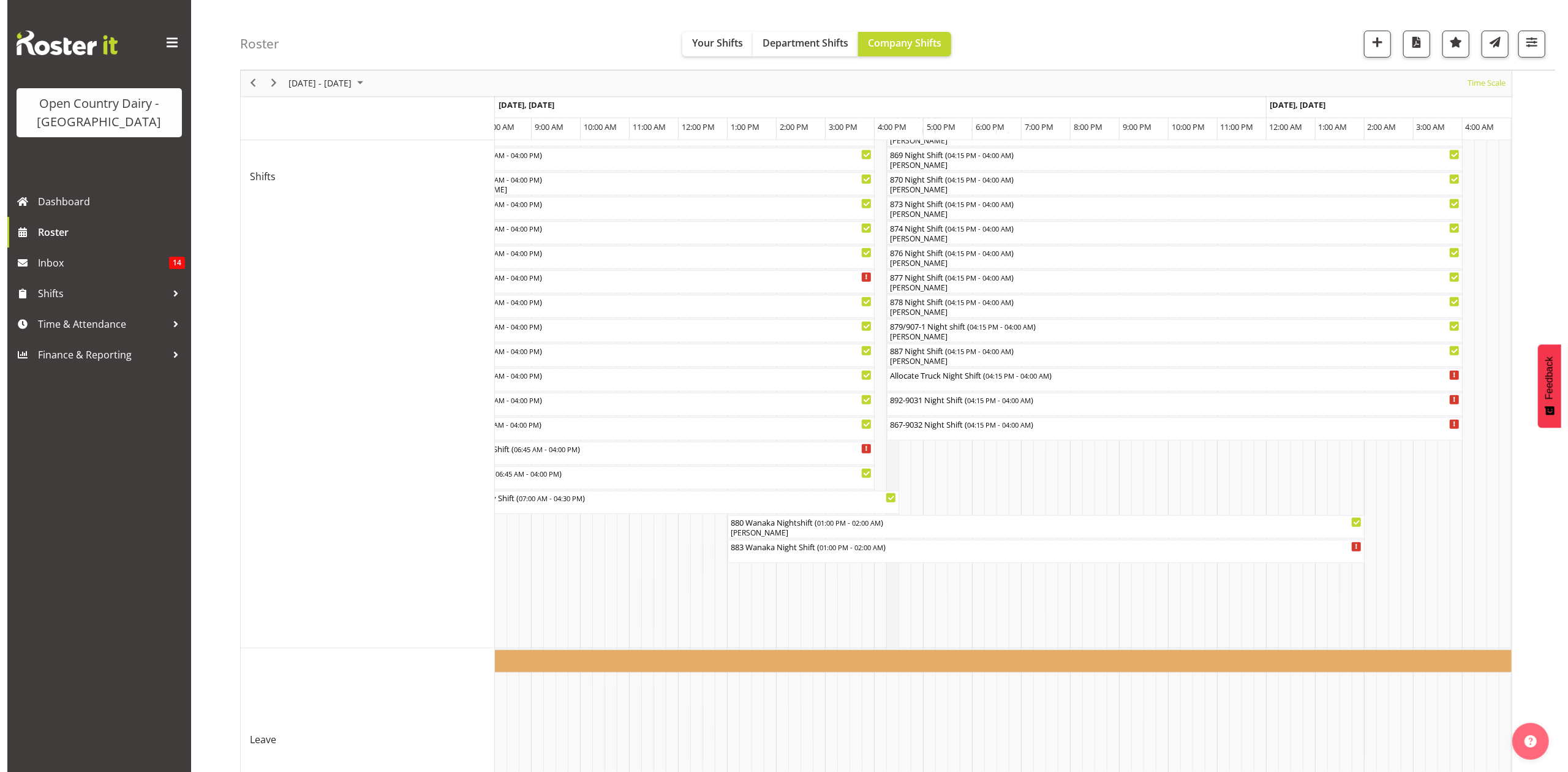
scroll to position [571, 0]
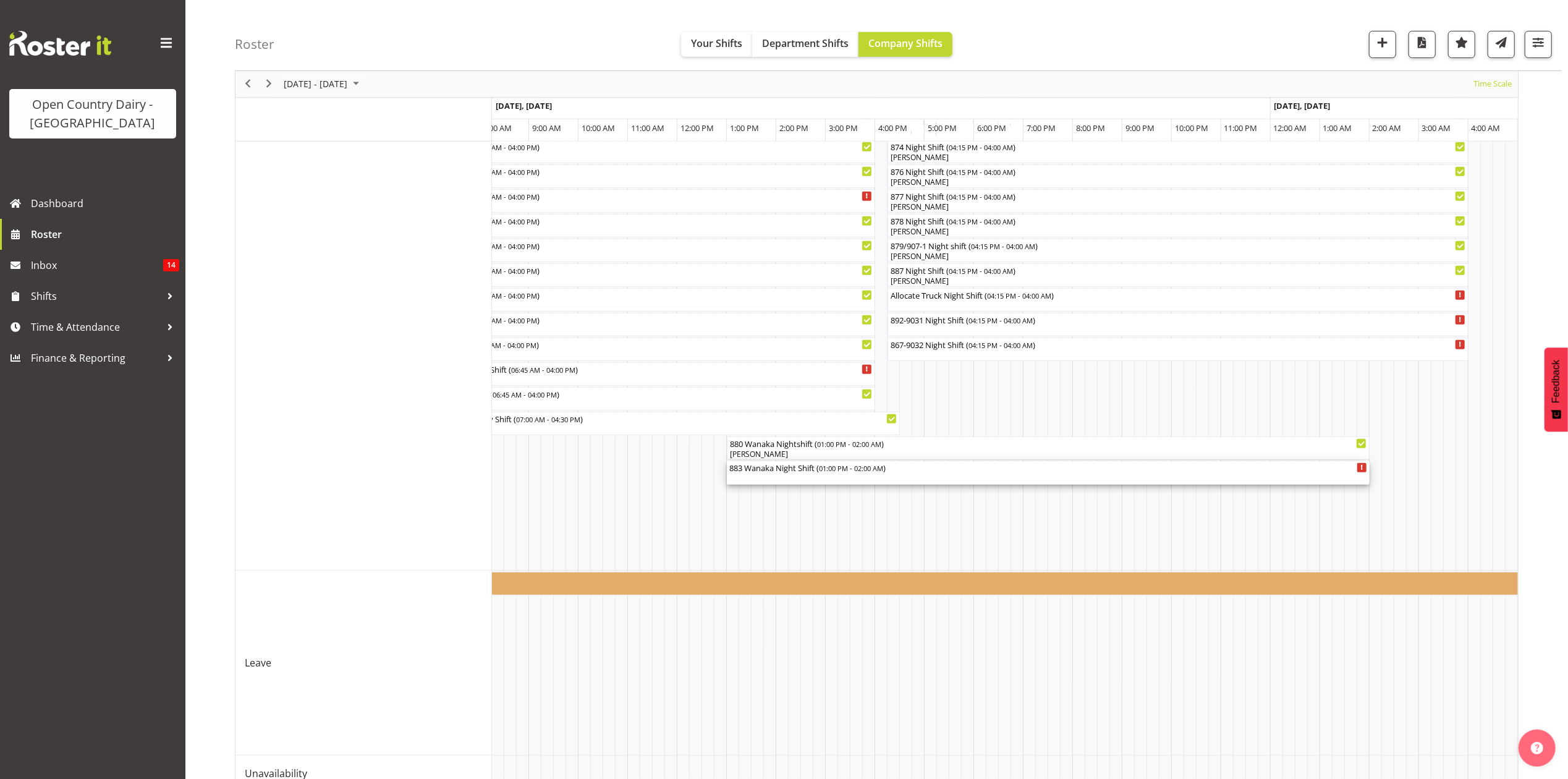
click at [799, 473] on div "883 Wanaka Night Shift ( 01:00 PM - 02:00 AM )" at bounding box center [1048, 467] width 638 height 12
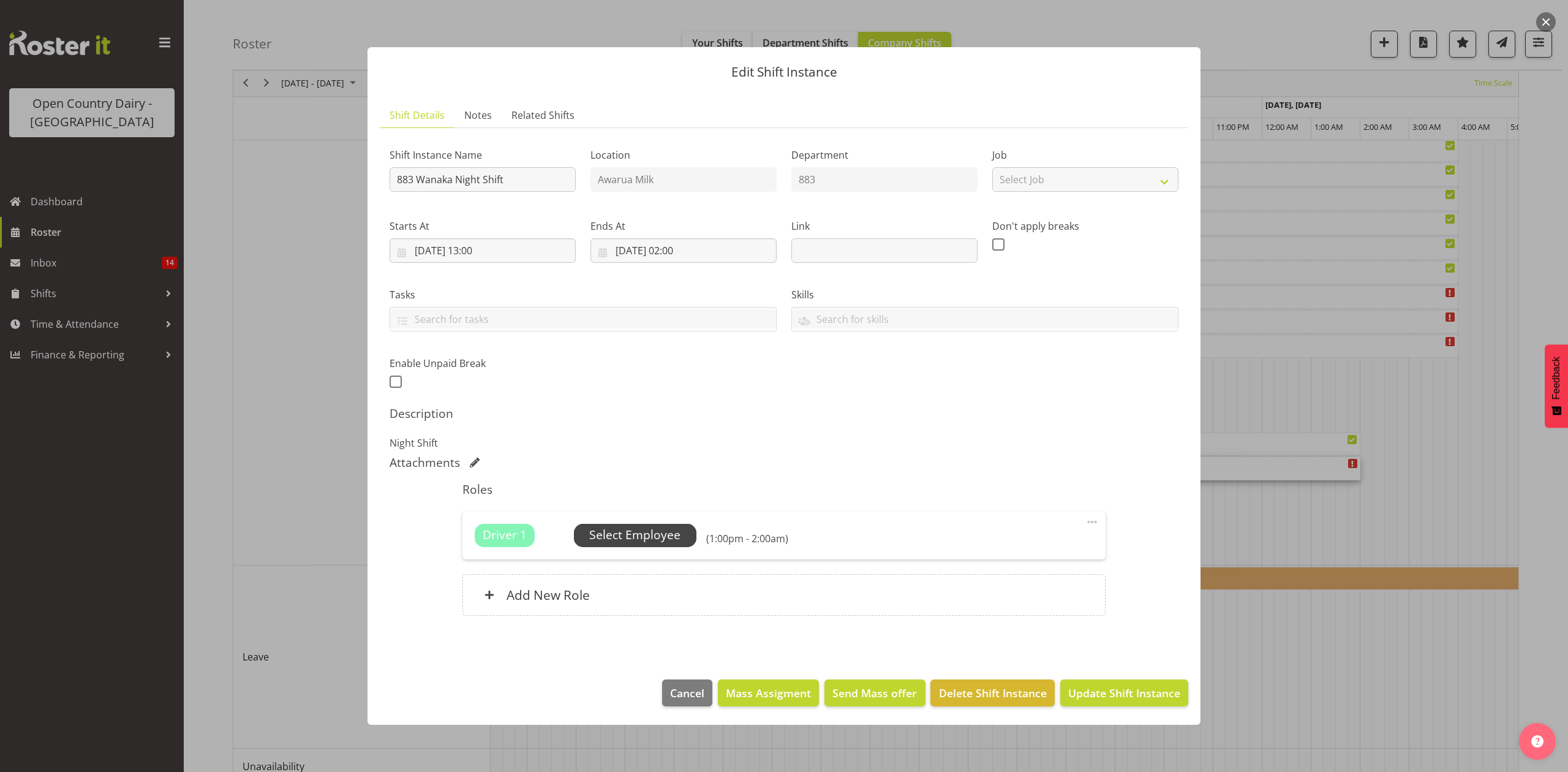
click at [635, 541] on span "Select Employee" at bounding box center [634, 535] width 91 height 18
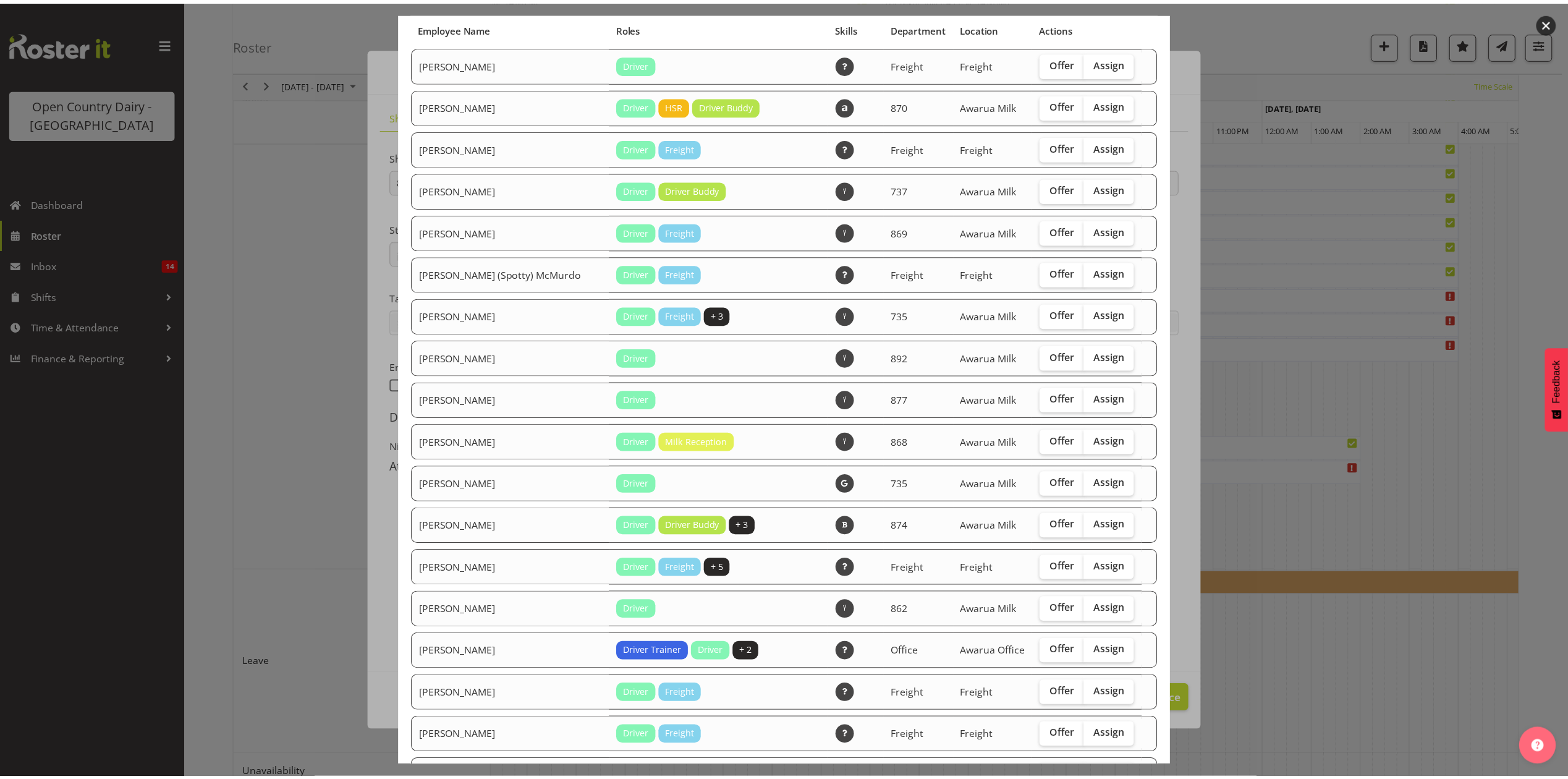
scroll to position [83, 0]
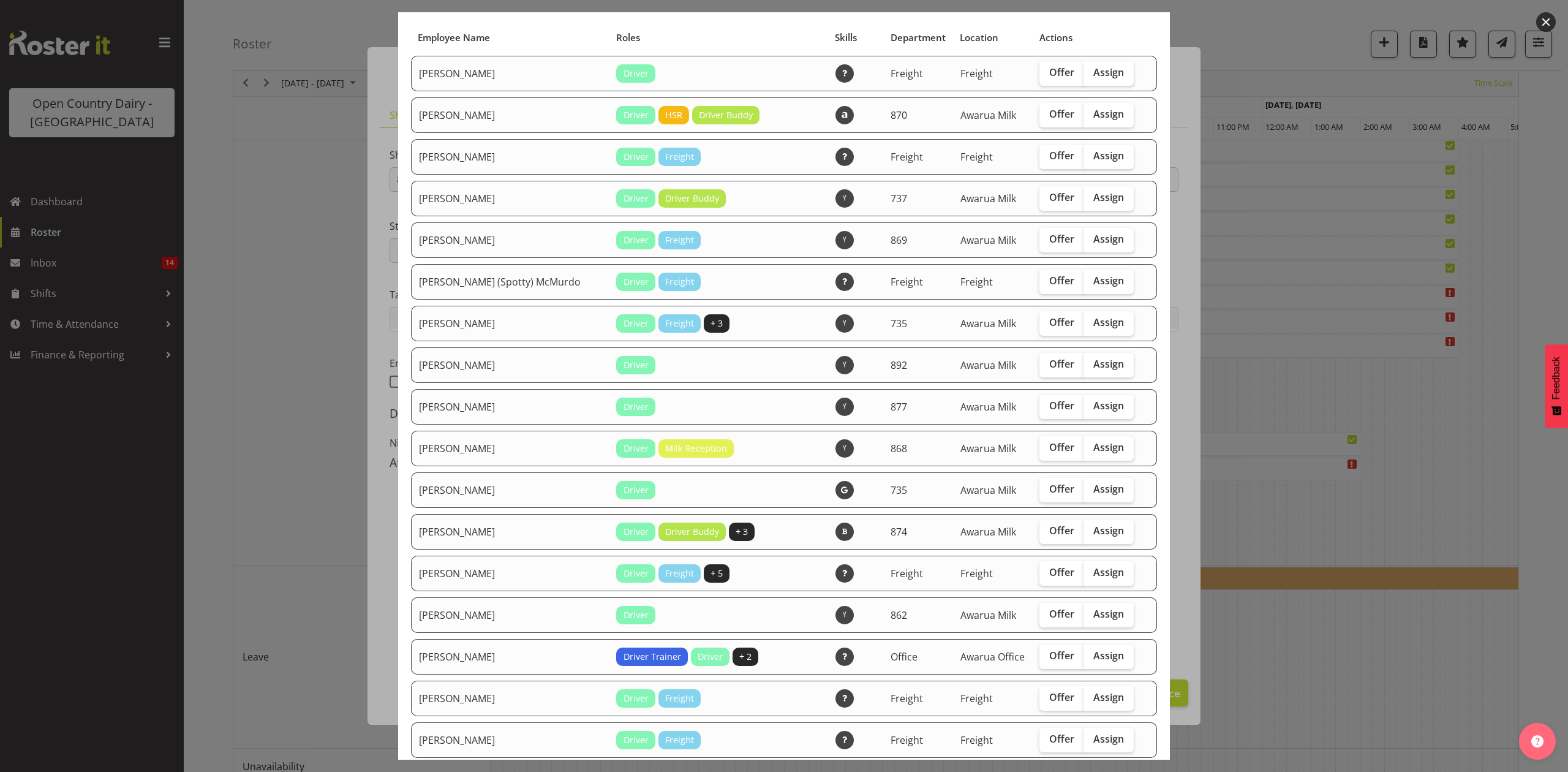
click at [1294, 399] on div at bounding box center [784, 386] width 1568 height 772
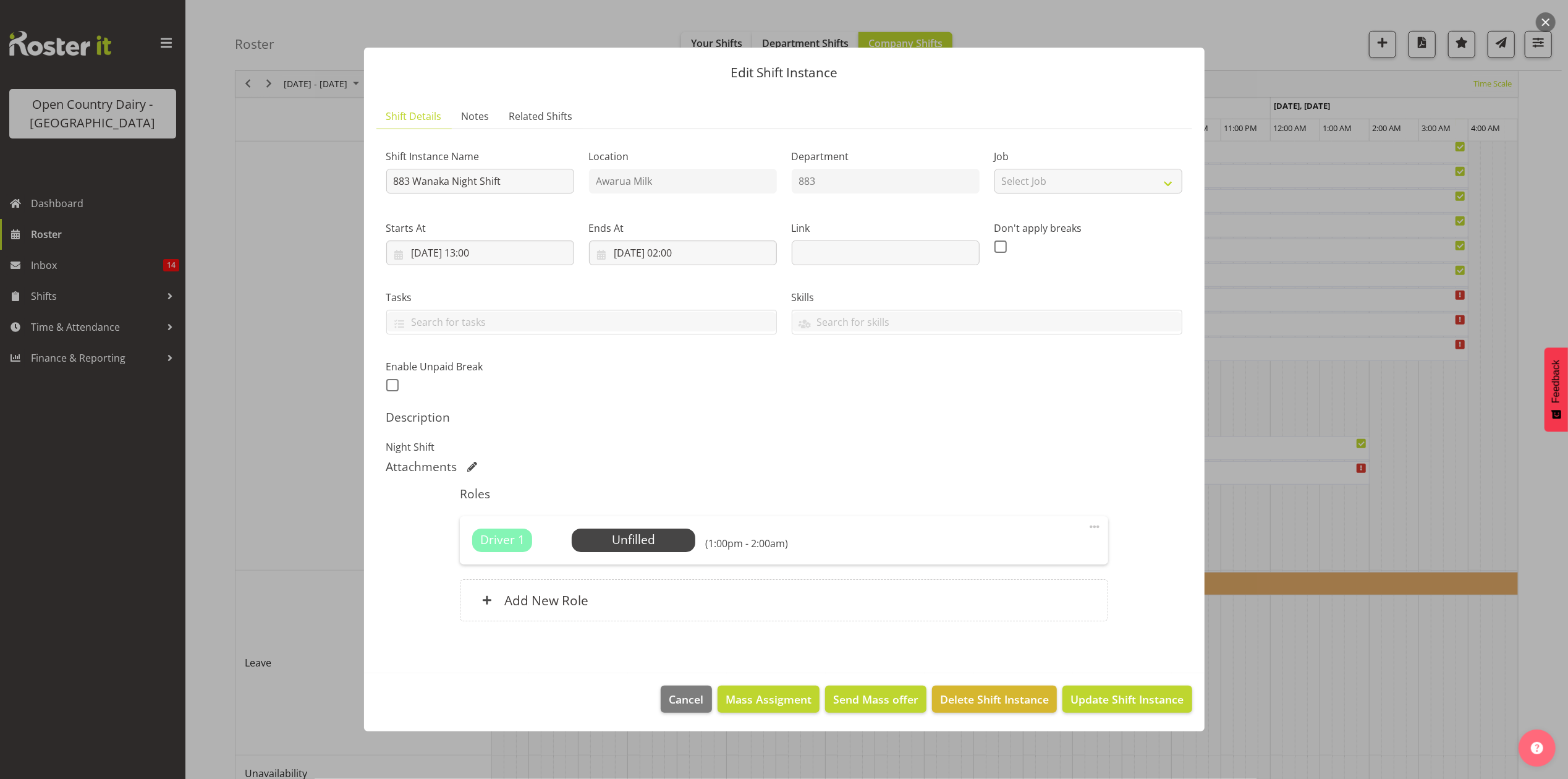
click at [1275, 472] on div at bounding box center [784, 390] width 1568 height 779
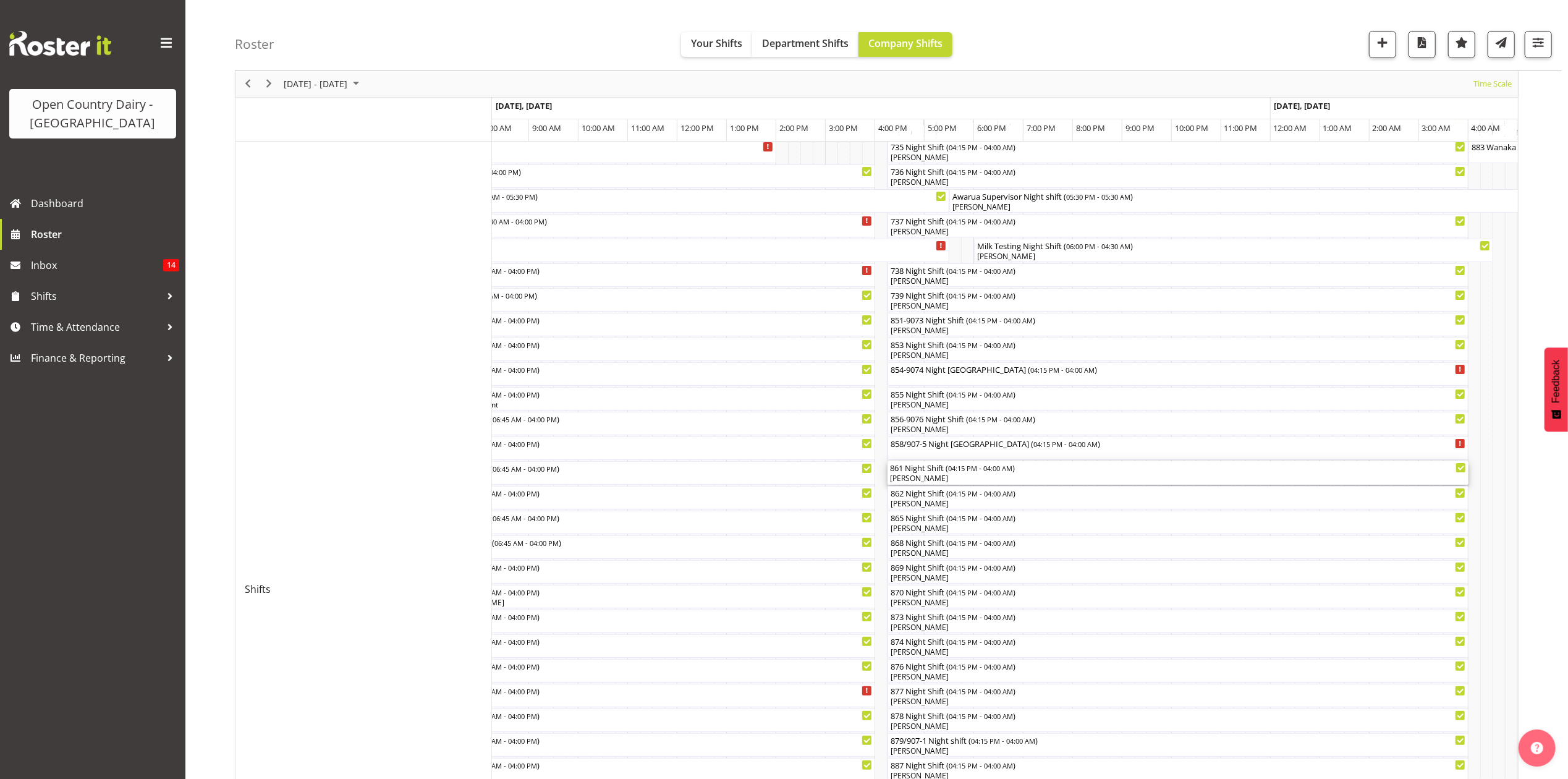
click at [906, 481] on div "[PERSON_NAME]" at bounding box center [1178, 479] width 576 height 11
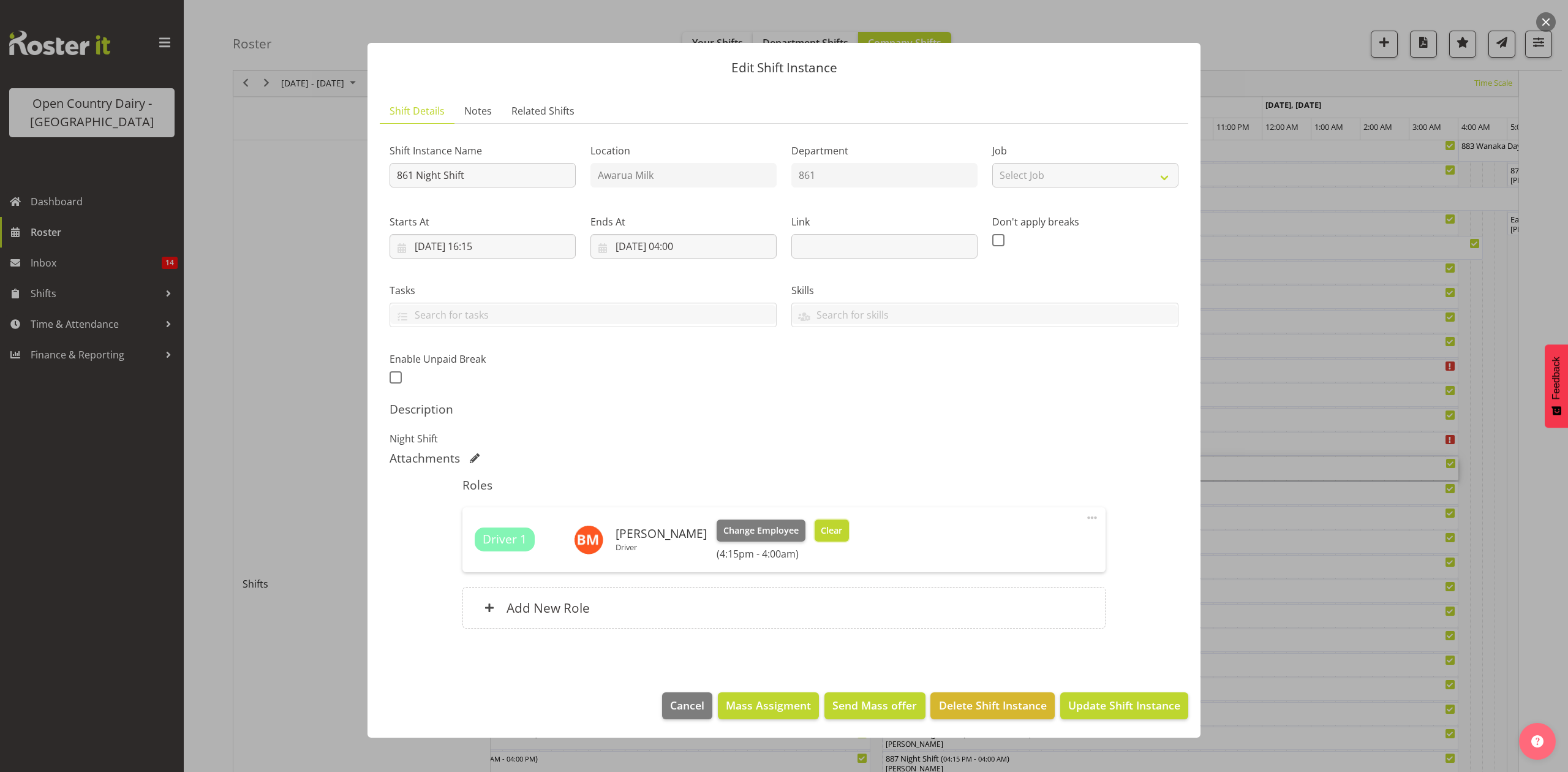
click at [821, 535] on span "Clear" at bounding box center [831, 531] width 22 height 13
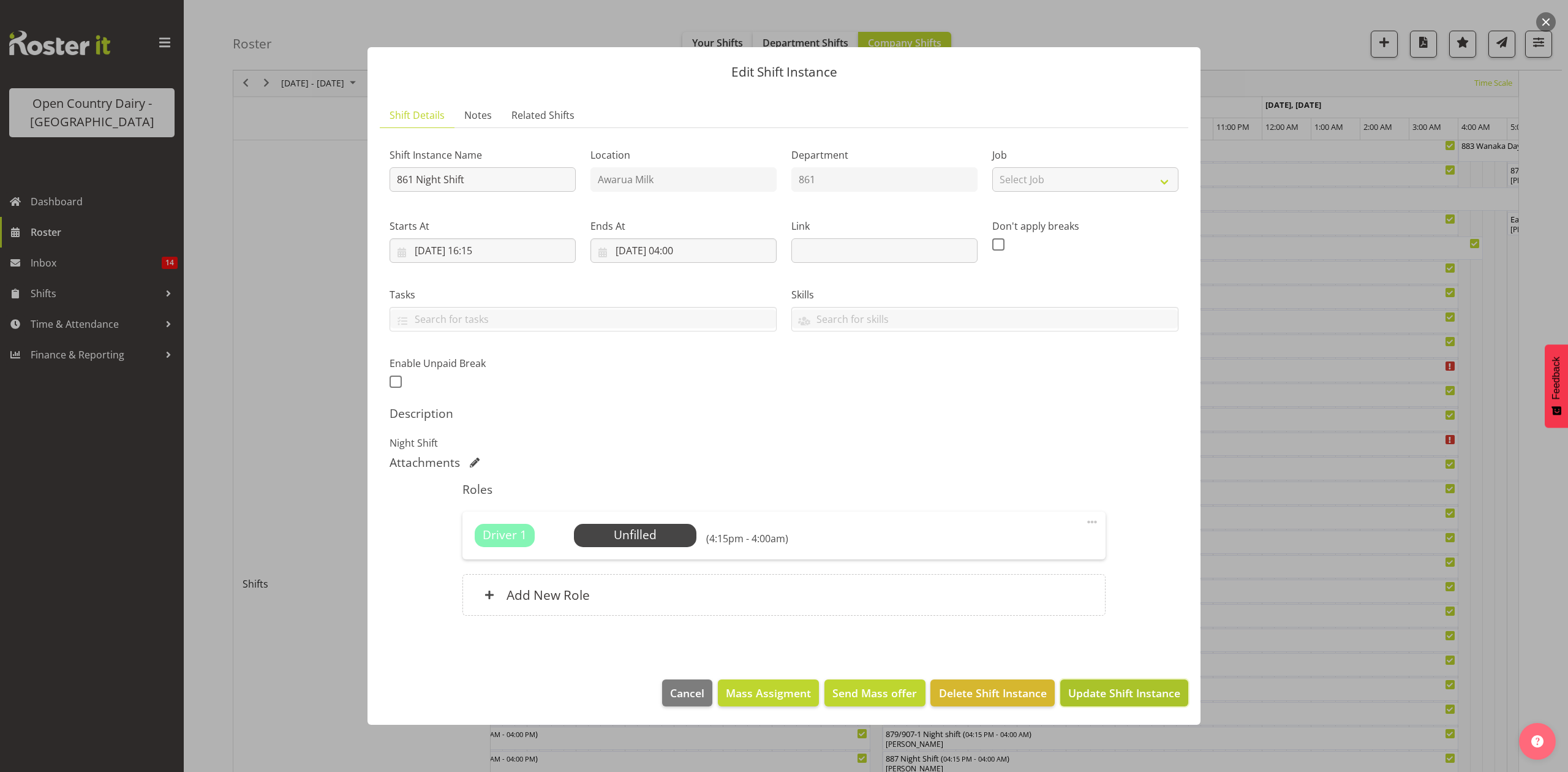
click at [1101, 689] on span "Update Shift Instance" at bounding box center [1124, 693] width 112 height 16
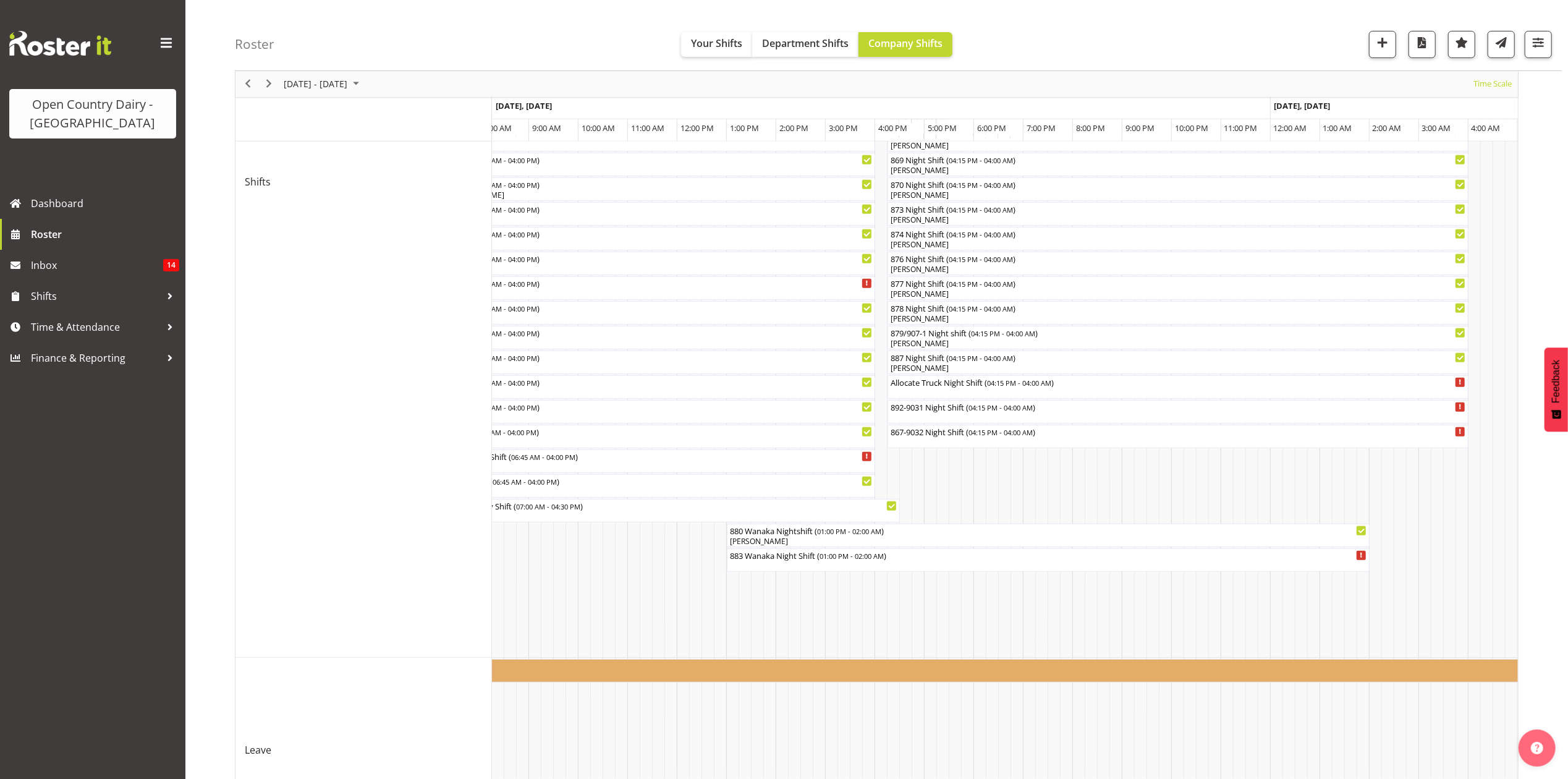
scroll to position [577, 0]
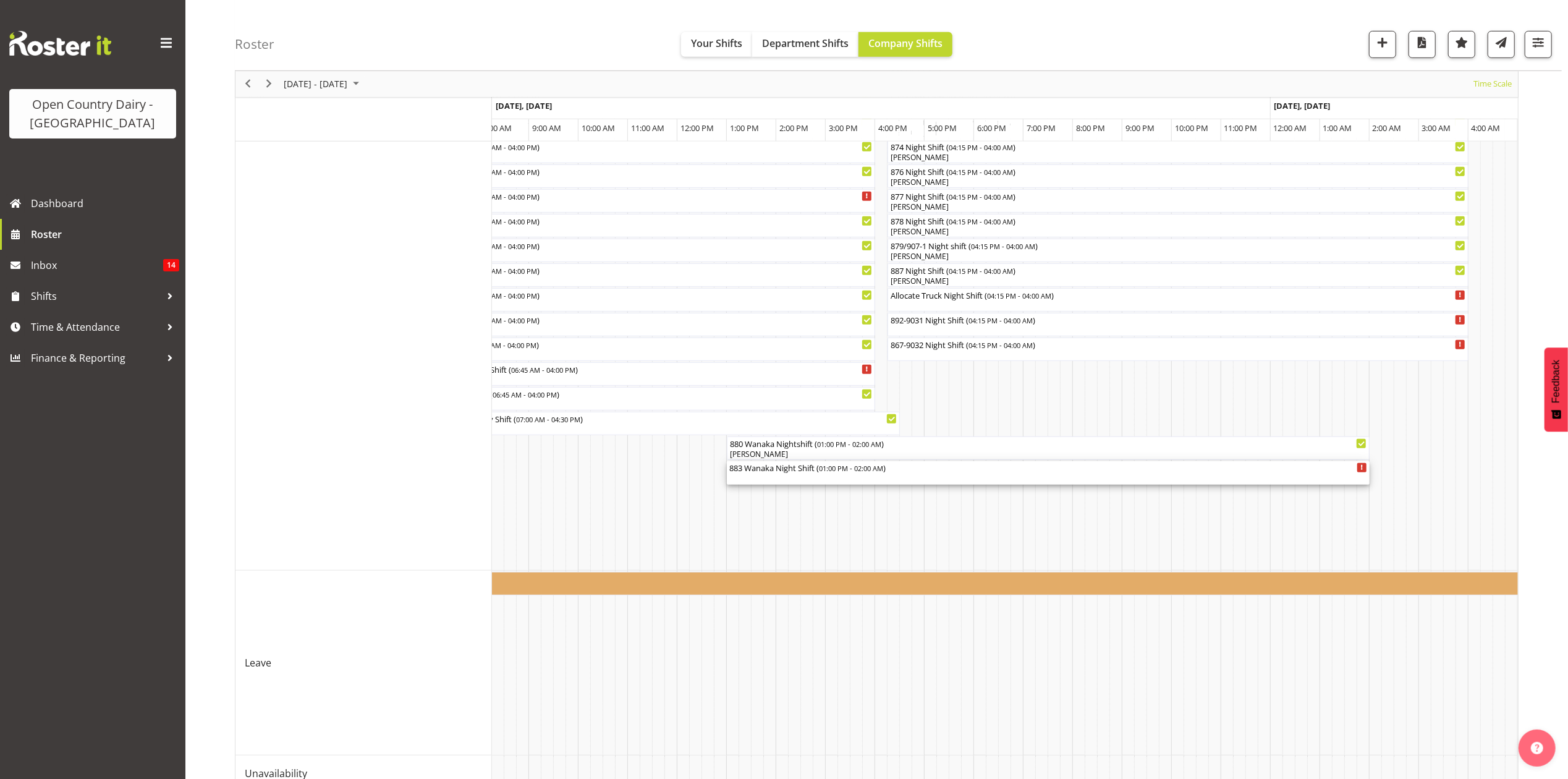
click at [750, 466] on div "883 Wanaka Night Shift ( 01:00 PM - 02:00 AM )" at bounding box center [1048, 467] width 638 height 12
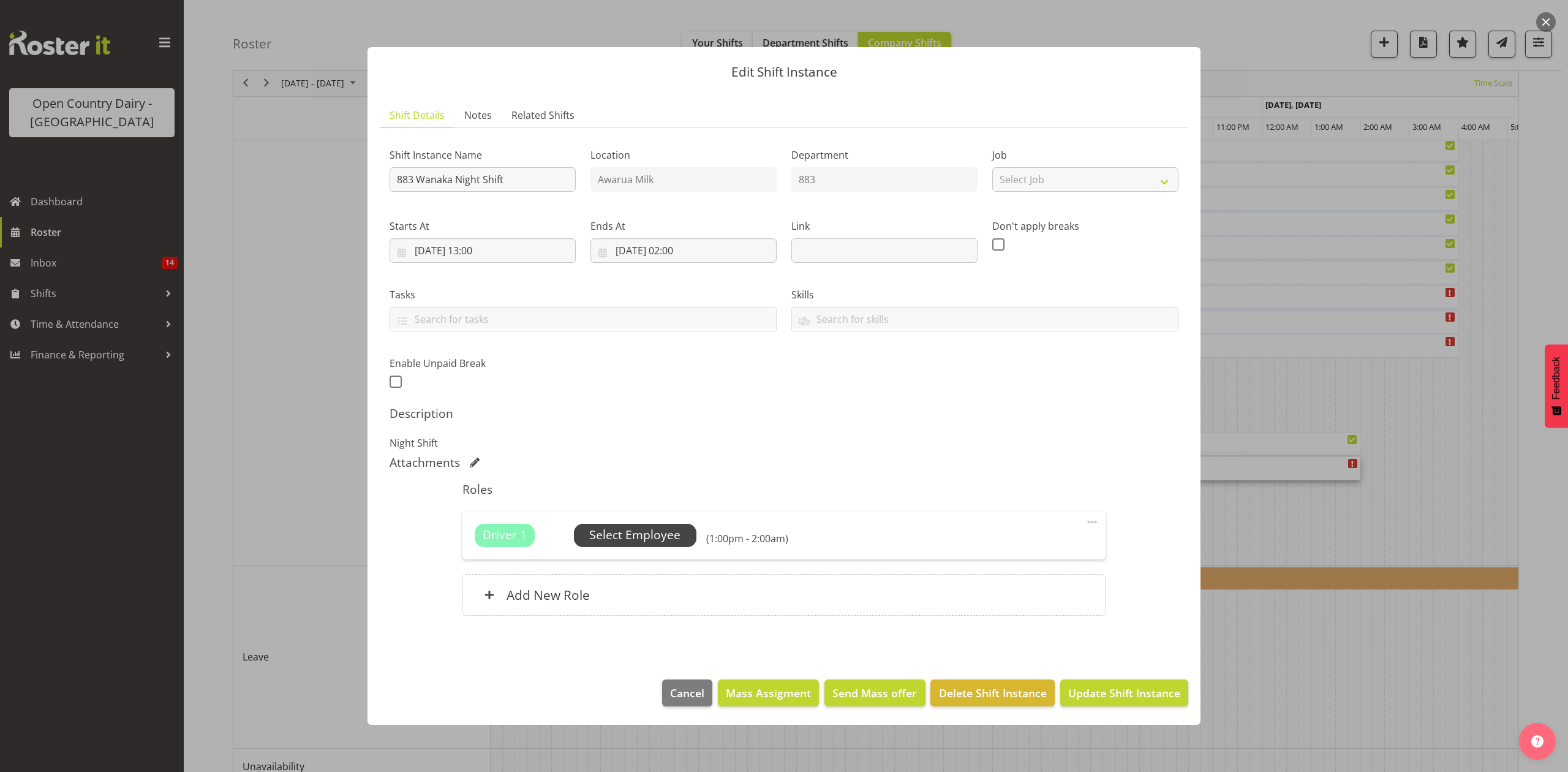
click at [655, 545] on span "Select Employee" at bounding box center [635, 536] width 122 height 24
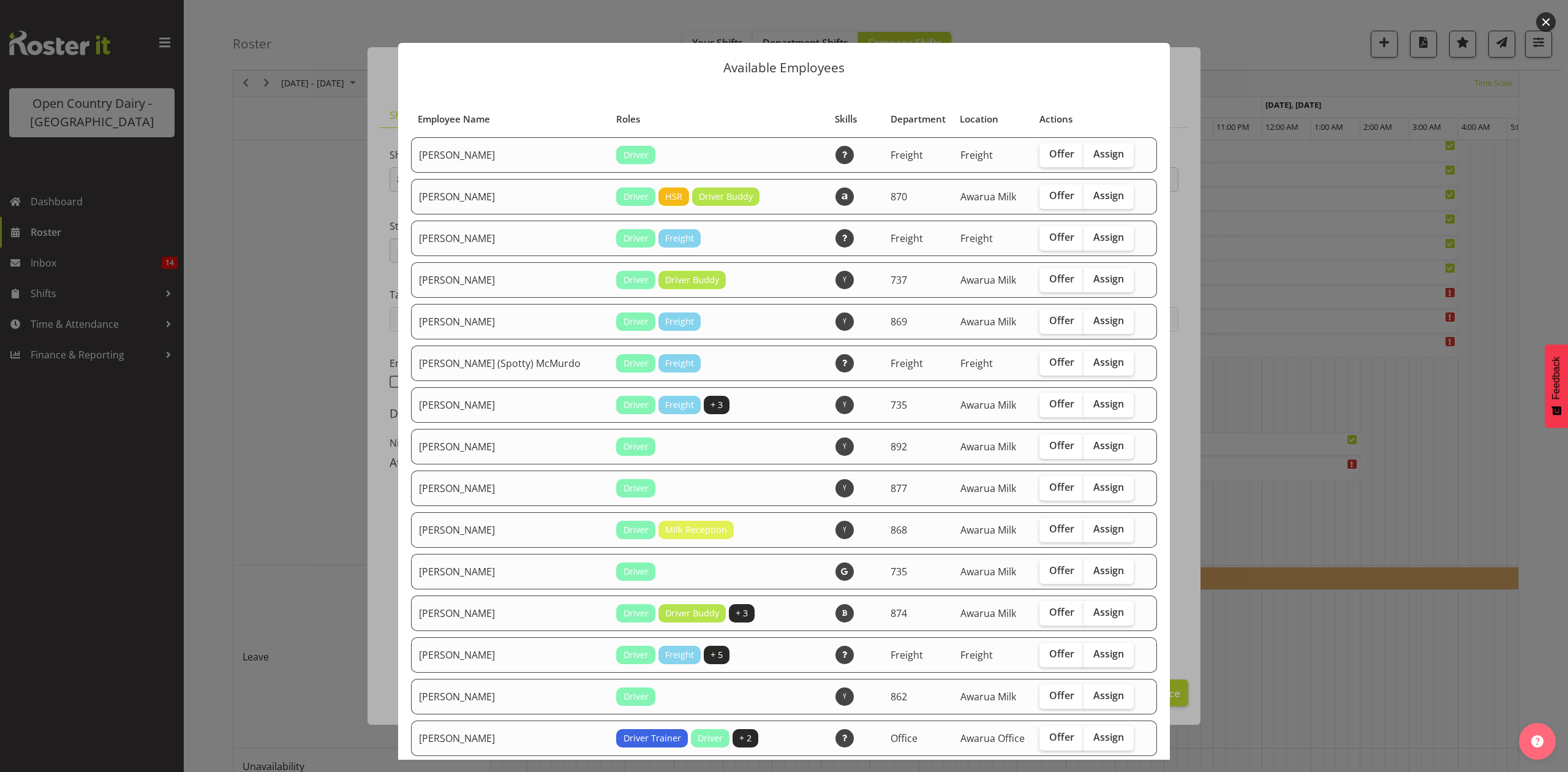
click at [1289, 365] on div at bounding box center [784, 386] width 1568 height 772
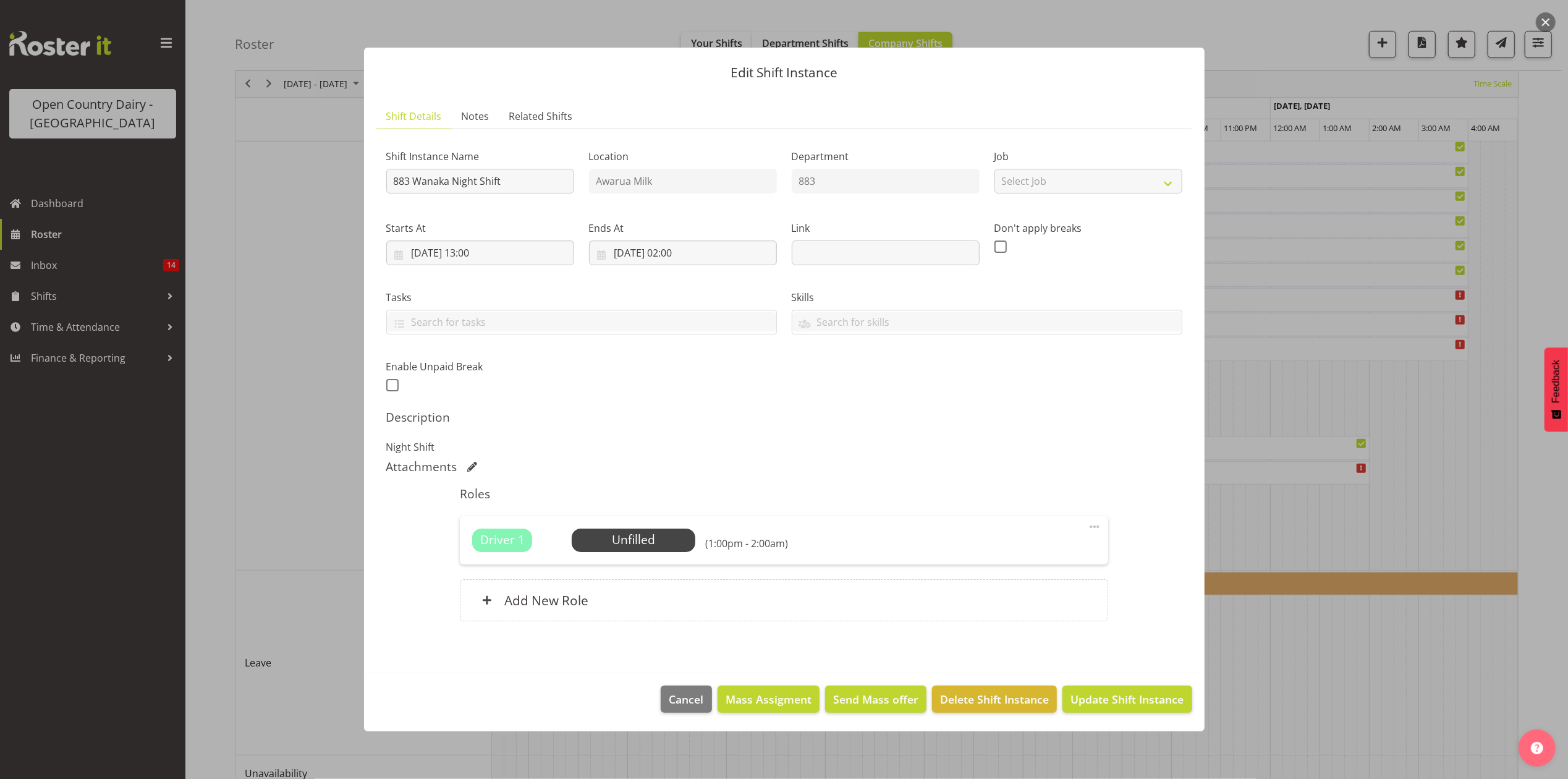
click at [1301, 369] on div at bounding box center [784, 390] width 1568 height 779
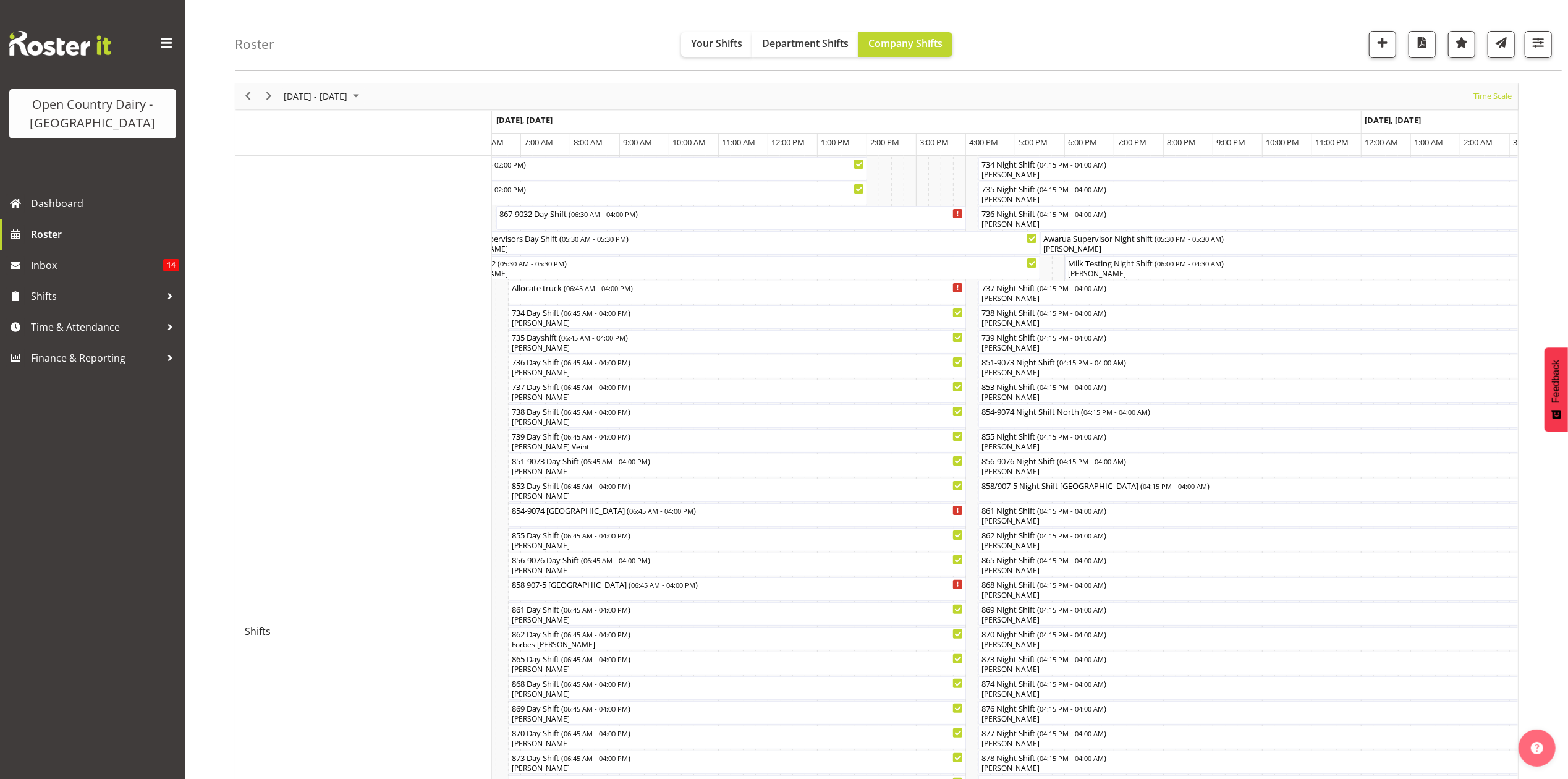
scroll to position [38, 0]
click at [1034, 520] on div "[PERSON_NAME]" at bounding box center [1269, 523] width 576 height 11
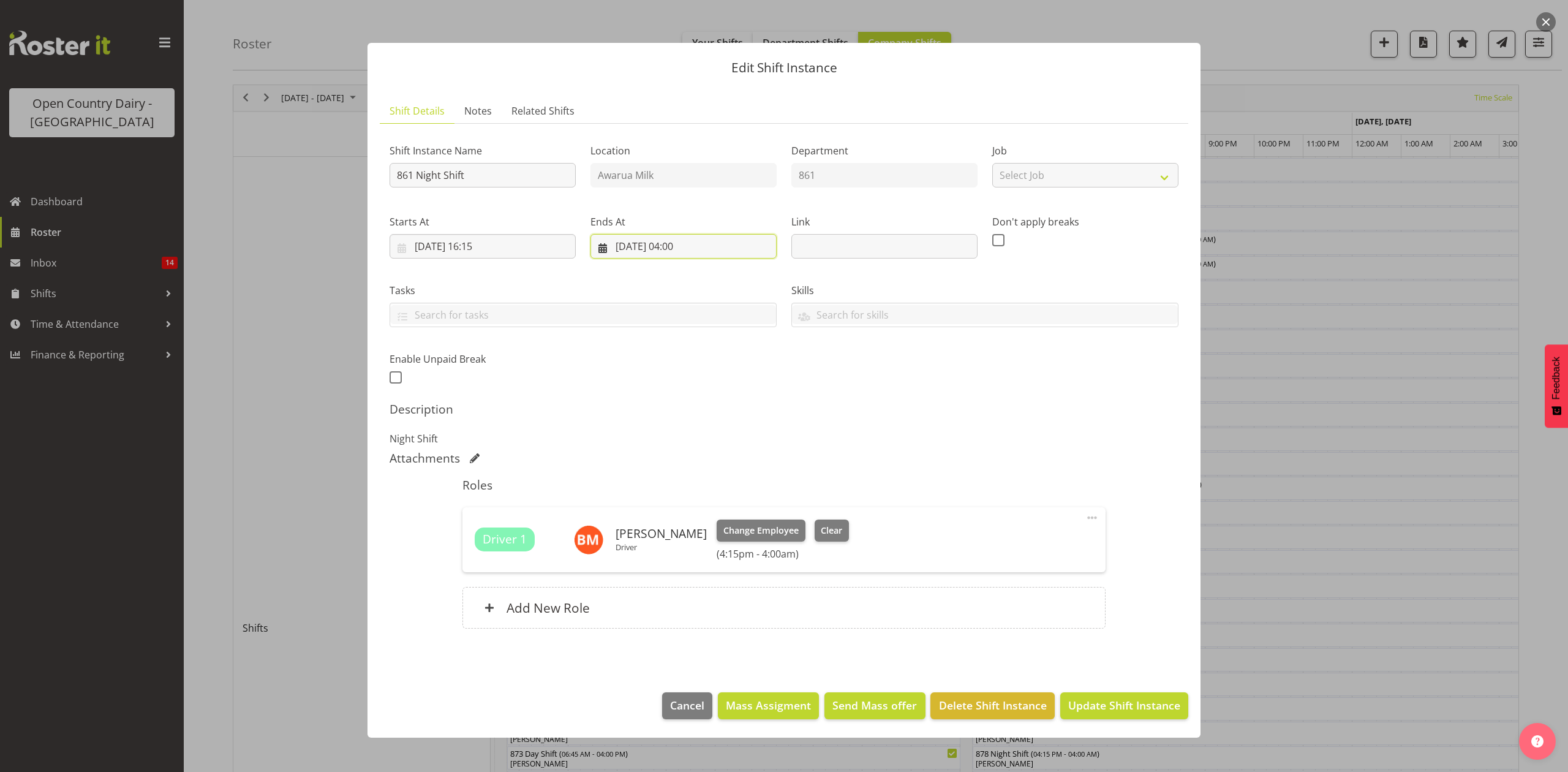
click at [684, 248] on input "[DATE] 04:00" at bounding box center [684, 247] width 186 height 24
click at [1293, 466] on div at bounding box center [784, 386] width 1568 height 772
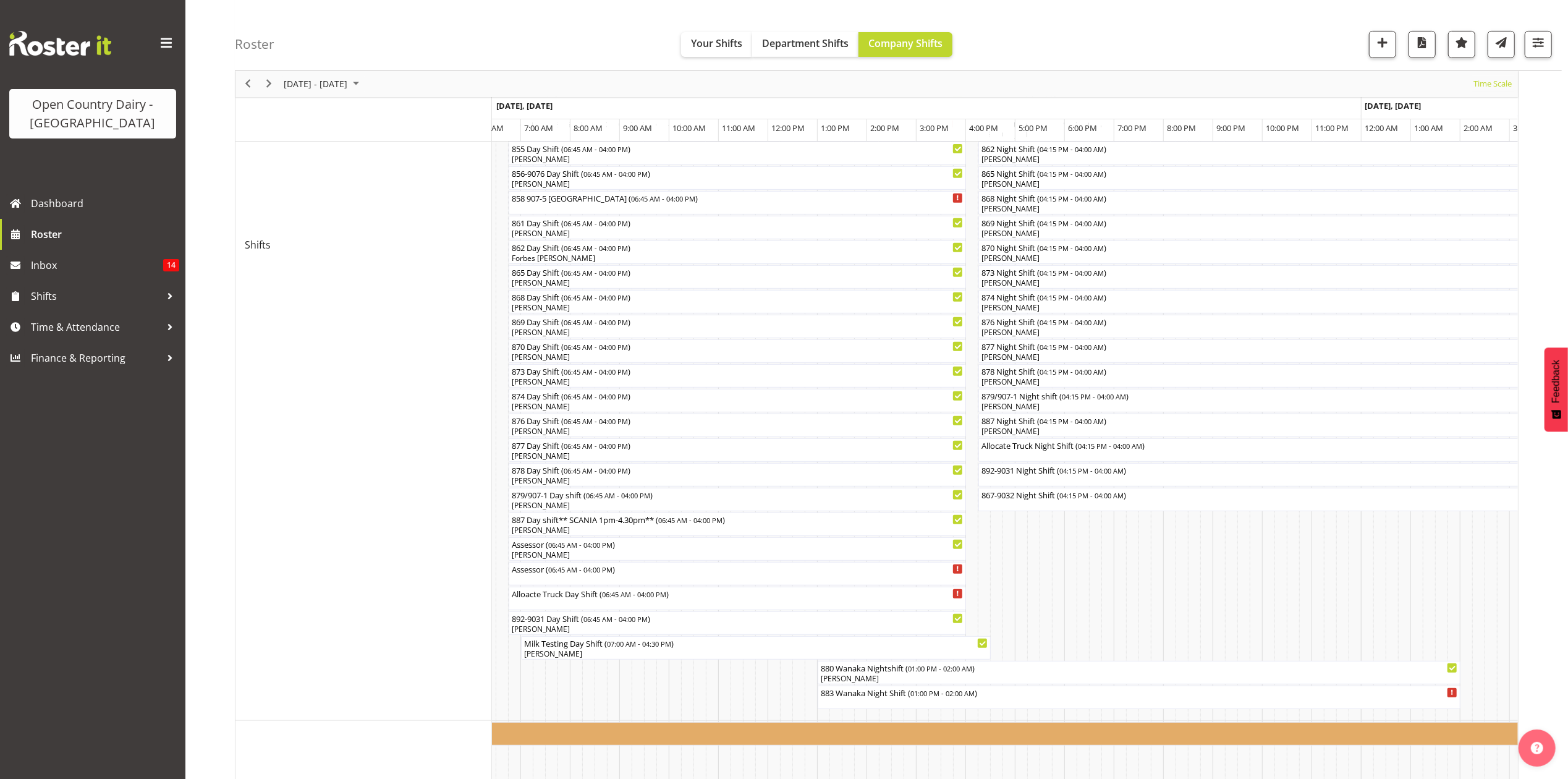
scroll to position [450, 0]
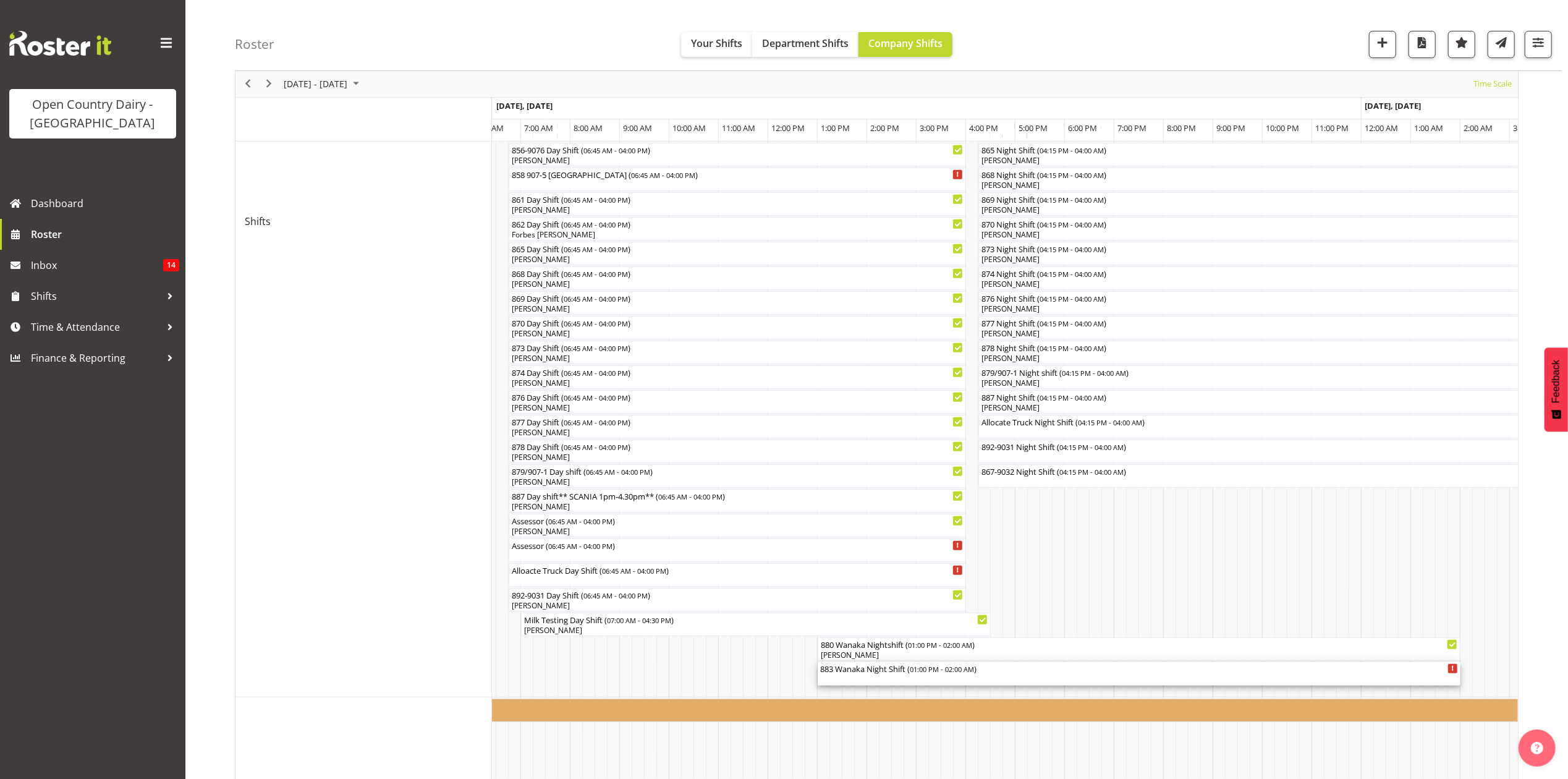
click at [881, 671] on div "883 Wanaka Night Shift ( 01:00 PM - 02:00 AM )" at bounding box center [1140, 668] width 638 height 12
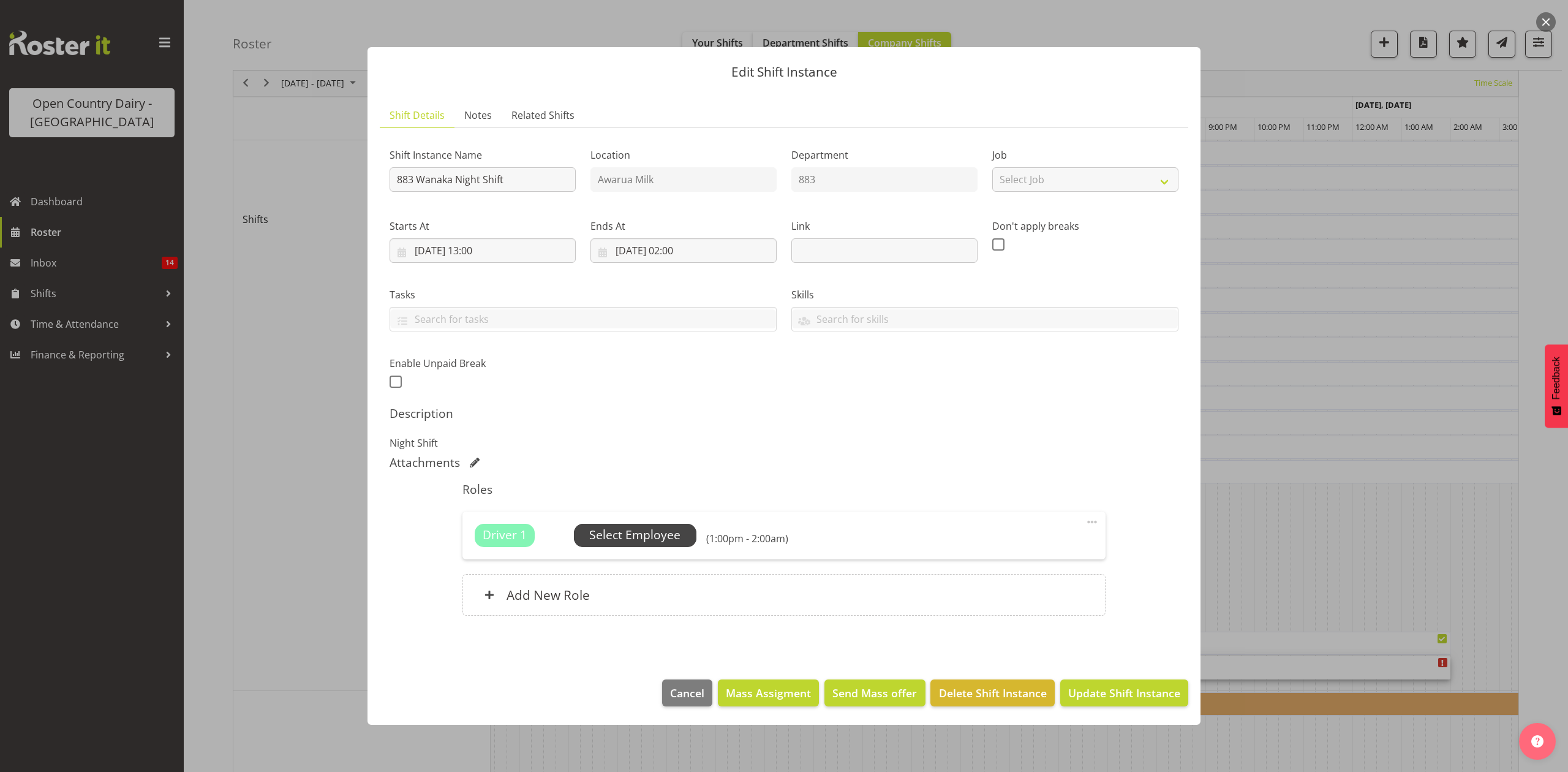
click at [632, 530] on span "Select Employee" at bounding box center [634, 535] width 91 height 18
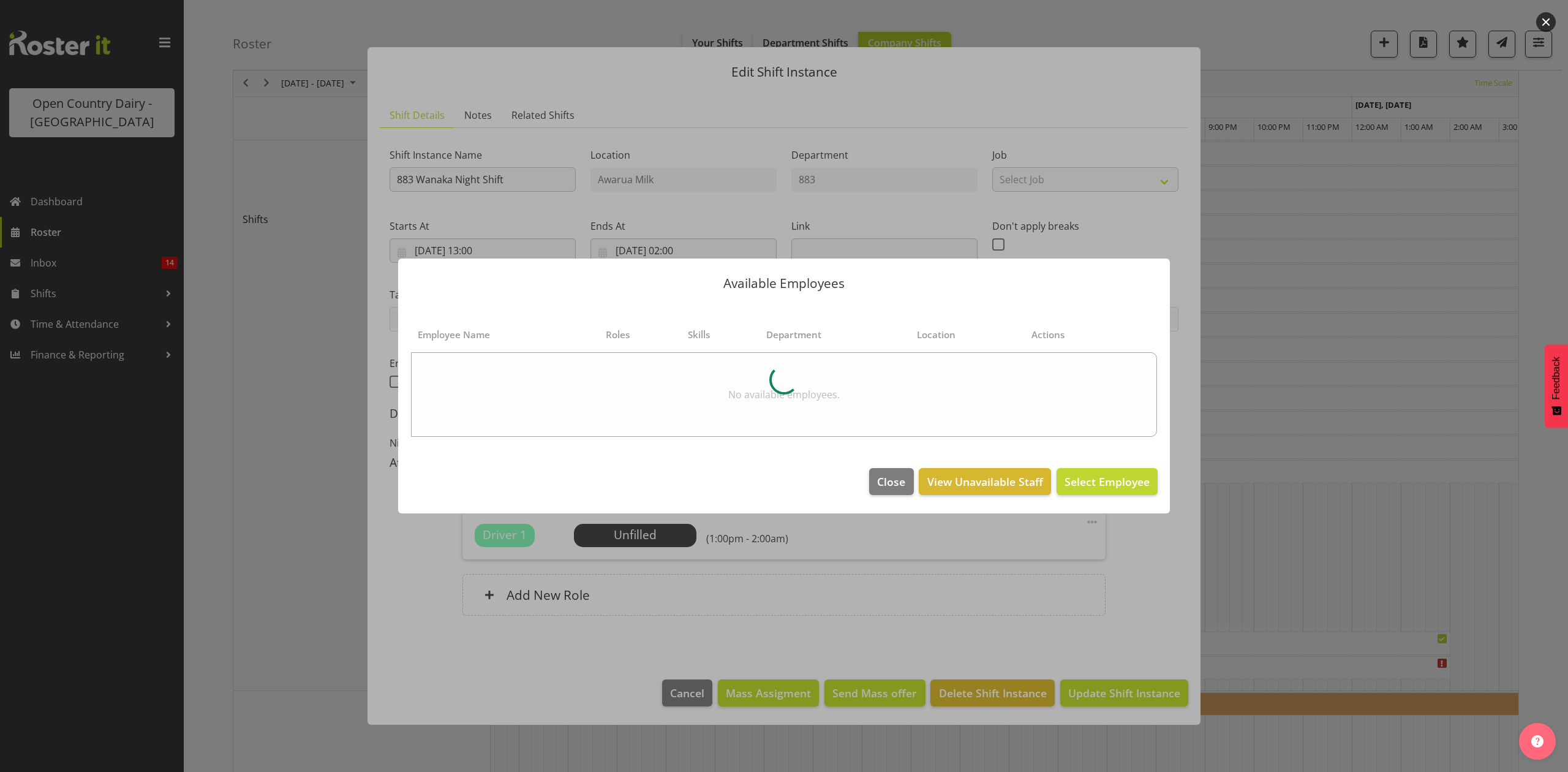
click at [1246, 498] on div at bounding box center [784, 386] width 1568 height 772
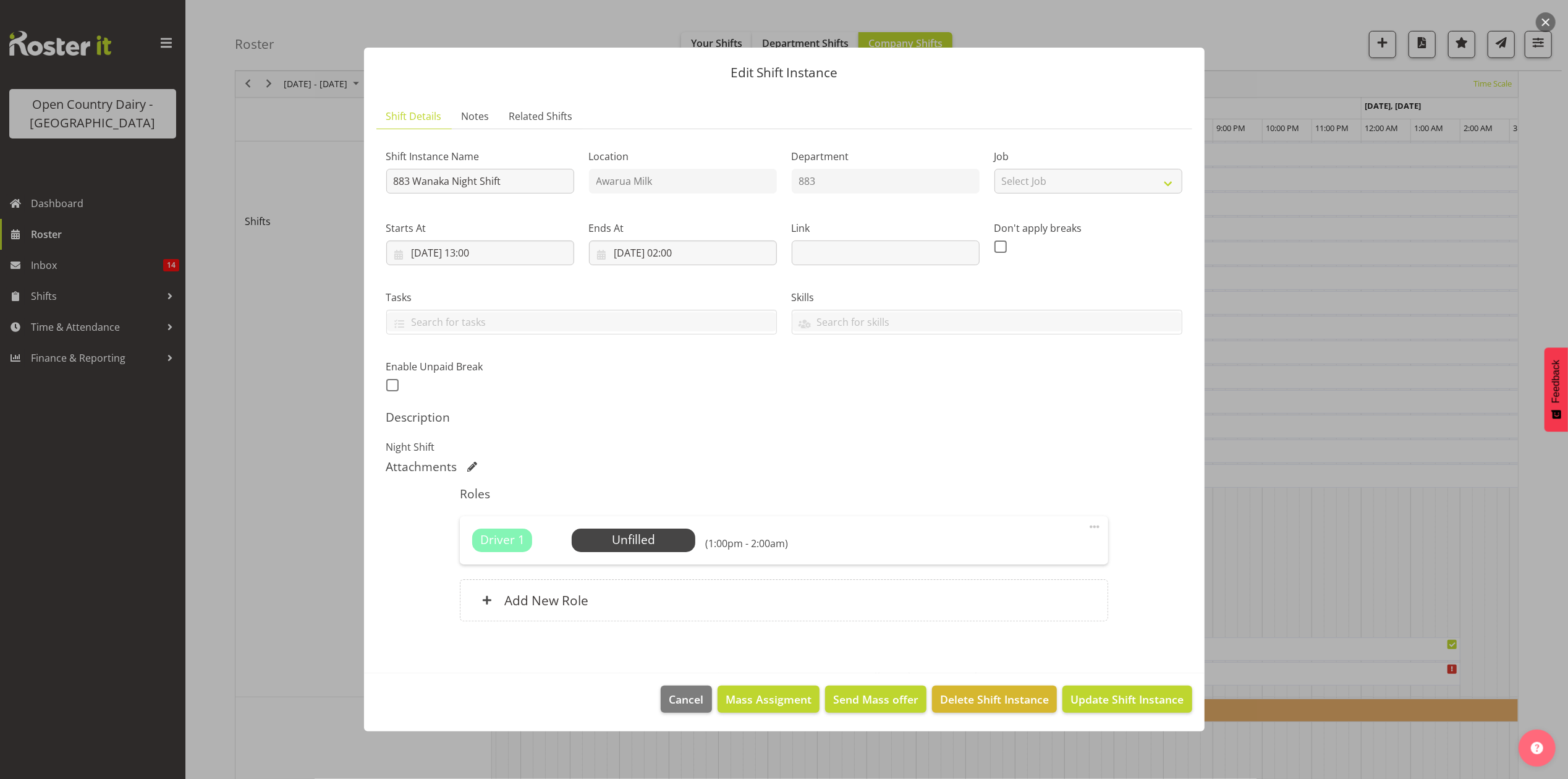
click at [1281, 339] on div at bounding box center [784, 390] width 1568 height 779
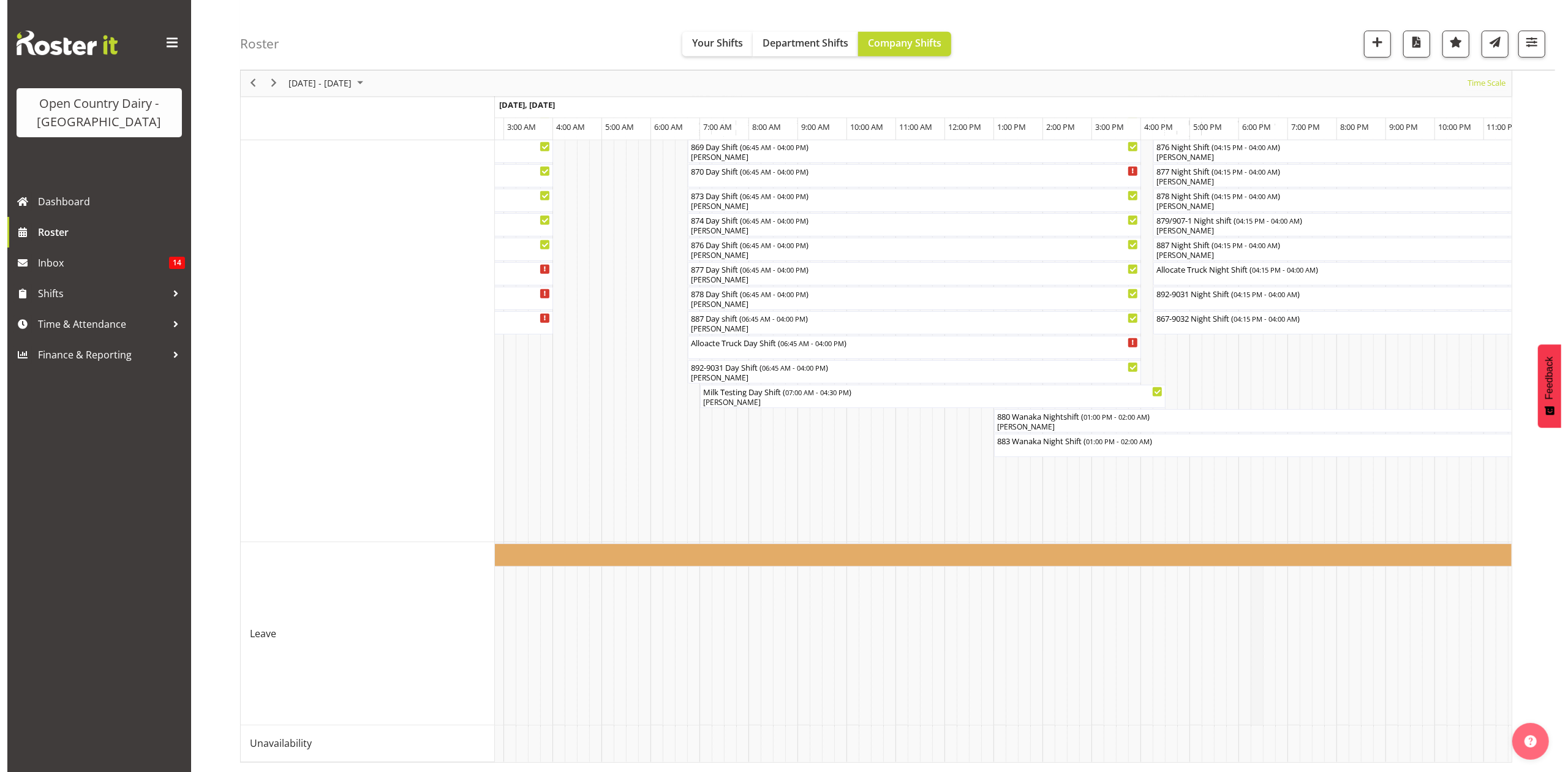
scroll to position [282, 0]
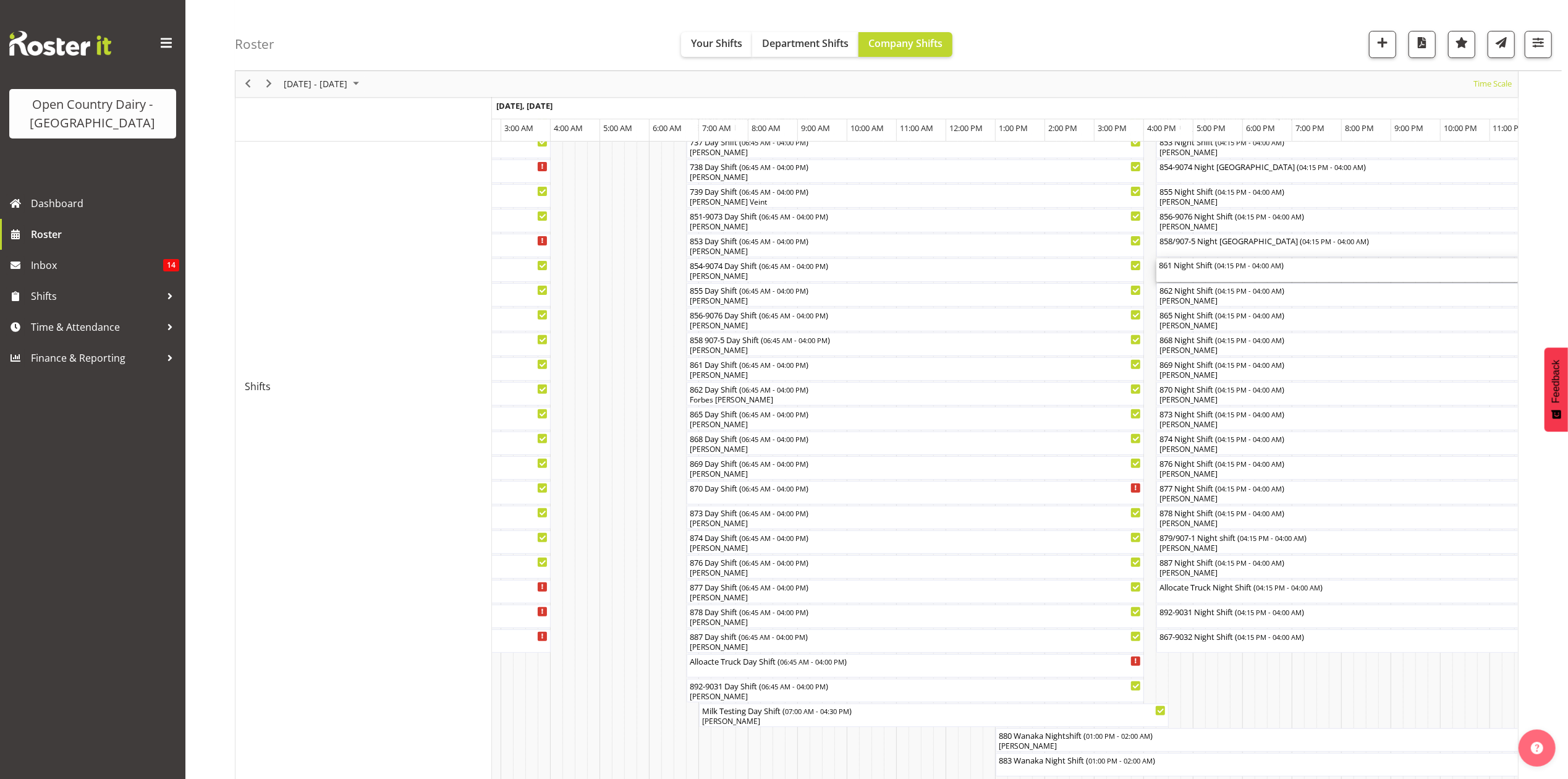
click at [1207, 265] on div "861 Night Shift ( 04:15 PM - 04:00 AM )" at bounding box center [1447, 264] width 576 height 12
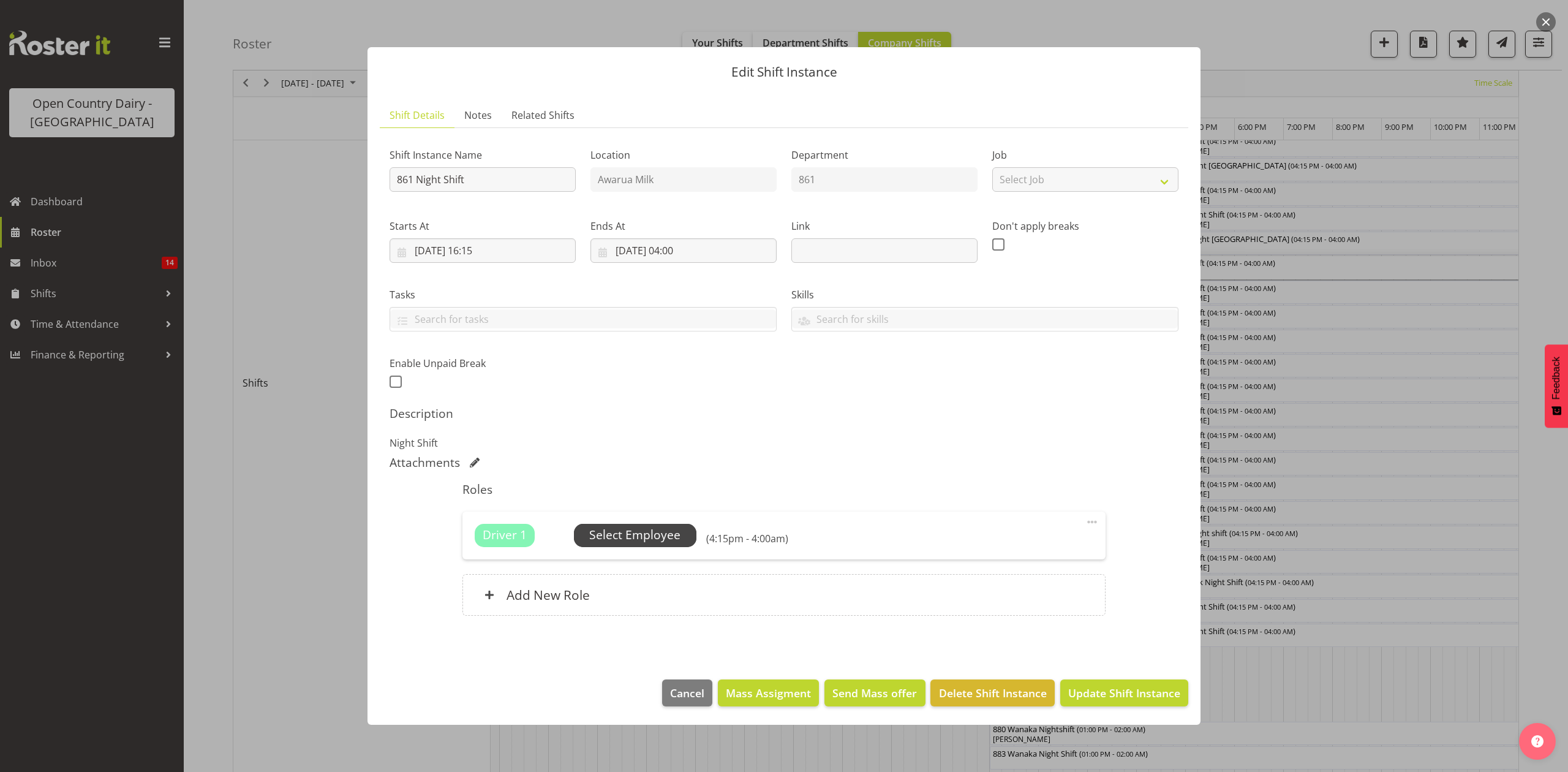
click at [659, 540] on span "Select Employee" at bounding box center [634, 535] width 91 height 18
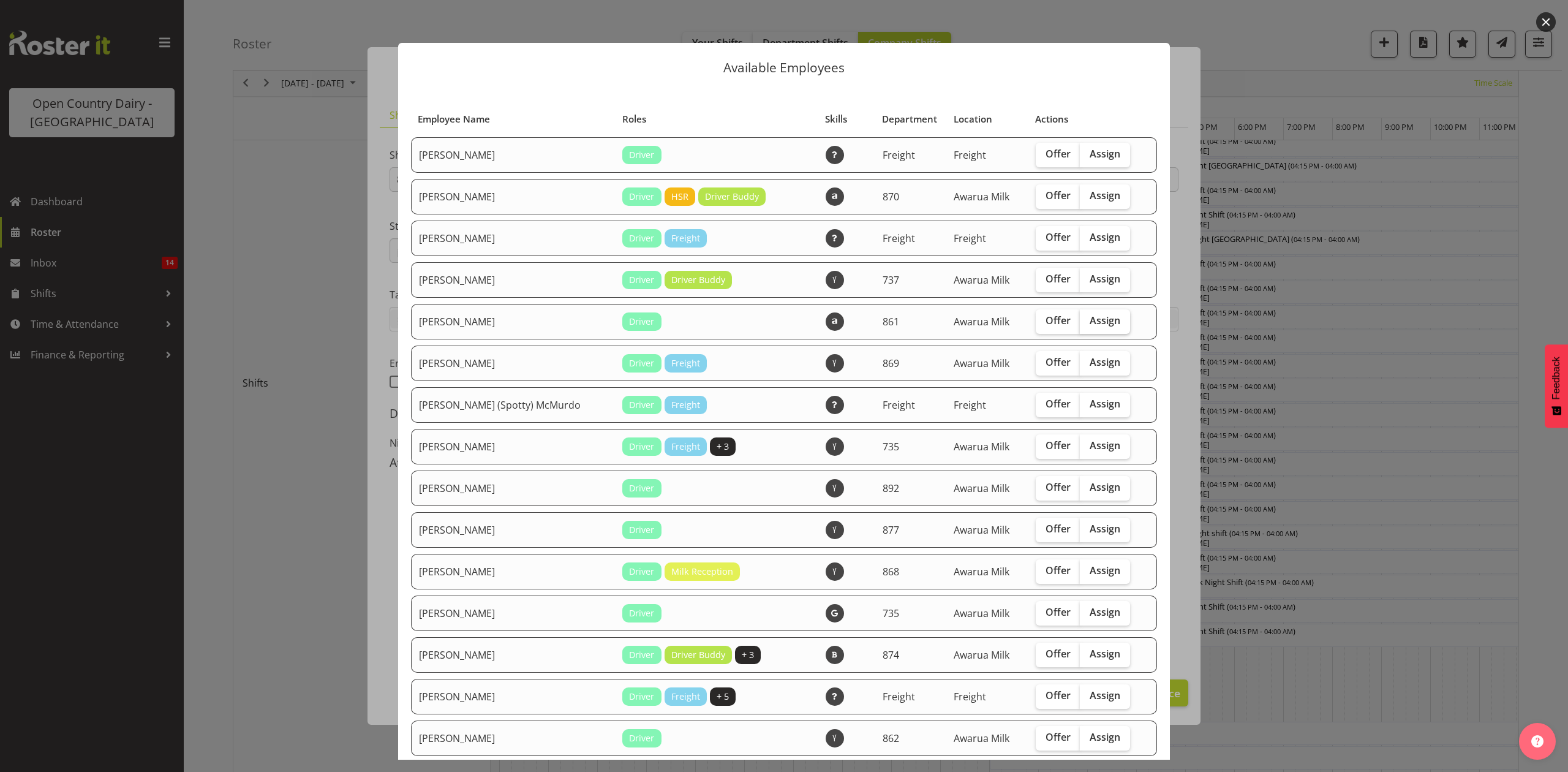
click at [1090, 322] on span "Assign" at bounding box center [1105, 320] width 31 height 12
click at [1084, 322] on input "Assign" at bounding box center [1084, 321] width 8 height 8
checkbox input "true"
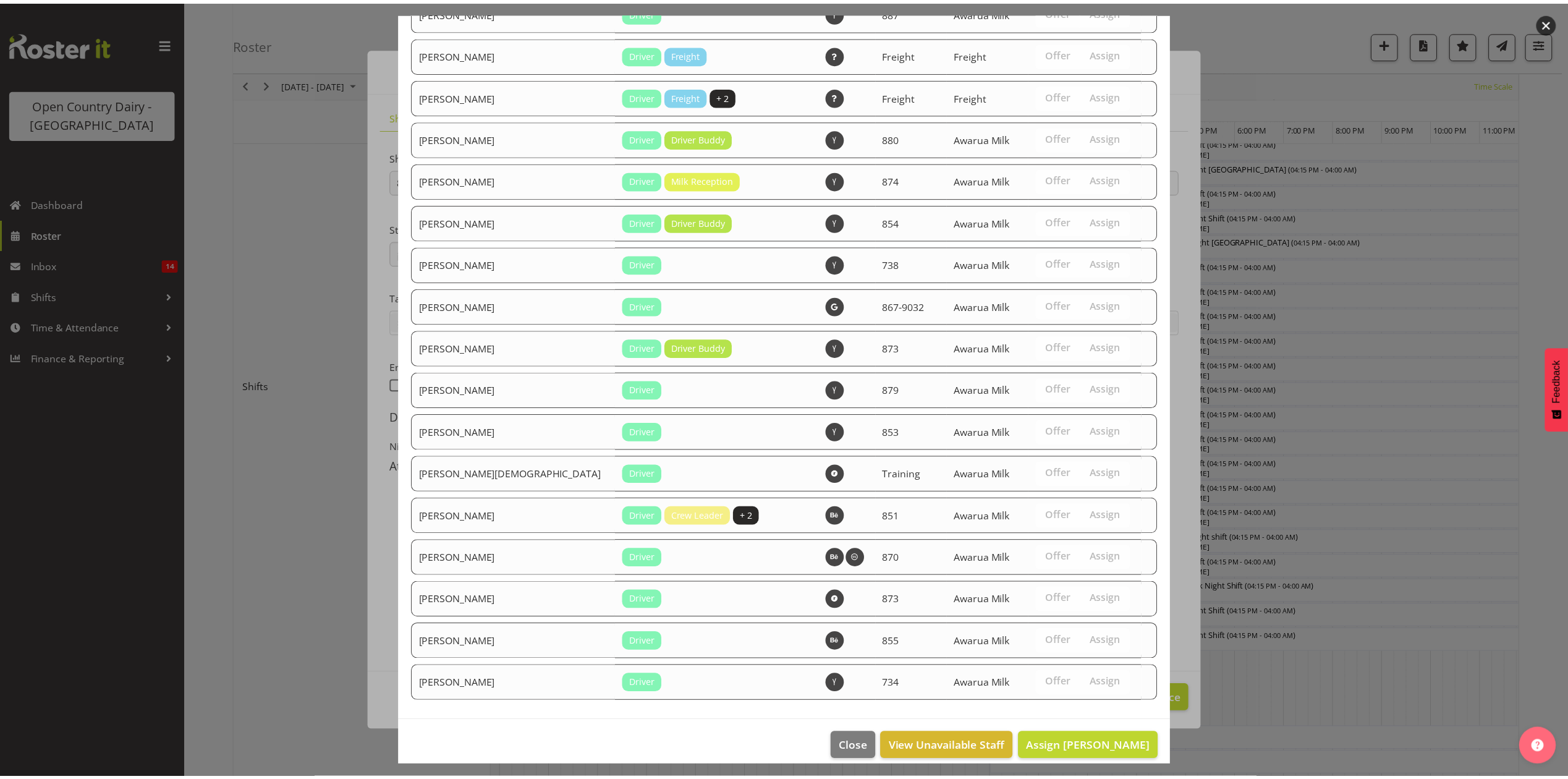
scroll to position [1461, 0]
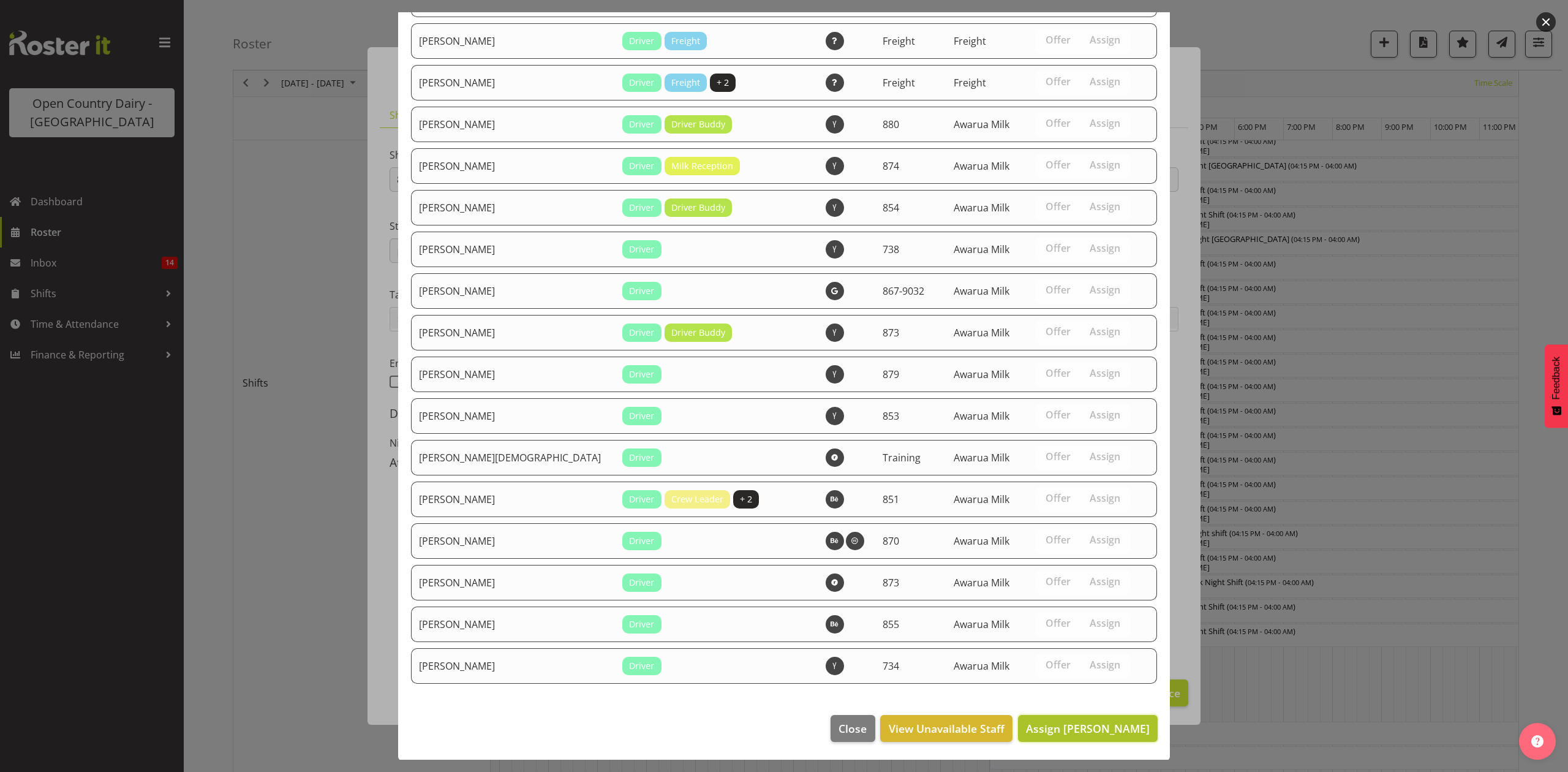
click at [1074, 724] on span "Assign [PERSON_NAME]" at bounding box center [1087, 729] width 123 height 15
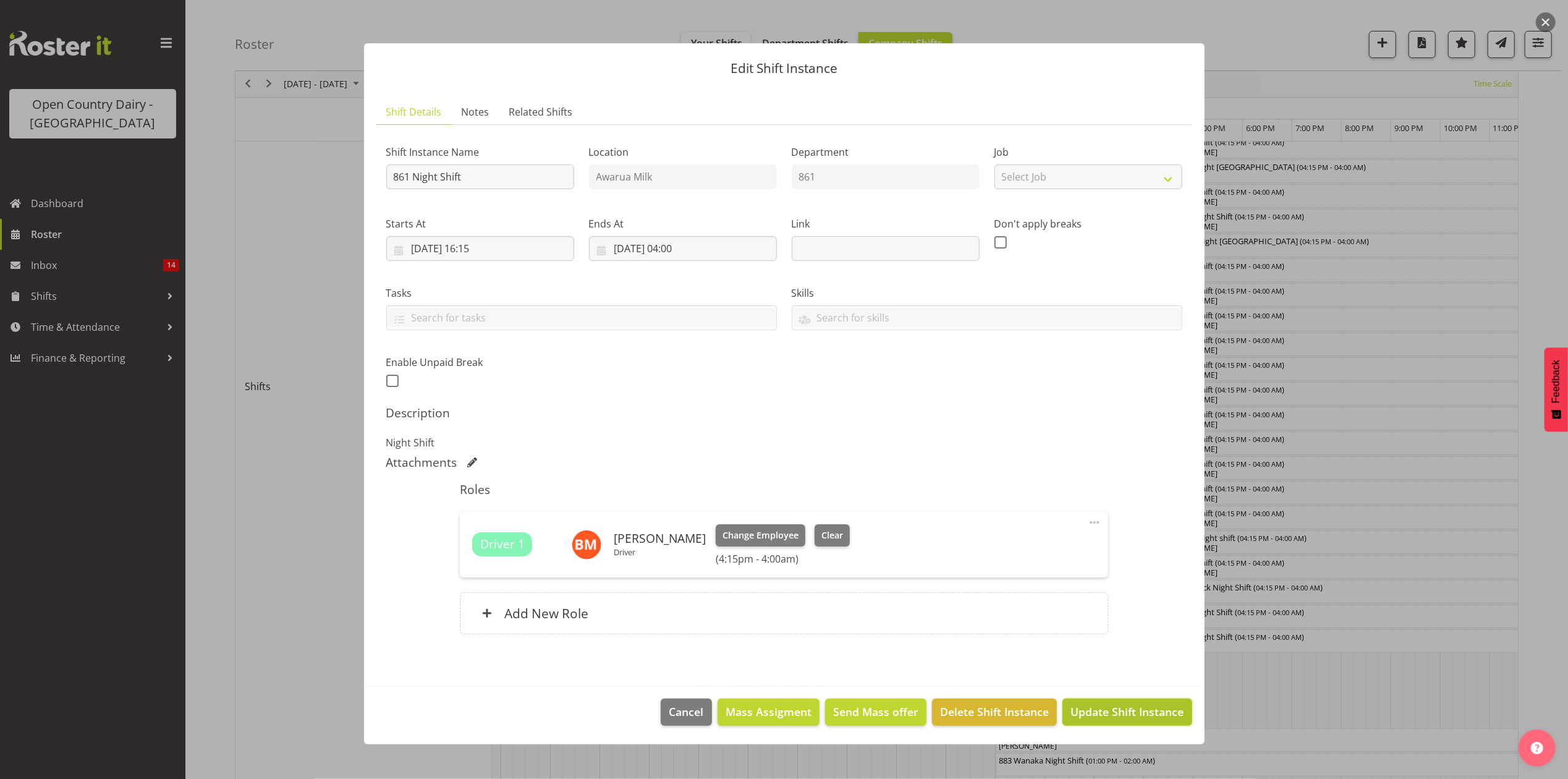
click at [1104, 718] on span "Update Shift Instance" at bounding box center [1126, 712] width 113 height 16
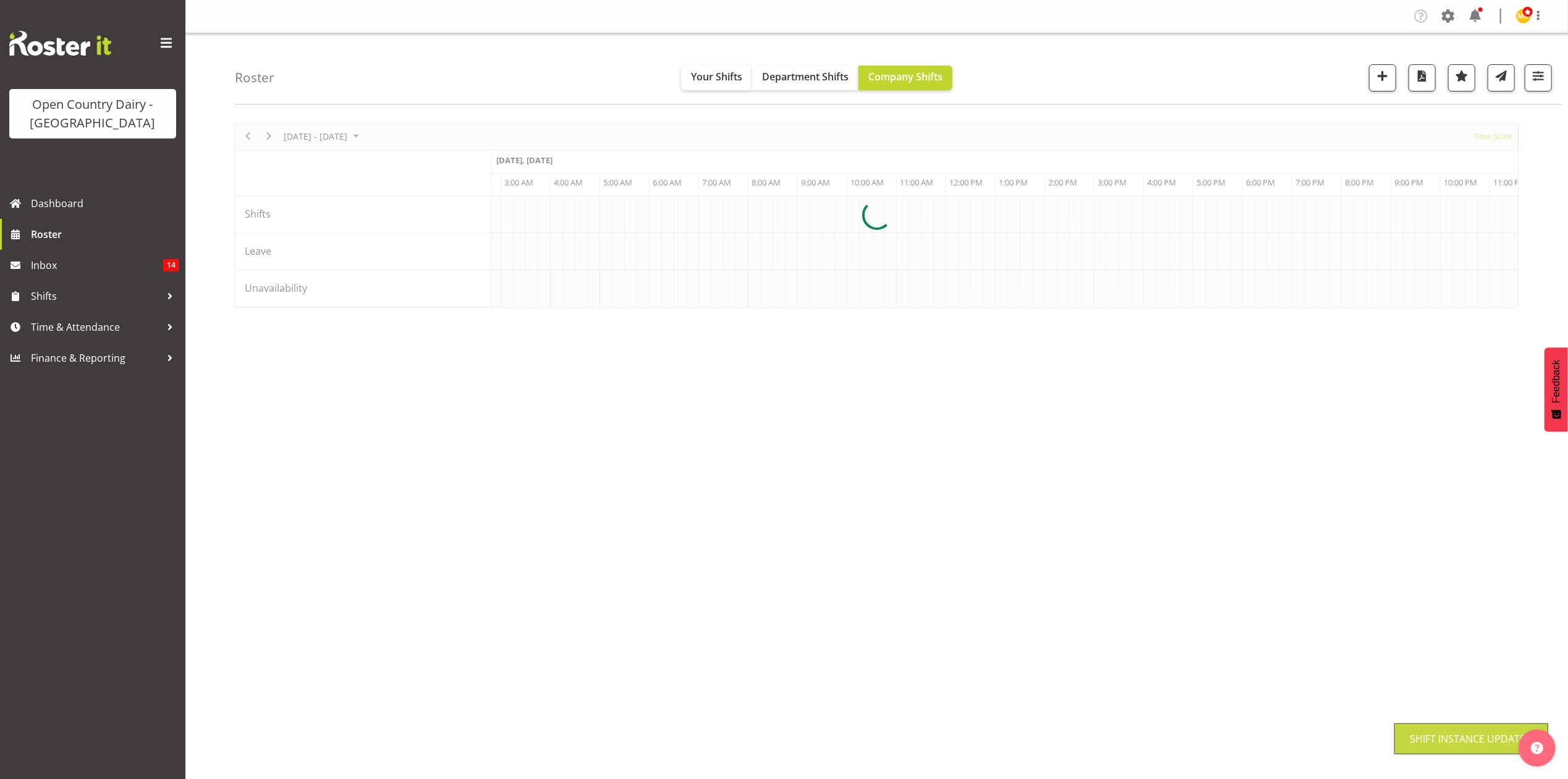
scroll to position [0, 0]
